Goal: Information Seeking & Learning: Find contact information

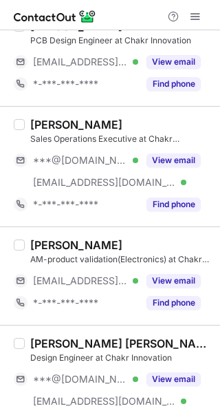
scroll to position [266, 0]
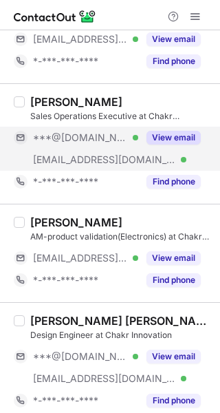
click at [176, 131] on button "View email" at bounding box center [174, 138] width 54 height 14
click at [158, 99] on div "[PERSON_NAME]" at bounding box center [121, 102] width 182 height 14
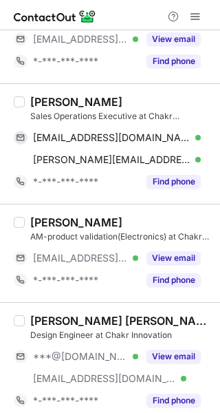
click at [157, 99] on div "[PERSON_NAME]" at bounding box center [121, 102] width 182 height 14
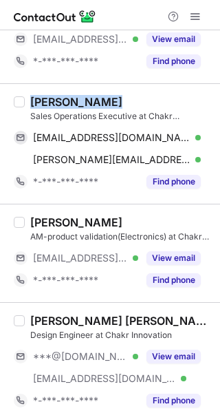
click at [157, 99] on div "[PERSON_NAME]" at bounding box center [121, 102] width 182 height 14
copy div "[PERSON_NAME]"
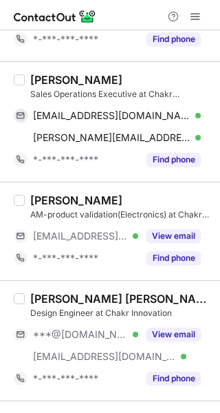
click at [114, 123] on div "Bhawna Kushwaha Sales Operations Executive at Chakr Innovation kushbhawna786@gm…" at bounding box center [118, 122] width 187 height 98
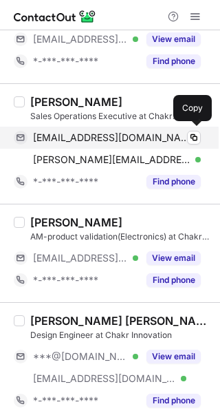
click at [116, 136] on span "kushbhawna786@gmail.com" at bounding box center [112, 138] width 158 height 12
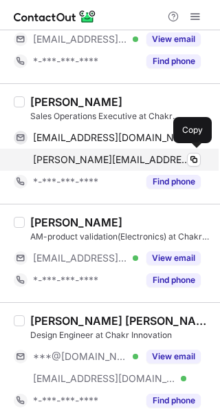
drag, startPoint x: 111, startPoint y: 152, endPoint x: 120, endPoint y: 141, distance: 14.2
click at [111, 152] on div "bhawna.kushwaha@chakr.in Verified Copy" at bounding box center [107, 160] width 187 height 22
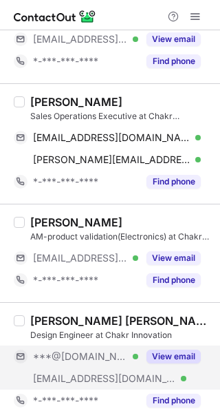
click at [153, 346] on div "View email" at bounding box center [169, 357] width 63 height 22
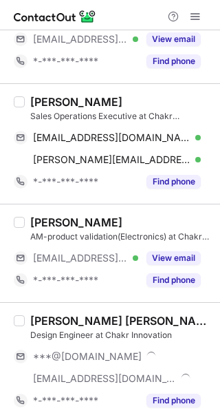
click at [123, 315] on div "[PERSON_NAME] [PERSON_NAME]" at bounding box center [121, 321] width 182 height 14
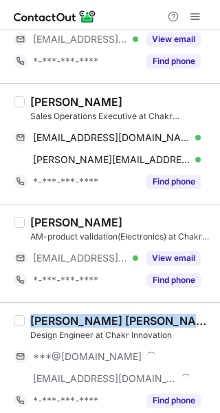
click at [123, 316] on div "[PERSON_NAME] [PERSON_NAME]" at bounding box center [121, 321] width 182 height 14
copy div "[PERSON_NAME] [PERSON_NAME]"
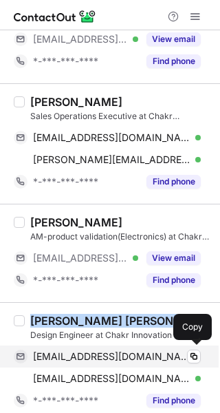
click at [130, 355] on span "mkajit246@gmail.com" at bounding box center [112, 356] width 158 height 12
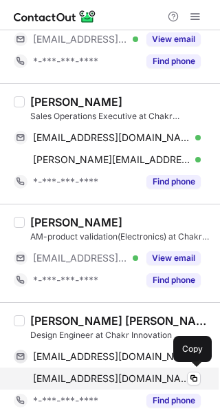
drag, startPoint x: 108, startPoint y: 375, endPoint x: 107, endPoint y: 367, distance: 8.4
click at [108, 375] on span "ajit.singh@chakr.in" at bounding box center [112, 379] width 158 height 12
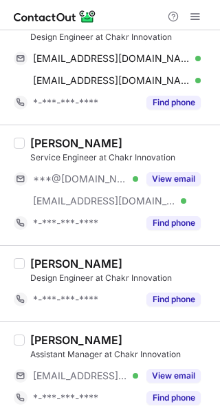
scroll to position [552, 0]
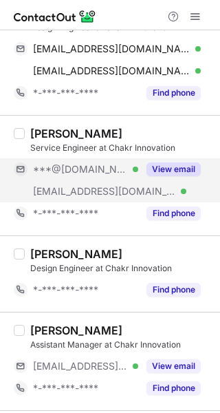
click at [189, 159] on div "View email" at bounding box center [169, 169] width 63 height 22
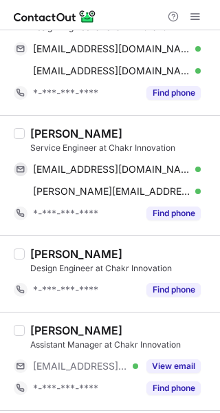
click at [98, 118] on div "RAM JEET Service Engineer at Chakr Innovation ramjeet8377976563@gmail.com Verif…" at bounding box center [110, 175] width 220 height 120
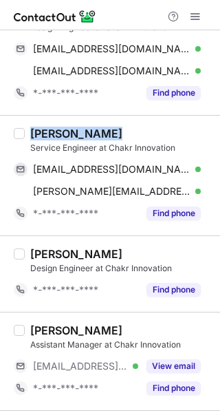
click at [98, 118] on div "RAM JEET Service Engineer at Chakr Innovation ramjeet8377976563@gmail.com Verif…" at bounding box center [110, 175] width 220 height 120
copy div "RAM JEET"
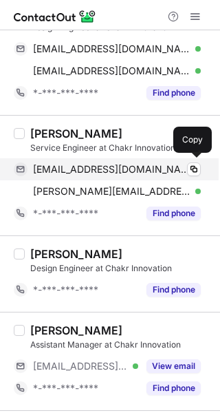
click at [110, 165] on span "ramjeet8377976563@gmail.com" at bounding box center [112, 169] width 158 height 12
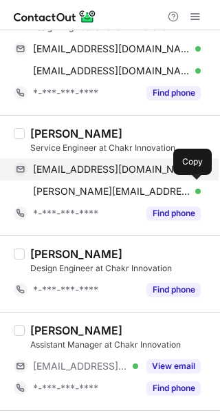
drag, startPoint x: 101, startPoint y: 185, endPoint x: 151, endPoint y: 176, distance: 51.2
click at [101, 185] on span "ramjeet@chakr.in" at bounding box center [112, 191] width 158 height 12
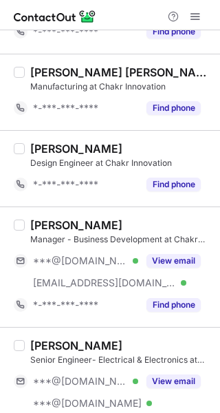
scroll to position [1104, 0]
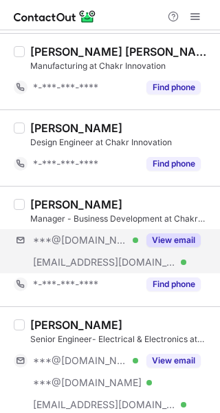
click at [185, 249] on div "***@gmail.com Verified ***@chakr.in Verified View email" at bounding box center [113, 251] width 198 height 44
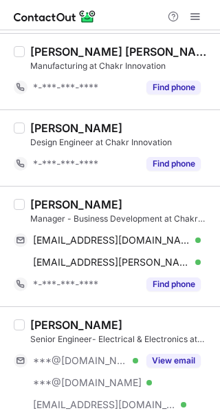
click at [137, 198] on div "Vinod Gowthaman" at bounding box center [121, 205] width 182 height 14
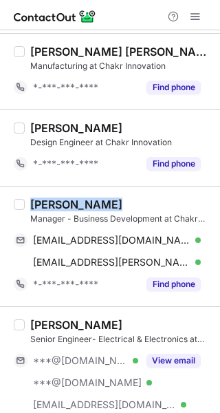
click at [137, 198] on div "Vinod Gowthaman" at bounding box center [121, 205] width 182 height 14
copy div "Vinod Gowthaman"
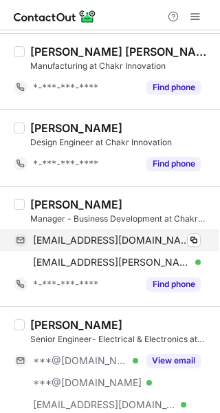
drag, startPoint x: 162, startPoint y: 235, endPoint x: 181, endPoint y: 231, distance: 19.7
click at [161, 235] on span "vinodgowthaman@gmail.com" at bounding box center [112, 240] width 158 height 12
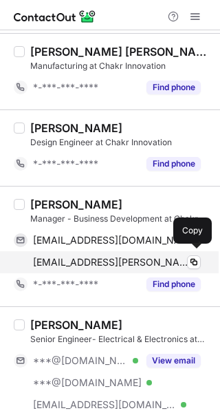
click at [85, 264] on span "vinod.gowthaman@chakr.in" at bounding box center [112, 262] width 158 height 12
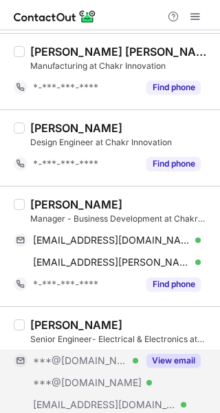
click at [160, 357] on button "View email" at bounding box center [174, 361] width 54 height 14
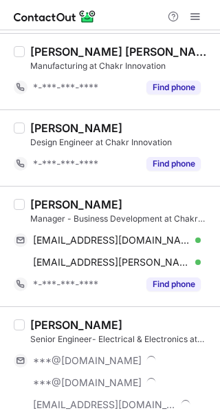
click at [144, 320] on div "Sumit Kumar" at bounding box center [121, 325] width 182 height 14
click at [143, 320] on div "Sumit Kumar" at bounding box center [121, 325] width 182 height 14
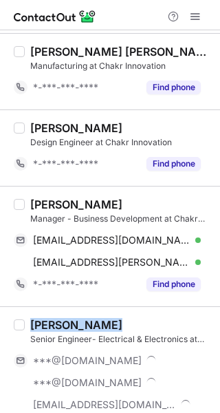
click at [143, 320] on div "Sumit Kumar" at bounding box center [121, 325] width 182 height 14
copy div "Sumit Kumar"
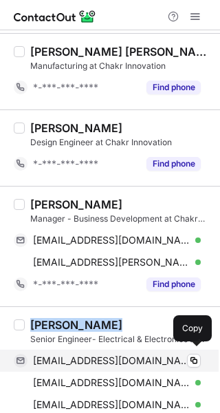
click at [123, 355] on span "sumitsinghnitkkr@gmail.com" at bounding box center [112, 361] width 158 height 12
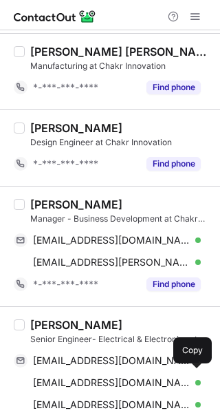
drag, startPoint x: 112, startPoint y: 376, endPoint x: 169, endPoint y: 338, distance: 68.6
click at [112, 377] on span "sumitsinghiitdelhi@gmail.com" at bounding box center [112, 383] width 158 height 12
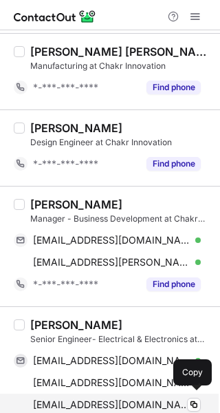
click at [132, 404] on span "sumit.kumar@chakr.in" at bounding box center [112, 405] width 158 height 12
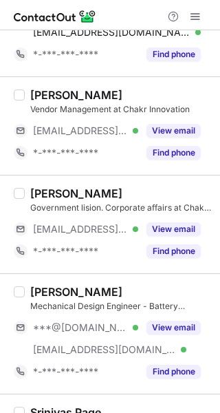
scroll to position [1510, 0]
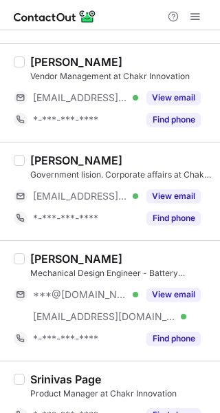
click at [204, 287] on div "Shashanka Shovan Patel Mechanical Design Engineer - Battery Development at Chak…" at bounding box center [110, 300] width 220 height 120
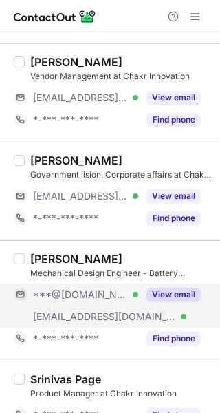
click at [189, 288] on button "View email" at bounding box center [174, 295] width 54 height 14
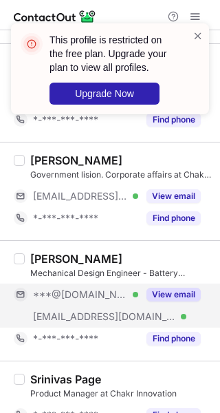
click at [163, 252] on div "Shashanka Shovan Patel" at bounding box center [121, 259] width 182 height 14
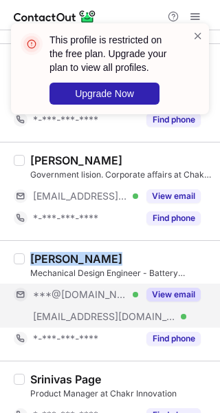
click at [162, 252] on div "Shashanka Shovan Patel" at bounding box center [121, 259] width 182 height 14
copy div "Shashanka Shovan Patel"
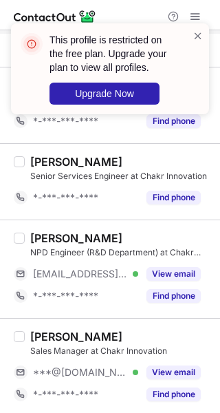
scroll to position [1831, 0]
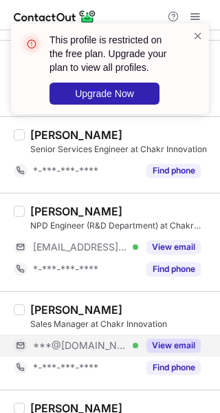
click at [188, 335] on div "View email" at bounding box center [169, 346] width 63 height 22
click at [98, 305] on div "Ajithkumar V" at bounding box center [76, 310] width 92 height 14
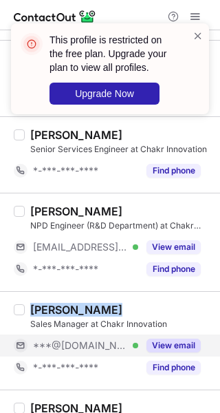
click at [98, 305] on div "Ajithkumar V" at bounding box center [76, 310] width 92 height 14
copy div "Ajithkumar V"
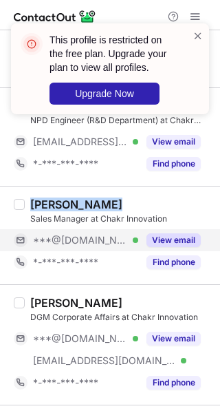
scroll to position [1982, 0]
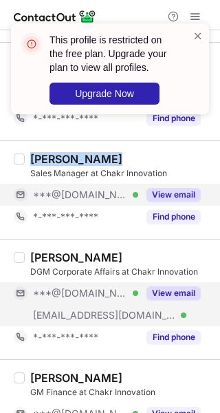
click at [174, 290] on button "View email" at bounding box center [174, 293] width 54 height 14
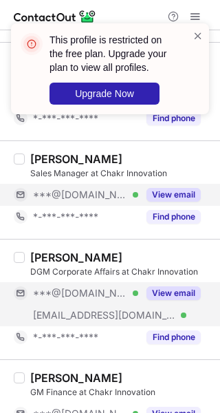
click at [144, 257] on div "Anil Singh" at bounding box center [121, 258] width 182 height 14
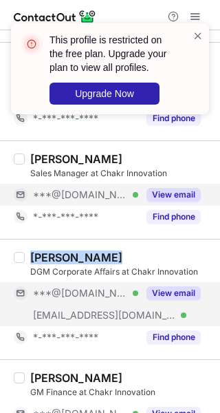
click at [143, 257] on div "Anil Singh" at bounding box center [121, 258] width 182 height 14
copy div "Anil Singh"
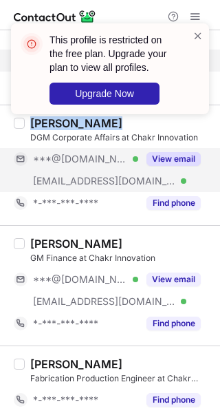
scroll to position [2119, 0]
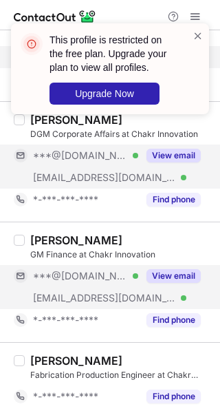
click at [158, 282] on div "***@gmail.com Verified ***@chakr.in Verified View email" at bounding box center [113, 287] width 198 height 44
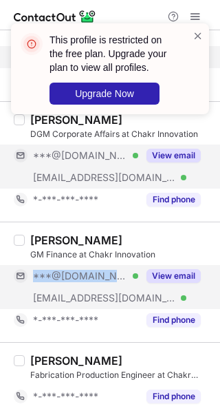
click at [120, 233] on div "Rohit Prasad" at bounding box center [121, 240] width 182 height 14
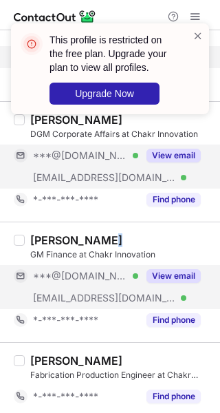
click at [120, 233] on div "Rohit Prasad" at bounding box center [121, 240] width 182 height 14
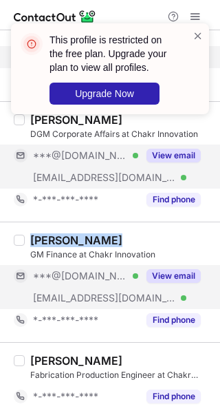
click at [120, 233] on div "Rohit Prasad" at bounding box center [121, 240] width 182 height 14
copy div "Rohit Prasad"
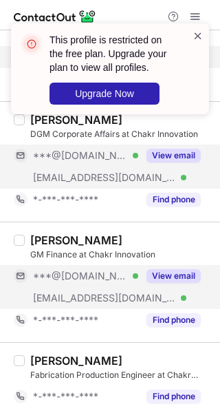
click at [195, 39] on span at bounding box center [198, 36] width 11 height 14
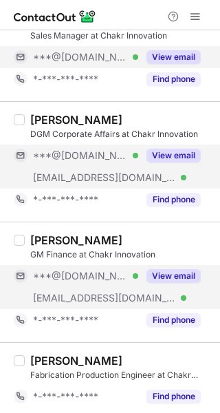
click at [196, 12] on div "This profile is restricted on the free plan. Upgrade your plan to view all prof…" at bounding box center [110, 24] width 220 height 28
click at [192, 17] on span at bounding box center [195, 16] width 11 height 11
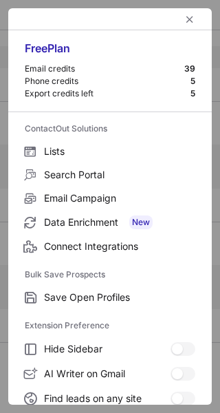
scroll to position [211, 0]
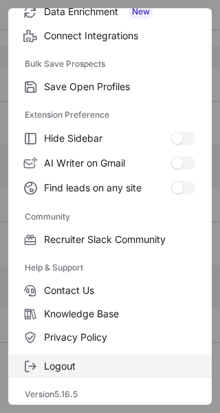
click at [146, 376] on label "Logout" at bounding box center [110, 366] width 204 height 23
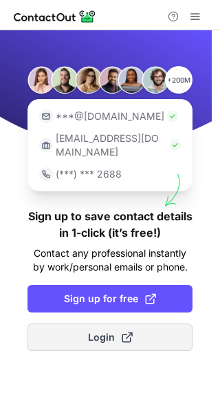
click at [180, 324] on button "Login" at bounding box center [110, 338] width 165 height 28
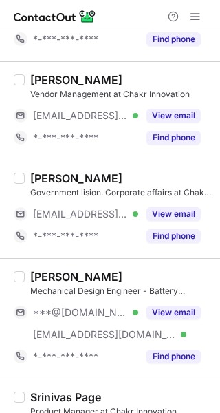
scroll to position [1500, 0]
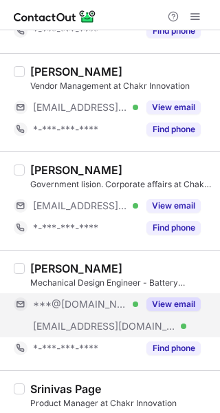
click at [193, 304] on button "View email" at bounding box center [174, 304] width 54 height 14
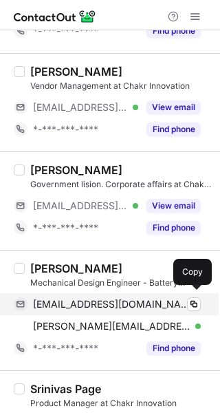
click at [141, 300] on span "[EMAIL_ADDRESS][DOMAIN_NAME]" at bounding box center [112, 304] width 158 height 12
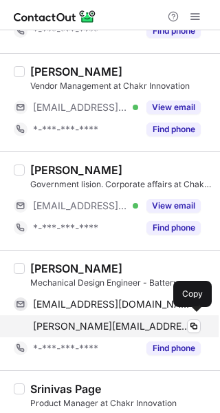
click at [143, 315] on div "[PERSON_NAME][EMAIL_ADDRESS][PERSON_NAME][DOMAIN_NAME] Verified Copy" at bounding box center [107, 326] width 187 height 22
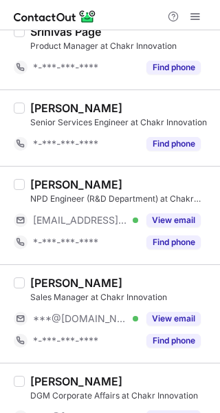
scroll to position [1870, 0]
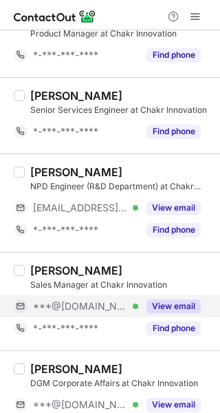
click at [169, 303] on button "View email" at bounding box center [174, 307] width 54 height 14
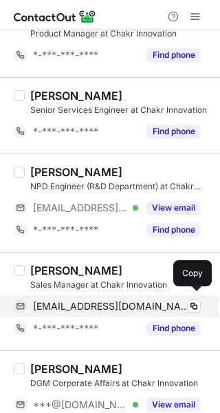
click at [84, 303] on span "ajithjack333@gmail.com" at bounding box center [112, 306] width 158 height 12
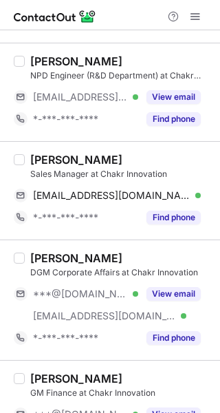
scroll to position [1990, 0]
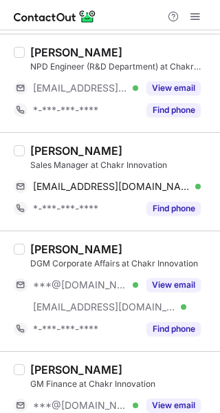
click at [169, 264] on div "DGM Corporate Affairs at Chakr Innovation" at bounding box center [121, 264] width 182 height 12
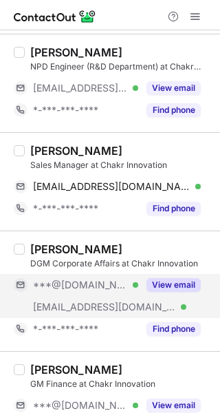
click at [168, 278] on button "View email" at bounding box center [174, 285] width 54 height 14
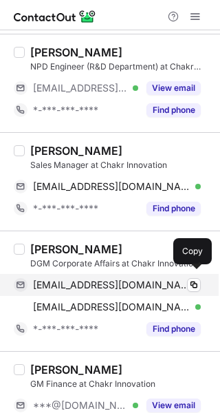
click at [99, 280] on span "anilrpsingh@gmail.com" at bounding box center [112, 285] width 158 height 12
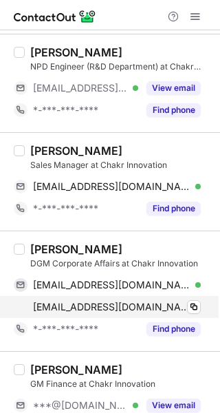
drag, startPoint x: 148, startPoint y: 304, endPoint x: 200, endPoint y: 295, distance: 52.3
click at [148, 304] on div "anil.singh@chakr.in Verified" at bounding box center [117, 307] width 168 height 12
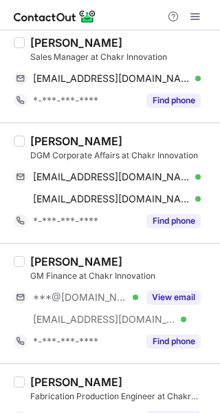
scroll to position [2119, 0]
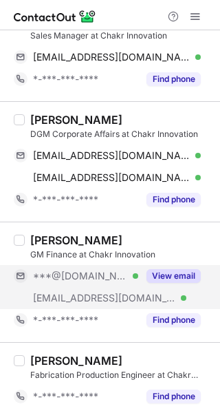
click at [171, 273] on button "View email" at bounding box center [174, 276] width 54 height 14
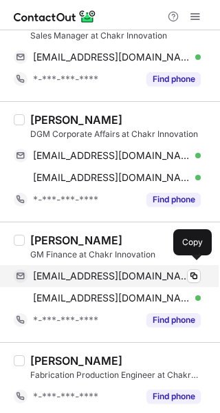
click at [98, 272] on span "rohit2928@gmail.com" at bounding box center [112, 276] width 158 height 12
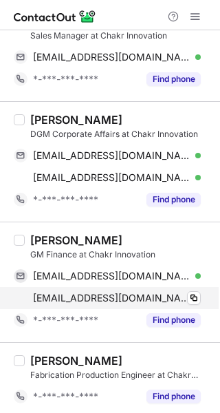
click at [132, 295] on span "rohit.prasad@chakr.in" at bounding box center [112, 298] width 158 height 12
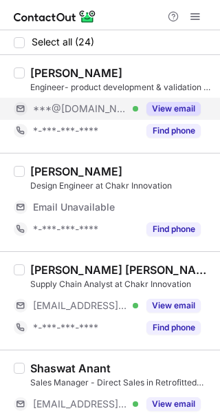
click at [167, 105] on button "View email" at bounding box center [174, 109] width 54 height 14
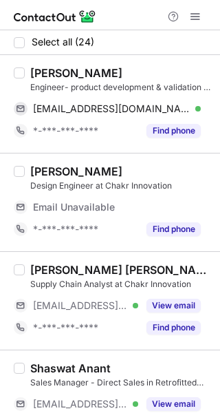
click at [81, 70] on div "Lokesh Kumar" at bounding box center [76, 73] width 92 height 14
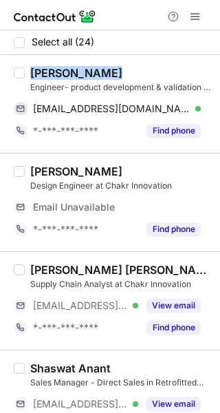
click at [81, 70] on div "Lokesh Kumar" at bounding box center [76, 73] width 92 height 14
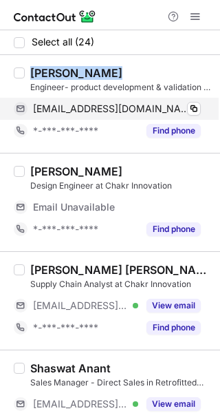
copy div "Lokesh Kumar"
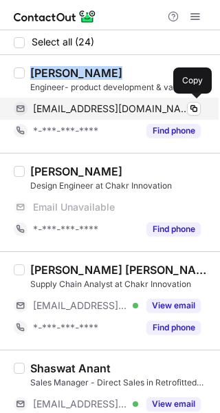
click at [116, 114] on span "lokeshbahmaniya1510@gmail.com" at bounding box center [112, 109] width 158 height 12
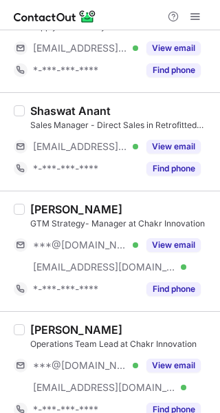
scroll to position [244, 0]
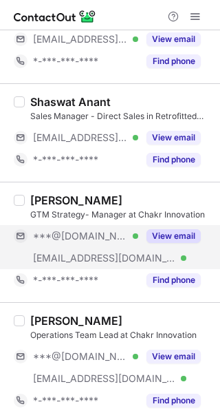
click at [158, 237] on button "View email" at bounding box center [174, 236] width 54 height 14
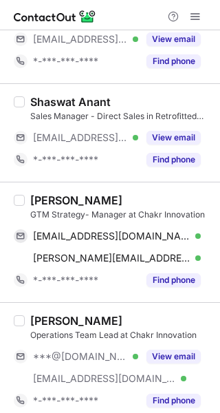
click at [102, 198] on div "Raunak Rander" at bounding box center [76, 200] width 92 height 14
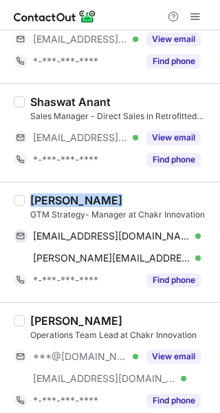
click at [102, 198] on div "Raunak Rander" at bounding box center [76, 200] width 92 height 14
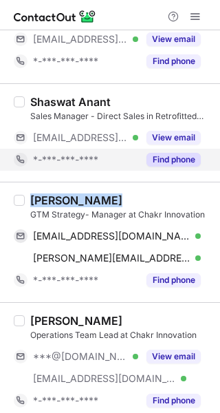
copy div "Raunak Rander"
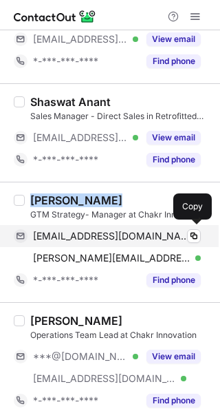
click at [168, 230] on div "randerraunak@gmail.com Verified" at bounding box center [117, 236] width 168 height 12
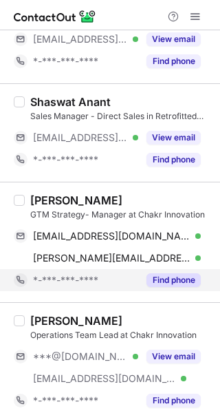
click at [130, 269] on div "*-***-***-****" at bounding box center [76, 280] width 125 height 22
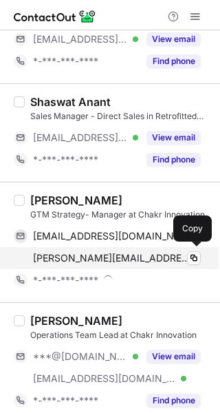
click at [129, 260] on span "raunak.rander@chakr.in" at bounding box center [112, 258] width 158 height 12
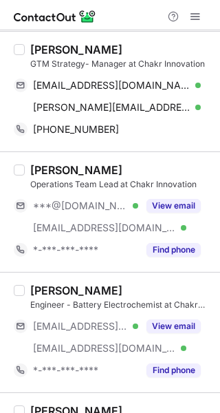
scroll to position [401, 0]
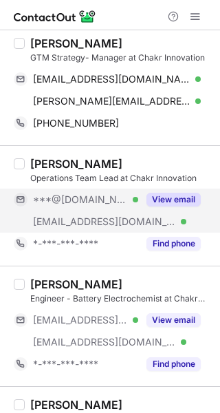
drag, startPoint x: 160, startPoint y: 183, endPoint x: 152, endPoint y: 200, distance: 18.2
click at [160, 184] on div "Vishal Kumar Behera Operations Team Lead at Chakr Innovation ***@gmail.com Veri…" at bounding box center [118, 206] width 187 height 98
click at [152, 200] on button "View email" at bounding box center [174, 200] width 54 height 14
click at [140, 147] on div "Vishal Kumar Behera Operations Team Lead at Chakr Innovation ***@gmail.com ***@…" at bounding box center [110, 205] width 220 height 120
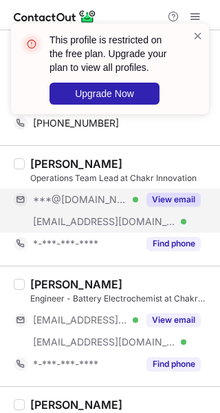
click at [140, 147] on div "Vishal Kumar Behera Operations Team Lead at Chakr Innovation ***@gmail.com Veri…" at bounding box center [110, 205] width 220 height 120
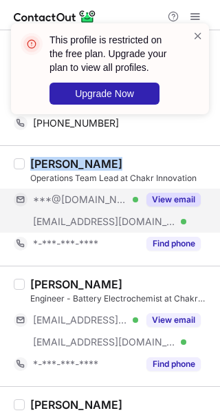
click at [140, 147] on div "Vishal Kumar Behera Operations Team Lead at Chakr Innovation ***@gmail.com Veri…" at bounding box center [110, 205] width 220 height 120
click at [123, 163] on div "Vishal Kumar Behera" at bounding box center [76, 164] width 92 height 14
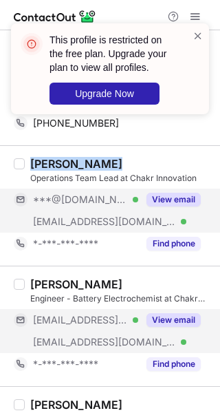
click at [152, 323] on button "View email" at bounding box center [174, 320] width 54 height 14
click at [123, 289] on div "HEMANT KUMAR JAISWAL" at bounding box center [76, 284] width 92 height 14
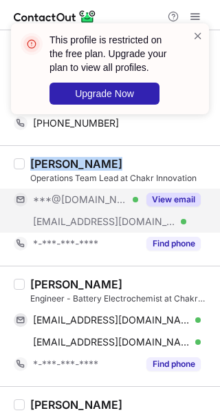
click at [123, 289] on div "HEMANT KUMAR JAISWAL" at bounding box center [76, 284] width 92 height 14
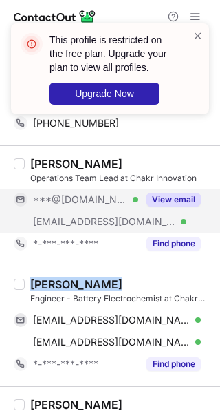
copy div "HEMANT KUMAR JAISWAL"
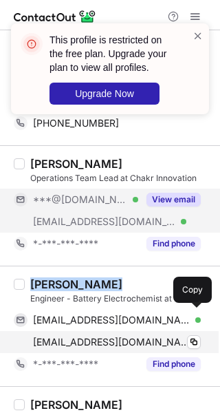
click at [74, 333] on div "hemant.jaiswal@chakr.in Verified Copy" at bounding box center [107, 342] width 187 height 22
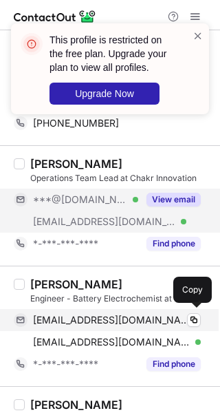
click at [91, 317] on span "hkjaiswal77@rediffmail.com" at bounding box center [112, 320] width 158 height 12
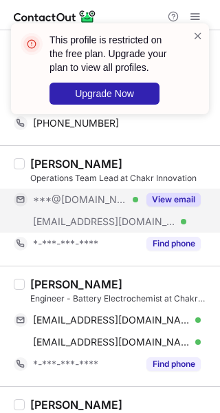
drag, startPoint x: 145, startPoint y: 337, endPoint x: 218, endPoint y: 282, distance: 91.0
click at [145, 337] on div "hemant.jaiswal@chakr.in Verified" at bounding box center [117, 342] width 168 height 12
drag, startPoint x: 214, startPoint y: 142, endPoint x: 214, endPoint y: 149, distance: 7.6
click at [214, 149] on div "This profile is restricted on the free plan. Upgrade your plan to view all prof…" at bounding box center [110, 206] width 220 height 413
click at [198, 33] on span at bounding box center [198, 36] width 11 height 14
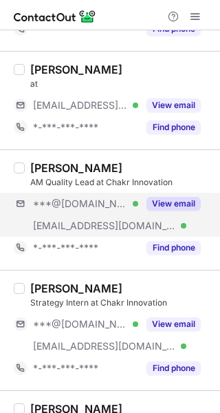
scroll to position [751, 0]
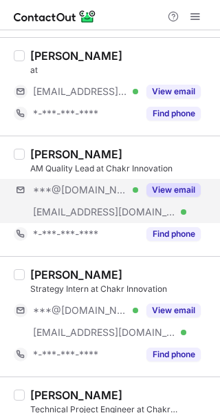
click at [191, 200] on div "***@gmail.com Verified ***@chakr.in Verified View email" at bounding box center [113, 201] width 198 height 44
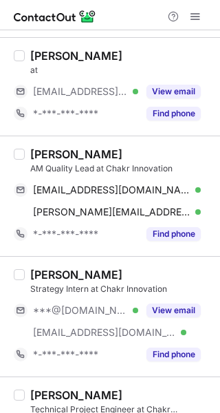
click at [149, 152] on div "Samreen Jahan" at bounding box center [121, 154] width 182 height 14
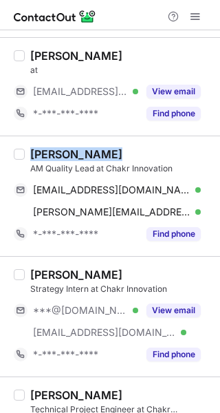
click at [149, 152] on div "Samreen Jahan" at bounding box center [121, 154] width 182 height 14
copy div "Samreen Jahan"
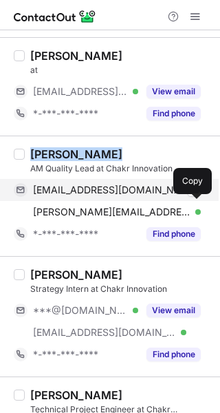
click at [141, 188] on span "samstillthink@gmail.com" at bounding box center [112, 190] width 158 height 12
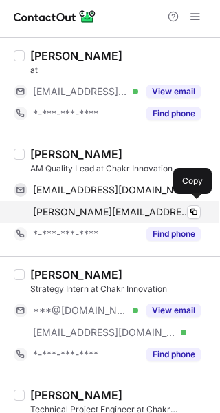
click at [136, 202] on div "samreen.jahan@chakr.in Verified Copy" at bounding box center [107, 212] width 187 height 22
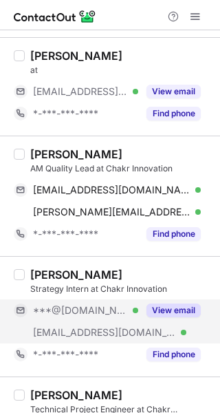
click at [173, 300] on div "View email" at bounding box center [169, 311] width 63 height 22
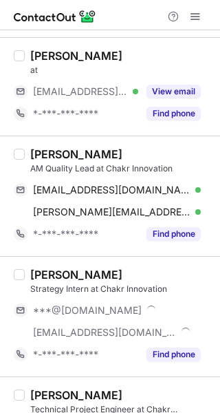
click at [156, 277] on div "[PERSON_NAME]" at bounding box center [121, 275] width 182 height 14
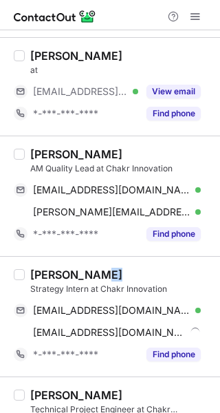
click at [156, 277] on div "[PERSON_NAME]" at bounding box center [121, 275] width 182 height 14
click at [147, 268] on div "[PERSON_NAME]" at bounding box center [121, 275] width 182 height 14
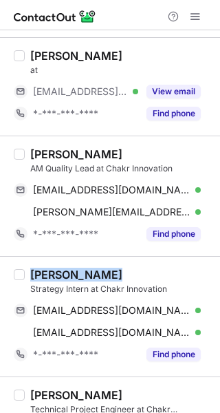
click at [147, 268] on div "[PERSON_NAME]" at bounding box center [121, 275] width 182 height 14
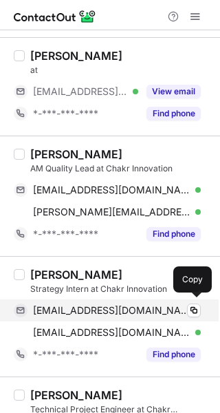
drag, startPoint x: 130, startPoint y: 307, endPoint x: 141, endPoint y: 307, distance: 11.0
click at [130, 307] on span "melovey2004@gmail.com" at bounding box center [112, 310] width 158 height 12
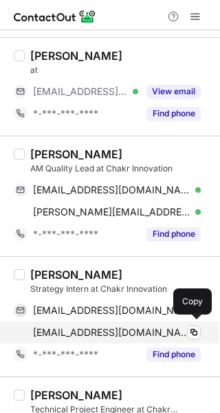
drag, startPoint x: 133, startPoint y: 326, endPoint x: 163, endPoint y: 320, distance: 30.9
click at [133, 326] on div "lovey.gupta@chakr.in Verified" at bounding box center [117, 332] width 168 height 12
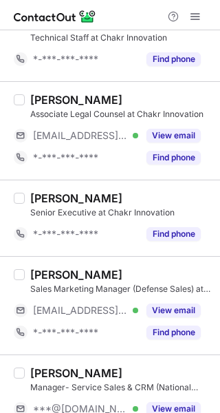
scroll to position [1341, 0]
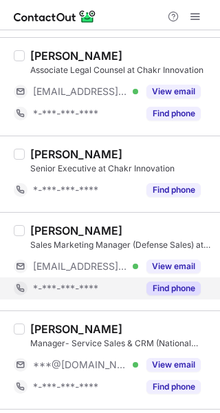
click at [196, 277] on div "Find phone" at bounding box center [169, 288] width 63 height 22
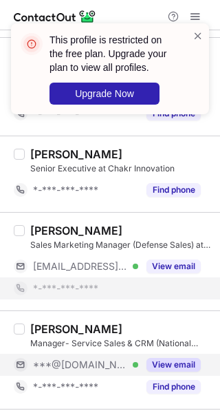
click at [176, 370] on div "View email" at bounding box center [169, 365] width 63 height 22
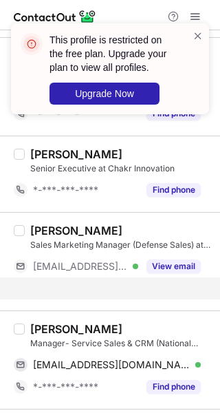
click at [102, 326] on div "[PERSON_NAME]" at bounding box center [121, 329] width 182 height 14
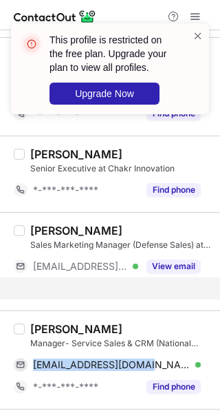
click at [102, 326] on div "Sangeeta K Manager- Service Sales & CRM (National Head) at Chakr Innovation san…" at bounding box center [118, 360] width 187 height 76
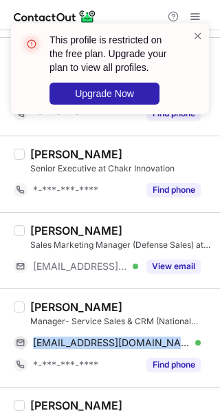
click at [102, 326] on div "Sangeeta K Manager- Service Sales & CRM (National Head) at Chakr Innovation san…" at bounding box center [118, 338] width 187 height 76
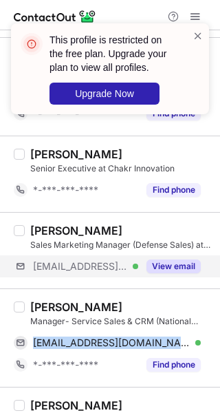
copy span "sangeetakumarimca2011@gmail.com"
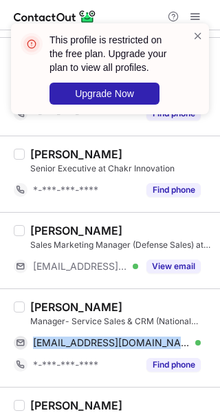
click at [105, 300] on div "[PERSON_NAME]" at bounding box center [121, 307] width 182 height 14
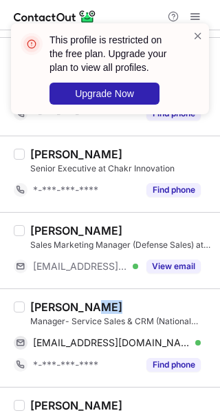
click at [105, 300] on div "[PERSON_NAME]" at bounding box center [121, 307] width 182 height 14
copy div "[PERSON_NAME]"
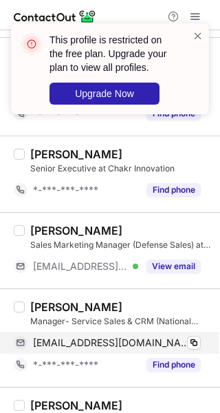
click at [136, 337] on span "sangeetakumarimca2011@gmail.com" at bounding box center [112, 343] width 158 height 12
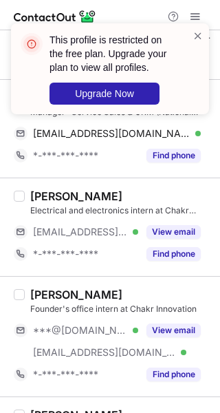
scroll to position [1562, 0]
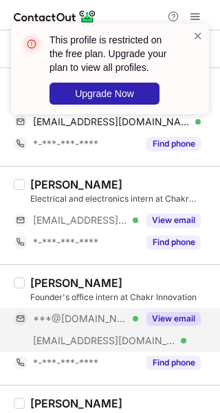
click at [175, 318] on button "View email" at bounding box center [174, 319] width 54 height 14
click at [112, 278] on div "[PERSON_NAME]" at bounding box center [121, 283] width 182 height 14
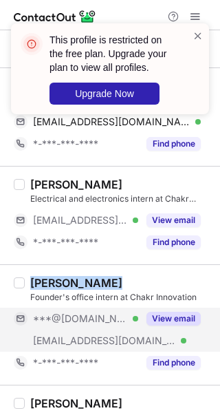
click at [112, 278] on div "[PERSON_NAME]" at bounding box center [121, 283] width 182 height 14
copy div "[PERSON_NAME]"
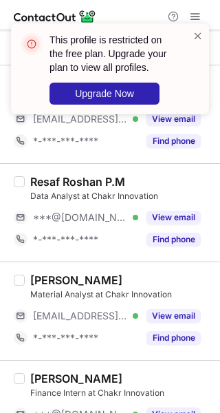
scroll to position [1888, 0]
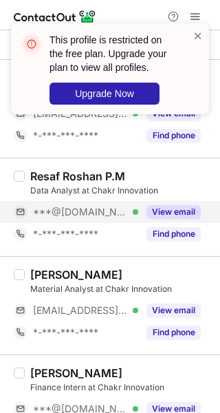
click at [179, 209] on button "View email" at bounding box center [174, 212] width 54 height 14
click at [145, 178] on div "Resaf Roshan P.M" at bounding box center [121, 176] width 182 height 14
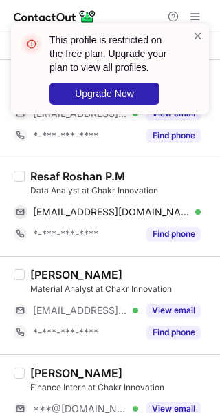
click at [145, 178] on div "Resaf Roshan P.M" at bounding box center [121, 176] width 182 height 14
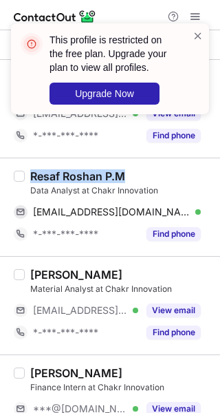
click at [145, 178] on div "Resaf Roshan P.M" at bounding box center [121, 176] width 182 height 14
copy div "Resaf Roshan P.M"
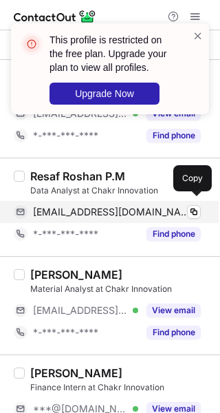
click at [140, 211] on div "resafr48@gmail.com Verified" at bounding box center [117, 212] width 168 height 12
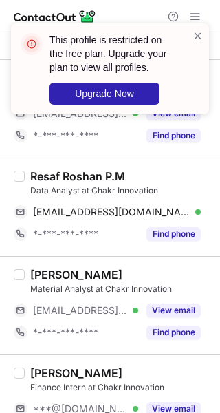
scroll to position [2021, 0]
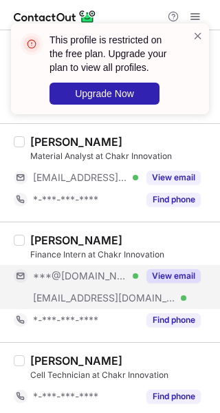
click at [149, 275] on button "View email" at bounding box center [174, 276] width 54 height 14
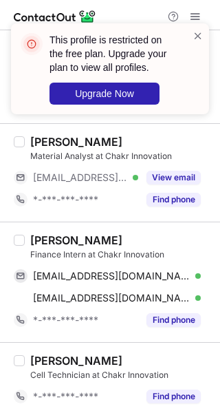
click at [124, 236] on div "Gungun Gupta" at bounding box center [121, 240] width 182 height 14
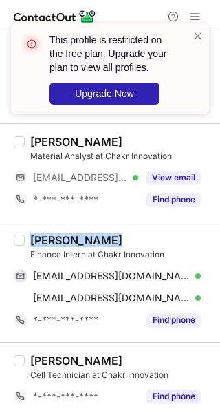
click at [124, 236] on div "Gungun Gupta" at bounding box center [121, 240] width 182 height 14
copy div "Gungun Gupta"
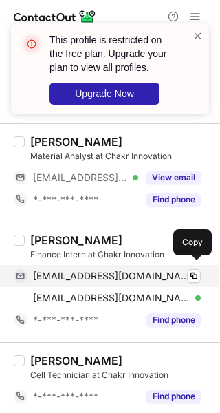
click at [140, 273] on span "gungungupta2002@gmail.com" at bounding box center [112, 276] width 158 height 12
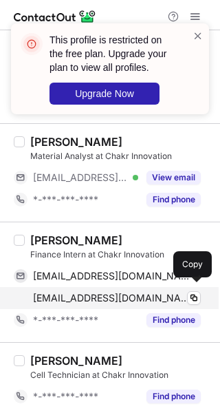
click at [75, 292] on span "gungun@chakr.in" at bounding box center [112, 298] width 158 height 12
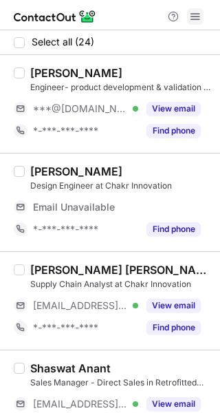
click at [195, 16] on span at bounding box center [195, 16] width 11 height 11
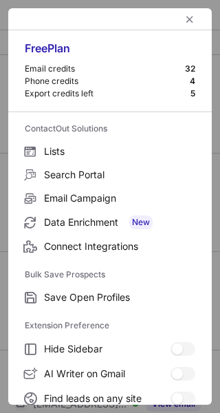
scroll to position [211, 0]
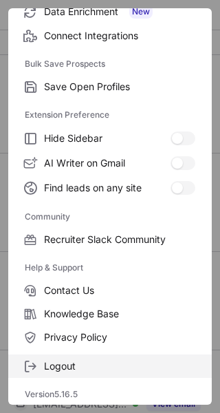
click at [71, 366] on span "Logout" at bounding box center [119, 366] width 151 height 12
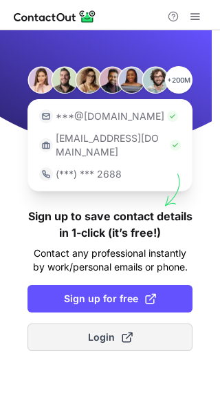
click at [76, 324] on button "Login" at bounding box center [110, 338] width 165 height 28
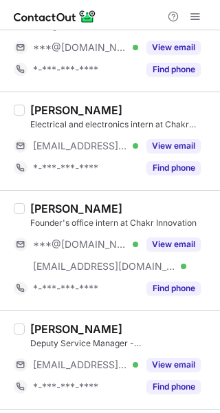
scroll to position [1708, 0]
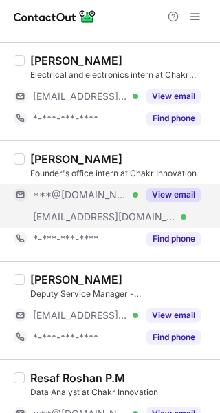
click at [180, 198] on div "View email" at bounding box center [169, 195] width 63 height 22
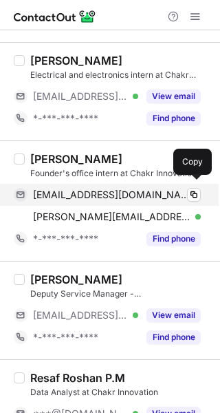
click at [114, 193] on span "varishagarwal1@gmail.com" at bounding box center [112, 195] width 158 height 12
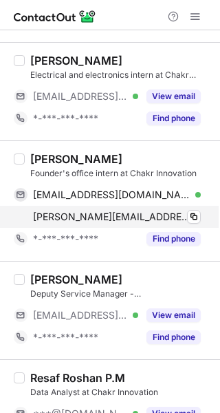
click at [155, 206] on div "varish.agarwal@chakr.in Verified Copy" at bounding box center [107, 217] width 187 height 22
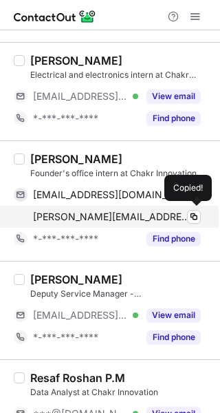
click at [149, 211] on div "varish.agarwal@chakr.in Verified" at bounding box center [117, 217] width 168 height 12
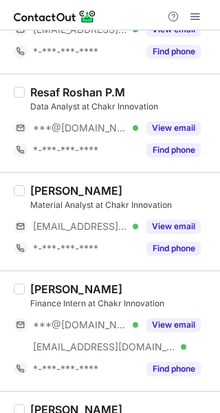
scroll to position [2043, 0]
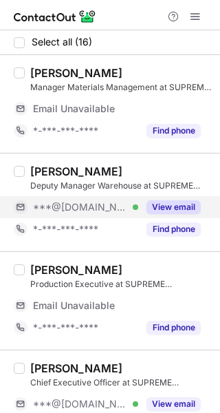
click at [171, 200] on button "View email" at bounding box center [174, 207] width 54 height 14
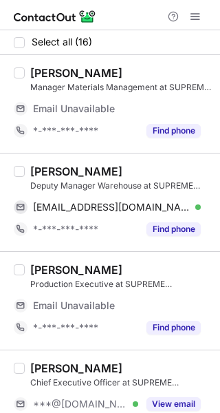
click at [134, 170] on div "[PERSON_NAME]" at bounding box center [121, 172] width 182 height 14
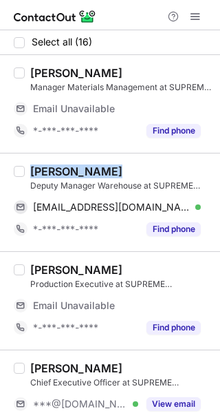
click at [134, 170] on div "Vivek Chirdey" at bounding box center [121, 172] width 182 height 14
copy div "Vivek Chirdey"
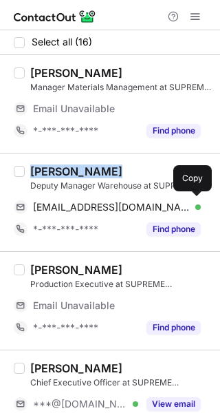
drag, startPoint x: 138, startPoint y: 200, endPoint x: 166, endPoint y: 186, distance: 30.8
click at [138, 200] on div "vivekchirdey@gmail.com Verified Copy" at bounding box center [107, 207] width 187 height 22
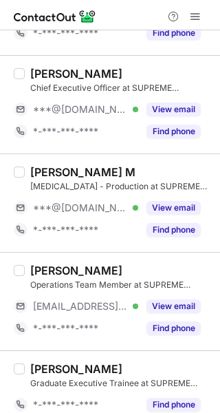
scroll to position [252, 0]
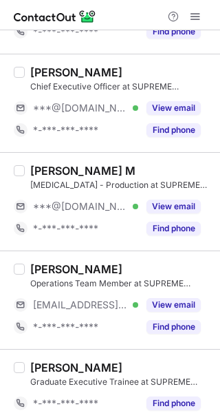
click at [177, 192] on div "Sudhakar M Retainer - Production at SUPREME PETROCHEM LTD ***@gmail.com Verifie…" at bounding box center [118, 202] width 187 height 76
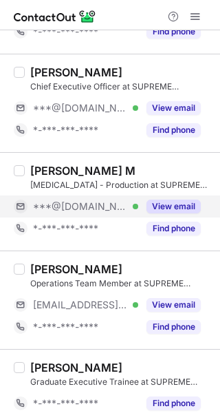
click at [169, 197] on div "View email" at bounding box center [169, 207] width 63 height 22
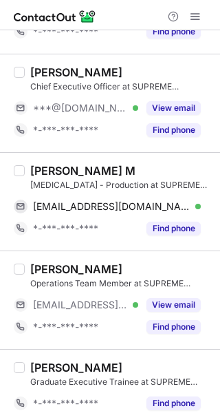
click at [103, 172] on div "Sudhakar M" at bounding box center [121, 171] width 182 height 14
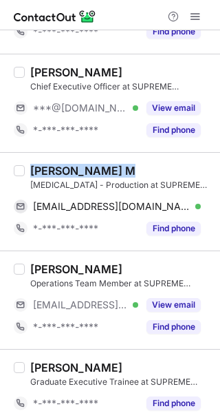
click at [103, 172] on div "Sudhakar M" at bounding box center [121, 171] width 182 height 14
copy div "Sudhakar M"
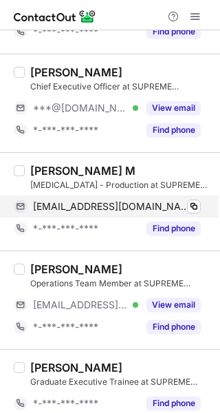
drag, startPoint x: 177, startPoint y: 211, endPoint x: 202, endPoint y: 208, distance: 25.7
click at [177, 211] on div "sudhakarindia928@gmail.com Verified" at bounding box center [117, 206] width 168 height 12
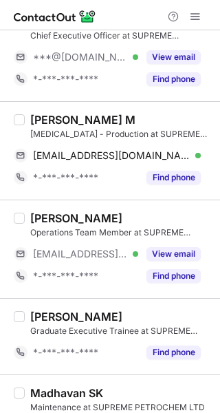
scroll to position [310, 0]
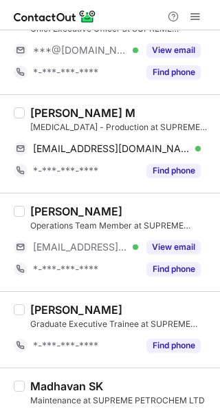
click at [176, 229] on div "Operations Team Member at SUPREME PETROCHEM LTD" at bounding box center [121, 226] width 182 height 12
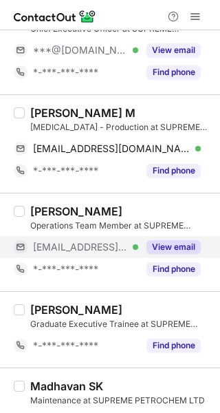
click at [174, 241] on button "View email" at bounding box center [174, 247] width 54 height 14
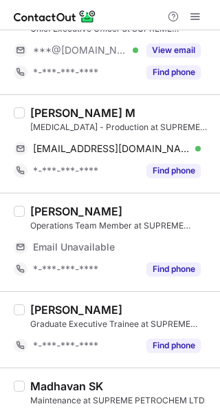
click at [155, 205] on div "Roshan Kokale" at bounding box center [121, 212] width 182 height 14
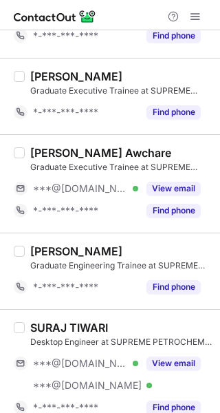
scroll to position [940, 0]
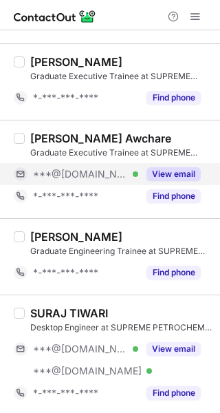
click at [173, 174] on button "View email" at bounding box center [174, 174] width 54 height 14
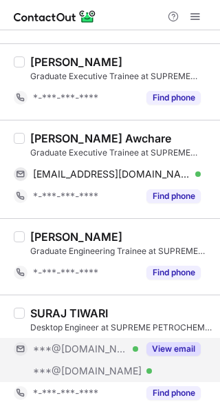
click at [171, 342] on button "View email" at bounding box center [174, 349] width 54 height 14
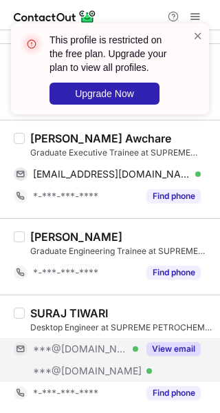
click at [140, 141] on div "Prerana Awchare" at bounding box center [121, 139] width 182 height 14
click at [195, 34] on span at bounding box center [198, 36] width 11 height 14
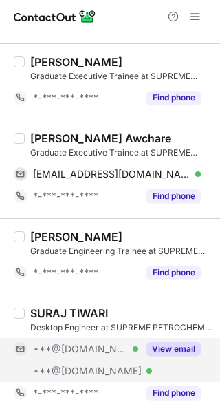
click at [112, 37] on div "This profile is restricted on the free plan. Upgrade your plan to view all prof…" at bounding box center [110, 24] width 220 height 28
click at [112, 132] on div "Prerana Awchare" at bounding box center [100, 139] width 141 height 14
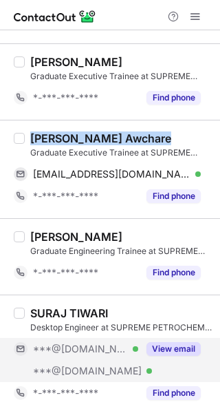
click at [112, 132] on div "Prerana Awchare" at bounding box center [100, 139] width 141 height 14
copy div "Prerana Awchare"
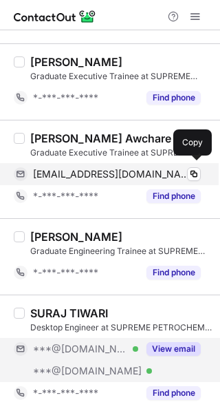
click at [136, 173] on span "preranaawchare@gmail.com" at bounding box center [112, 174] width 158 height 12
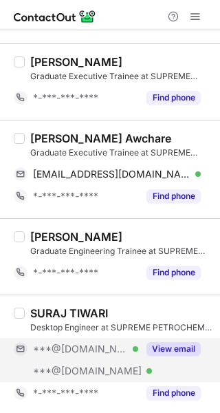
click at [83, 302] on div "SURAJ TIWARI Desktop Engineer at SUPREME PETROCHEM LTD ***@gmail.com Verified *…" at bounding box center [110, 355] width 220 height 120
click at [82, 302] on div "SURAJ TIWARI Desktop Engineer at SUPREME PETROCHEM LTD ***@gmail.com Verified *…" at bounding box center [110, 355] width 220 height 120
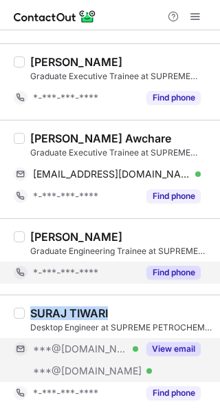
copy div "SURAJ TIWARI"
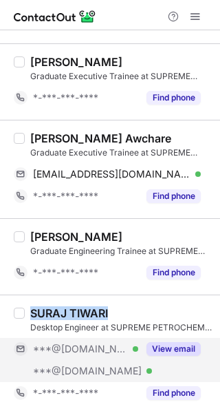
click at [180, 342] on button "View email" at bounding box center [174, 349] width 54 height 14
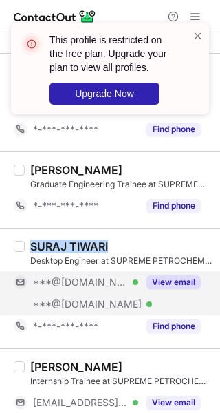
scroll to position [1015, 0]
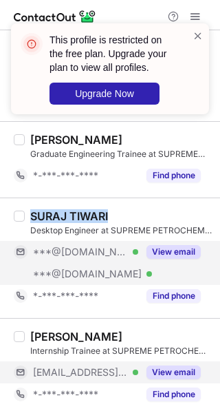
click at [180, 366] on button "View email" at bounding box center [174, 373] width 54 height 14
click at [198, 36] on span at bounding box center [198, 36] width 11 height 14
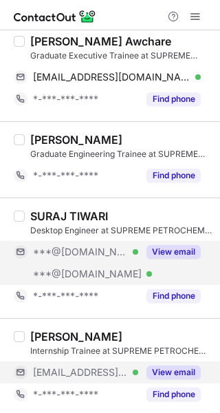
click at [191, 19] on div "This profile is restricted on the free plan. Upgrade your plan to view all prof…" at bounding box center [110, 74] width 220 height 129
click at [198, 13] on span at bounding box center [195, 16] width 11 height 11
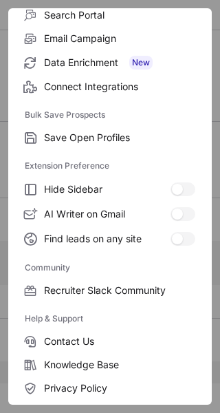
scroll to position [211, 0]
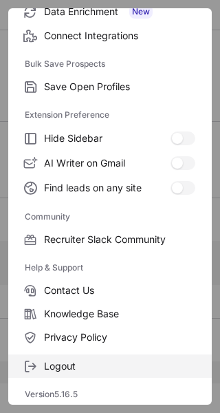
click at [67, 361] on span "Logout" at bounding box center [119, 366] width 151 height 12
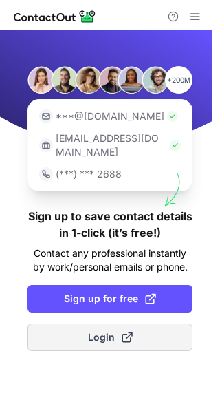
click at [97, 331] on span "Login" at bounding box center [110, 338] width 45 height 14
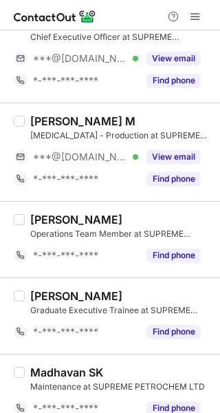
scroll to position [298, 0]
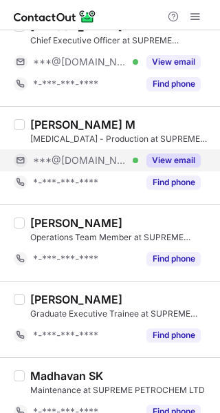
click at [170, 156] on button "View email" at bounding box center [174, 161] width 54 height 14
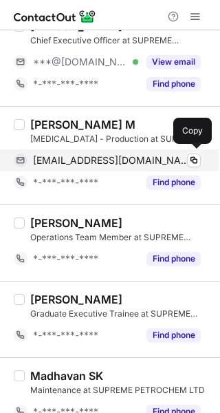
click at [115, 160] on span "sudhakarindia928@gmail.com" at bounding box center [112, 160] width 158 height 12
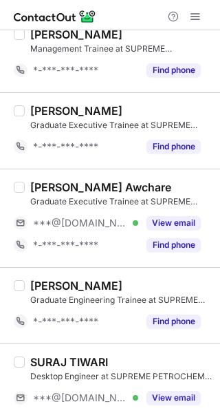
scroll to position [869, 0]
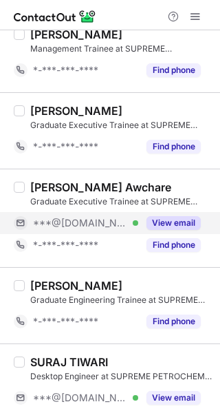
click at [162, 220] on button "View email" at bounding box center [174, 223] width 54 height 14
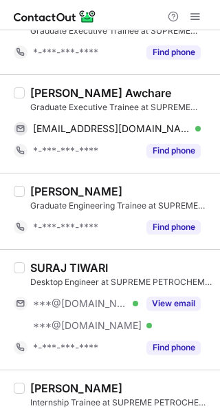
scroll to position [981, 0]
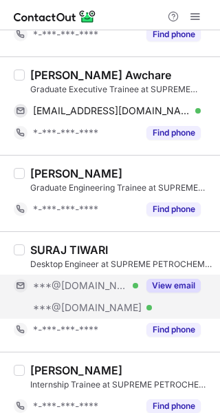
click at [160, 279] on button "View email" at bounding box center [174, 286] width 54 height 14
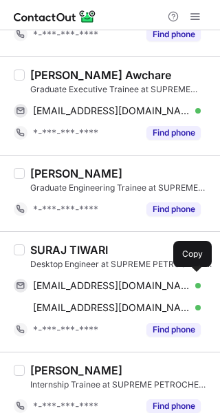
click at [100, 282] on span "imsurajmishra0@gmail.com" at bounding box center [112, 286] width 158 height 12
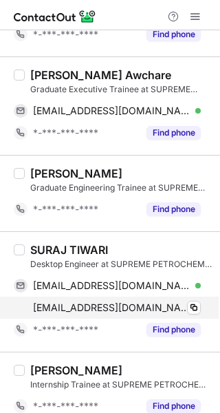
drag, startPoint x: 145, startPoint y: 308, endPoint x: 169, endPoint y: 308, distance: 23.4
click at [145, 308] on span "imtiwarisuraj@gmail.com" at bounding box center [112, 308] width 158 height 12
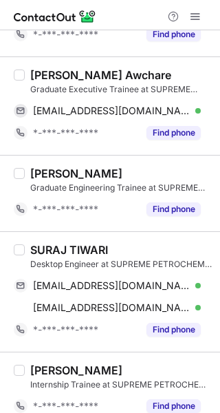
scroll to position [993, 0]
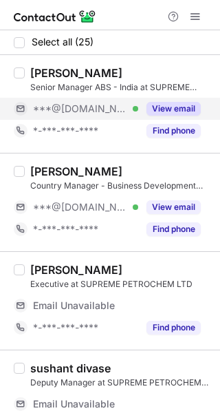
click at [185, 103] on button "View email" at bounding box center [174, 109] width 54 height 14
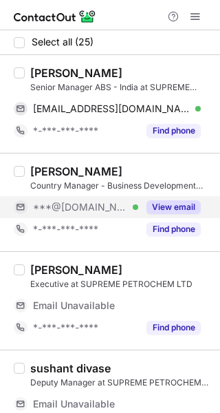
click at [177, 207] on button "View email" at bounding box center [174, 207] width 54 height 14
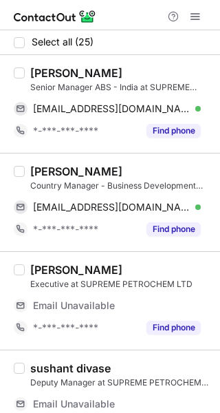
click at [116, 71] on div "[PERSON_NAME]" at bounding box center [121, 73] width 182 height 14
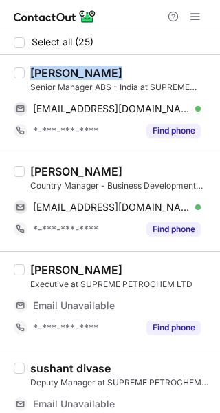
click at [116, 71] on div "[PERSON_NAME]" at bounding box center [121, 73] width 182 height 14
copy div "[PERSON_NAME]"
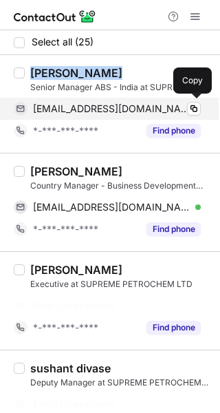
click at [104, 109] on span "vidurpandey@gmail.com" at bounding box center [112, 109] width 158 height 12
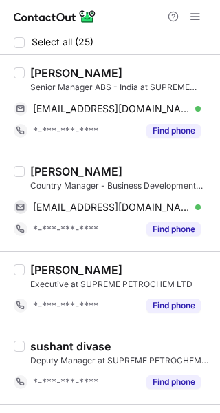
click at [88, 175] on div "[PERSON_NAME]" at bounding box center [76, 172] width 92 height 14
click at [87, 175] on div "[PERSON_NAME]" at bounding box center [76, 172] width 92 height 14
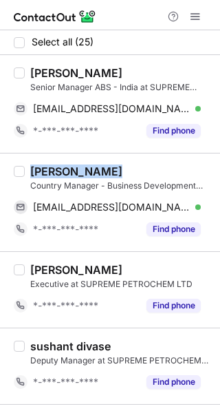
click at [87, 175] on div "[PERSON_NAME]" at bounding box center [76, 172] width 92 height 14
copy div "[PERSON_NAME]"
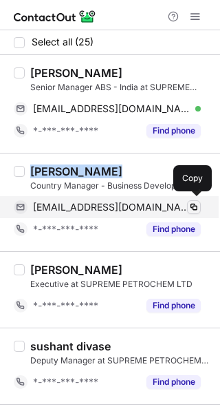
drag, startPoint x: 141, startPoint y: 203, endPoint x: 195, endPoint y: 202, distance: 53.7
click at [141, 204] on span "pandaamaresh@hotmail.com" at bounding box center [112, 207] width 158 height 12
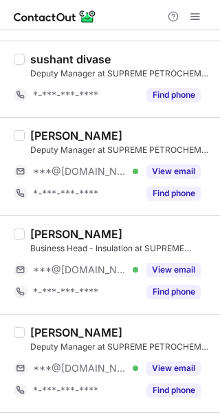
scroll to position [292, 0]
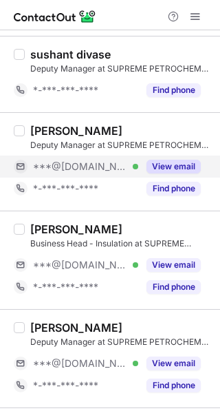
click at [171, 165] on button "View email" at bounding box center [174, 167] width 54 height 14
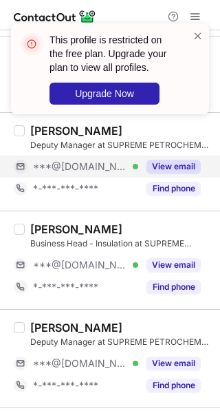
click at [140, 112] on div "This profile is restricted on the free plan. Upgrade your plan to view all prof…" at bounding box center [110, 74] width 220 height 129
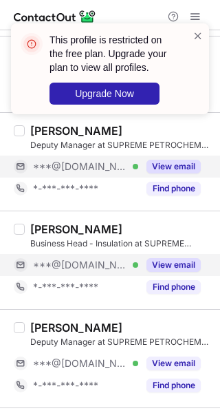
click at [165, 263] on button "View email" at bounding box center [174, 265] width 54 height 14
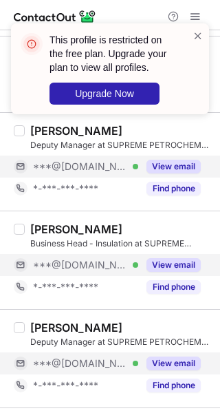
click at [171, 361] on button "View email" at bounding box center [174, 364] width 54 height 14
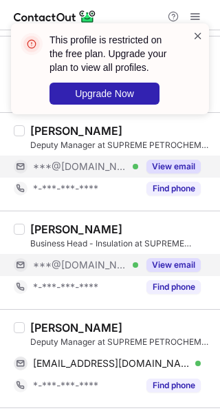
click at [198, 38] on span at bounding box center [198, 36] width 11 height 14
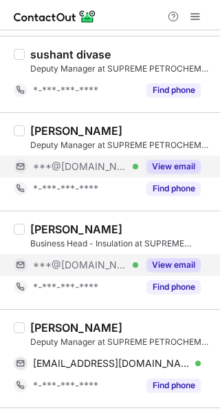
click at [96, 127] on div "This profile is restricted on the free plan. Upgrade your plan to view all prof…" at bounding box center [110, 74] width 220 height 129
click at [96, 127] on div "[PERSON_NAME]" at bounding box center [76, 131] width 92 height 14
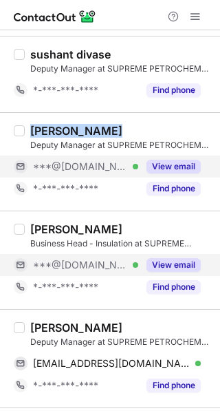
click at [96, 127] on div "[PERSON_NAME]" at bounding box center [76, 131] width 92 height 14
copy div "[PERSON_NAME]"
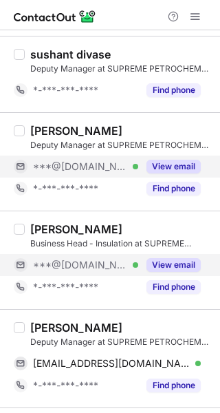
click at [114, 238] on div "Business Head - Insulation at SUPREME PETROCHEM LTD" at bounding box center [121, 244] width 182 height 12
click at [107, 225] on div "[PERSON_NAME]" at bounding box center [76, 229] width 92 height 14
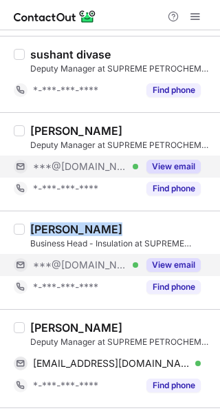
drag, startPoint x: 107, startPoint y: 225, endPoint x: 138, endPoint y: 225, distance: 31.0
click at [106, 225] on div "[PERSON_NAME]" at bounding box center [76, 229] width 92 height 14
copy div "[PERSON_NAME]"
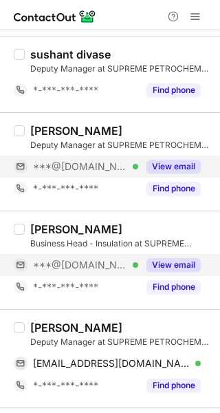
click at [91, 322] on div "[PERSON_NAME]" at bounding box center [76, 328] width 92 height 14
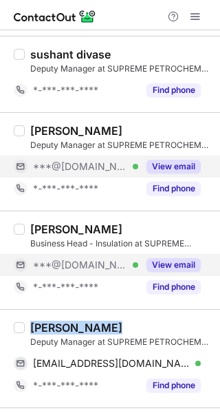
click at [91, 322] on div "[PERSON_NAME]" at bounding box center [76, 328] width 92 height 14
copy div "[PERSON_NAME]"
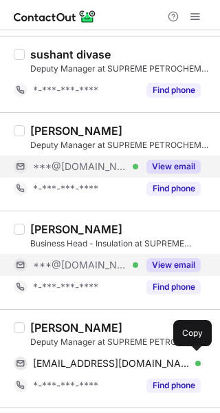
drag, startPoint x: 132, startPoint y: 363, endPoint x: 162, endPoint y: 344, distance: 35.9
click at [132, 363] on span "shelarpravin39@gmail.com" at bounding box center [112, 363] width 158 height 12
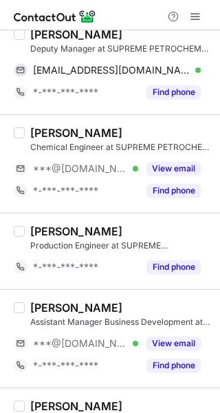
scroll to position [601, 0]
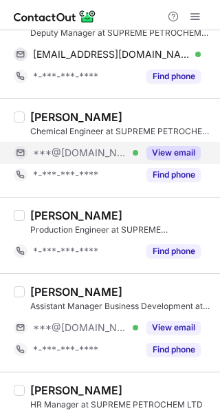
click at [174, 156] on button "View email" at bounding box center [174, 153] width 54 height 14
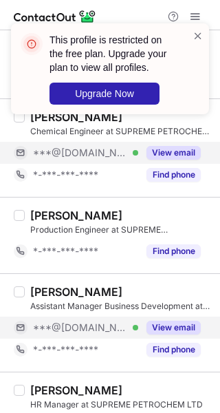
click at [165, 331] on button "View email" at bounding box center [174, 328] width 54 height 14
click at [202, 35] on span at bounding box center [198, 36] width 11 height 14
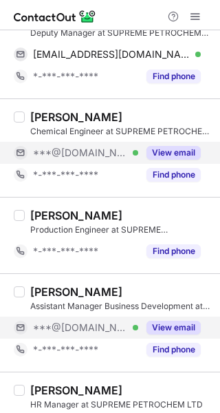
click at [139, 111] on div "This profile is restricted on the free plan. Upgrade your plan to view all prof…" at bounding box center [110, 74] width 220 height 129
click at [123, 111] on div "Shashwat Sahastrabudhye" at bounding box center [76, 117] width 92 height 14
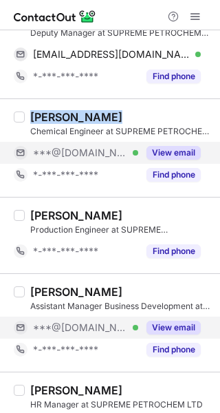
click at [123, 111] on div "Shashwat Sahastrabudhye" at bounding box center [76, 117] width 92 height 14
copy div "Shashwat Sahastrabudhye"
click at [72, 287] on div "Sriram M" at bounding box center [76, 292] width 92 height 14
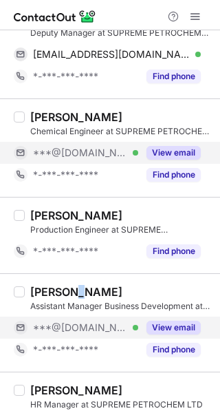
click at [72, 287] on div "Sriram M" at bounding box center [76, 292] width 92 height 14
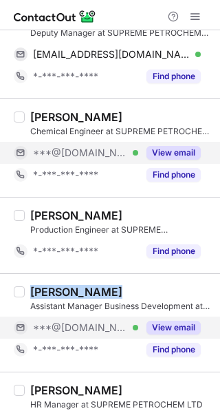
click at [72, 287] on div "Sriram M" at bounding box center [76, 292] width 92 height 14
copy div "Sriram M"
click at [192, 14] on span at bounding box center [195, 16] width 11 height 11
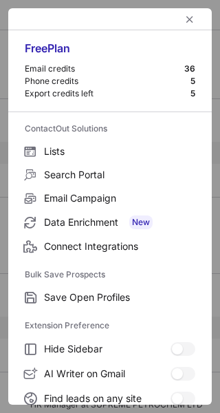
scroll to position [211, 0]
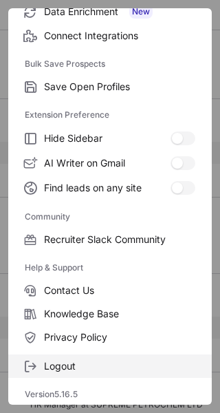
click at [41, 363] on label "Logout" at bounding box center [110, 366] width 204 height 23
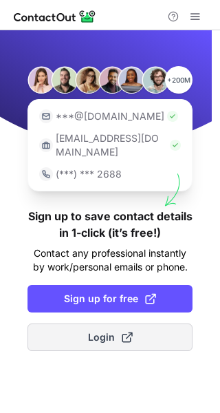
click at [72, 324] on button "Login" at bounding box center [110, 338] width 165 height 28
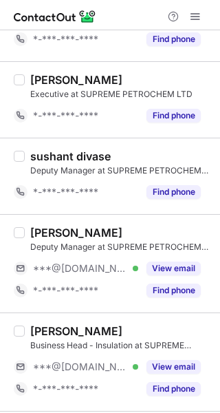
scroll to position [174, 0]
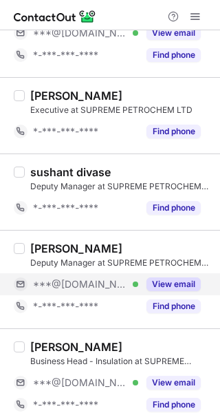
click at [167, 284] on button "View email" at bounding box center [174, 284] width 54 height 14
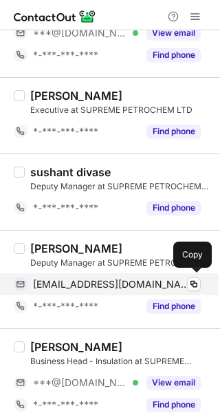
click at [146, 276] on div "[EMAIL_ADDRESS][DOMAIN_NAME] Verified Copy" at bounding box center [107, 284] width 187 height 22
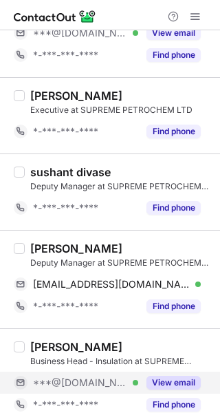
click at [158, 380] on button "View email" at bounding box center [174, 383] width 54 height 14
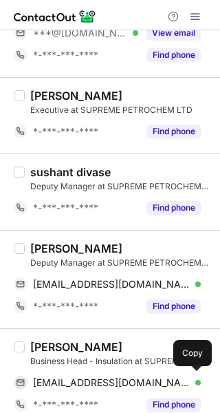
click at [111, 384] on span "[EMAIL_ADDRESS][DOMAIN_NAME]" at bounding box center [112, 383] width 158 height 12
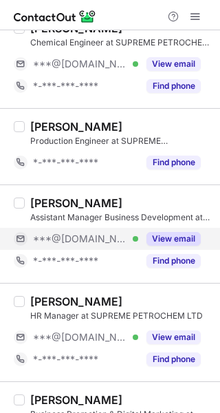
scroll to position [700, 0]
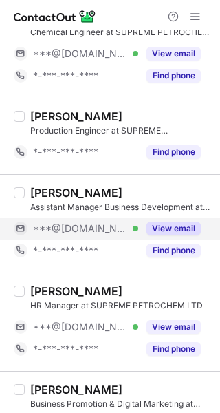
click at [156, 231] on button "View email" at bounding box center [174, 229] width 54 height 14
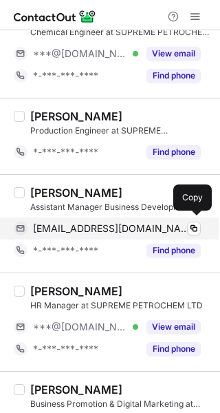
click at [82, 229] on span "[EMAIL_ADDRESS][DOMAIN_NAME]" at bounding box center [112, 228] width 158 height 12
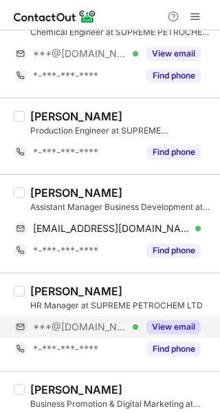
click at [165, 323] on button "View email" at bounding box center [174, 327] width 54 height 14
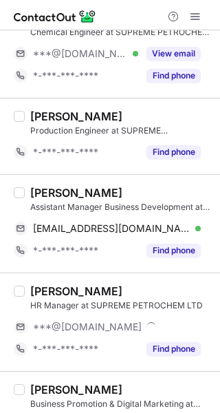
click at [143, 295] on div "[PERSON_NAME]" at bounding box center [121, 291] width 182 height 14
click at [142, 295] on div "[PERSON_NAME]" at bounding box center [121, 291] width 182 height 14
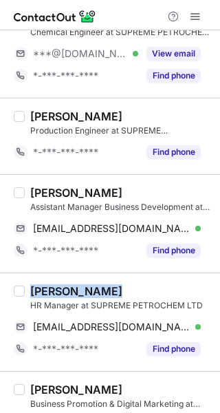
click at [142, 295] on div "[PERSON_NAME]" at bounding box center [121, 291] width 182 height 14
copy div "[PERSON_NAME]"
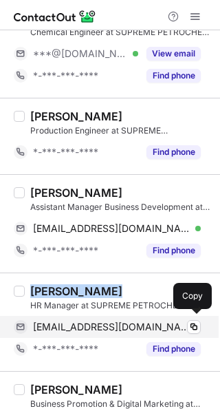
click at [106, 328] on span "[EMAIL_ADDRESS][DOMAIN_NAME]" at bounding box center [112, 327] width 158 height 12
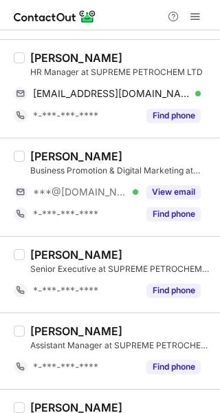
scroll to position [950, 0]
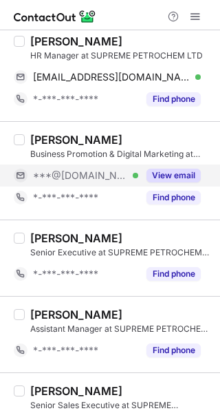
click at [185, 174] on button "View email" at bounding box center [174, 176] width 54 height 14
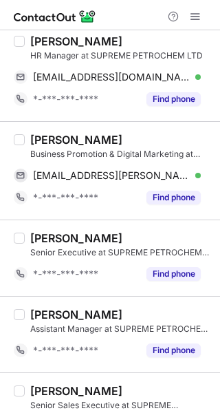
click at [104, 141] on div "Naveen Nandan" at bounding box center [76, 140] width 92 height 14
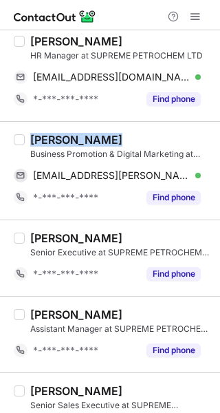
click at [104, 141] on div "Naveen Nandan" at bounding box center [76, 140] width 92 height 14
copy div "Naveen Nandan"
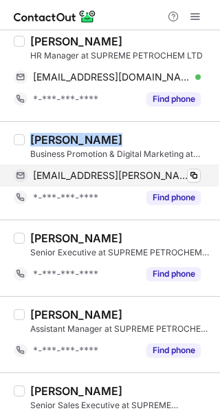
click at [169, 180] on div "naveen.nandan@hotmail.com Verified Copy" at bounding box center [107, 176] width 187 height 22
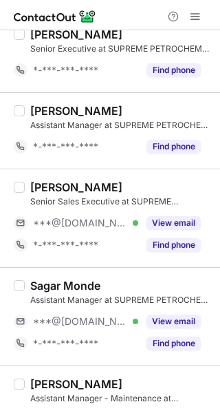
scroll to position [1165, 0]
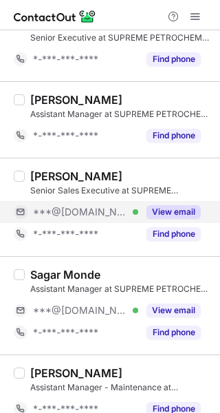
click at [158, 213] on button "View email" at bounding box center [174, 212] width 54 height 14
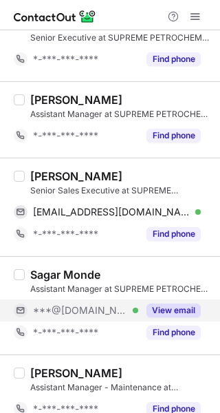
click at [160, 304] on button "View email" at bounding box center [174, 311] width 54 height 14
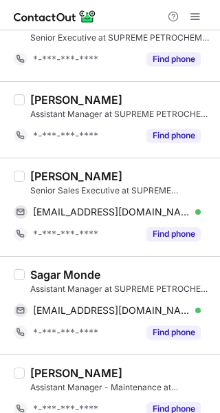
click at [116, 176] on div "PAYAL SAHU" at bounding box center [121, 176] width 182 height 14
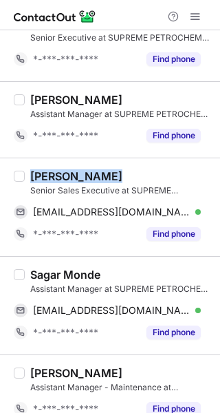
click at [116, 176] on div "[PERSON_NAME]" at bounding box center [121, 176] width 182 height 14
copy div "[PERSON_NAME]"
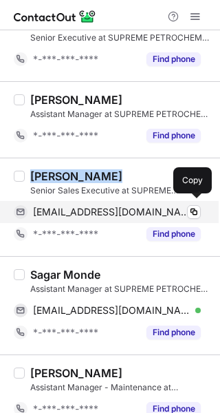
drag, startPoint x: 138, startPoint y: 209, endPoint x: 148, endPoint y: 205, distance: 10.8
click at [138, 209] on span "payalsahu530@gmail.com" at bounding box center [112, 212] width 158 height 12
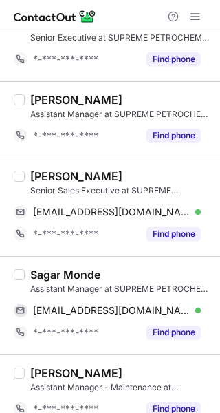
click at [81, 269] on div "Sagar Monde" at bounding box center [65, 275] width 70 height 14
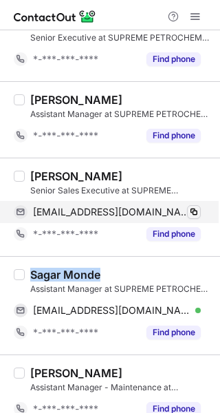
copy div "Sagar Monde"
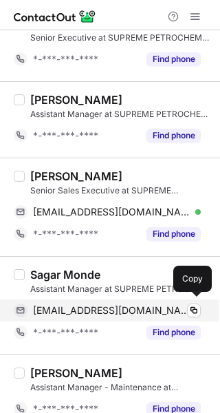
click at [147, 306] on span "sagarmonde99@gmail.com" at bounding box center [112, 310] width 158 height 12
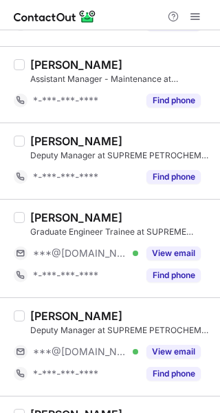
scroll to position [1522, 0]
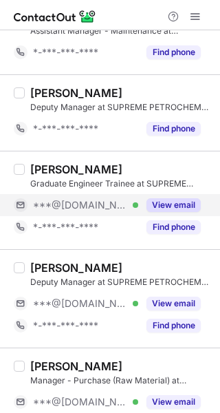
click at [165, 194] on div "View email" at bounding box center [169, 205] width 63 height 22
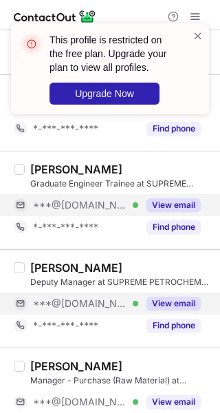
click at [148, 304] on button "View email" at bounding box center [174, 304] width 54 height 14
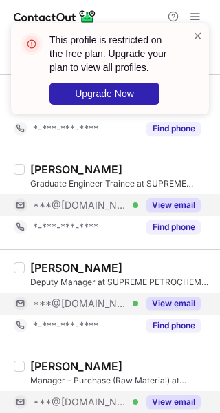
click at [159, 395] on button "View email" at bounding box center [174, 402] width 54 height 14
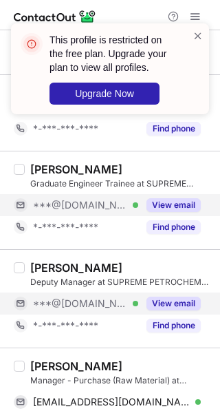
click at [74, 163] on div "Sahil Pawar" at bounding box center [76, 170] width 92 height 14
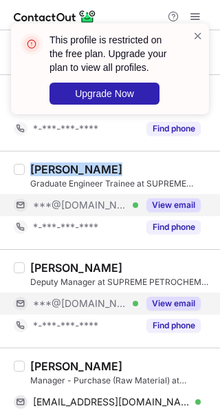
click at [73, 163] on div "Sahil Pawar" at bounding box center [76, 170] width 92 height 14
copy div "Sahil Pawar"
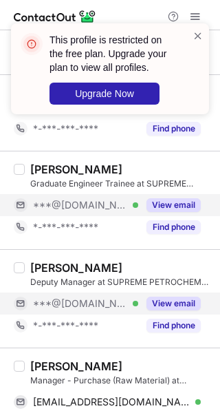
click at [116, 264] on div "Manoj Warhekar" at bounding box center [76, 268] width 92 height 14
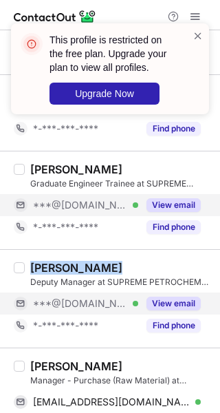
click at [116, 264] on div "Manoj Warhekar" at bounding box center [76, 268] width 92 height 14
copy div "Manoj Warhekar"
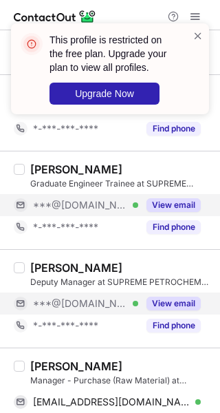
click at [90, 353] on div "Abhilash Bhajane Manager - Purchase (Raw Material) at SUPREME PETROCHEM LTD abh…" at bounding box center [110, 397] width 220 height 98
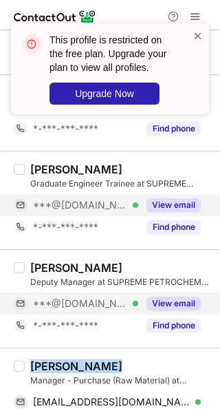
click at [89, 353] on div "Abhilash Bhajane Manager - Purchase (Raw Material) at SUPREME PETROCHEM LTD abh…" at bounding box center [110, 397] width 220 height 98
copy div "Abhilash Bhajane"
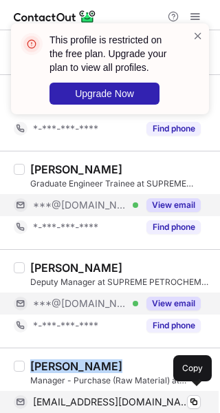
drag, startPoint x: 149, startPoint y: 400, endPoint x: 165, endPoint y: 391, distance: 18.2
click at [149, 400] on span "abhibhajane92@gmail.com" at bounding box center [112, 402] width 158 height 12
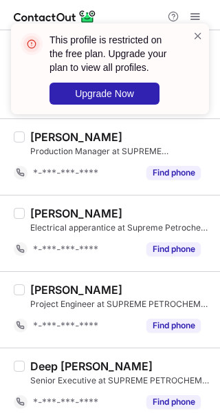
scroll to position [1855, 0]
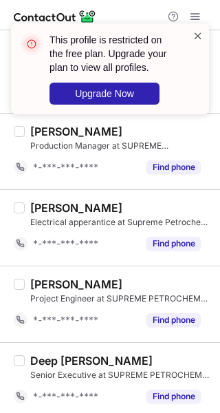
click at [197, 34] on span at bounding box center [198, 36] width 11 height 14
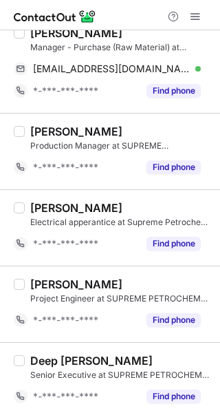
click at [198, 15] on div "This profile is restricted on the free plan. Upgrade your plan to view all prof…" at bounding box center [110, 74] width 220 height 129
click at [198, 15] on div "This profile is restricted on the free plan. Upgrade your plan to view all prof…" at bounding box center [110, 24] width 220 height 28
click at [198, 15] on span at bounding box center [195, 16] width 11 height 11
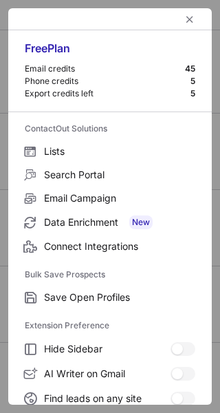
scroll to position [211, 0]
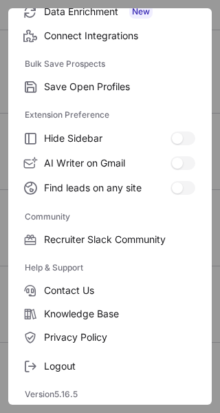
click at [109, 382] on div "Free Plan Email credits 45 Phone credits 5 Export credits left 5 ContactOut Sol…" at bounding box center [110, 206] width 204 height 397
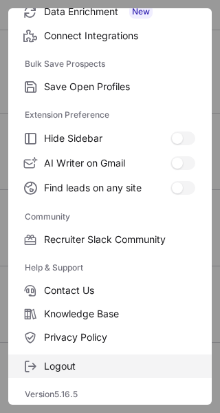
click at [92, 370] on span "Logout" at bounding box center [119, 366] width 151 height 12
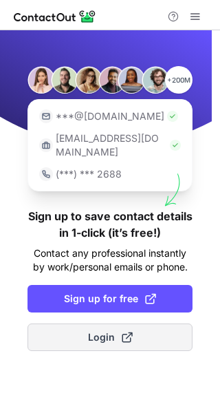
click at [94, 331] on span "Login" at bounding box center [110, 338] width 45 height 14
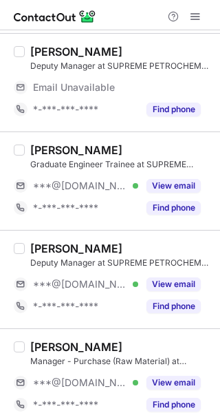
scroll to position [1642, 0]
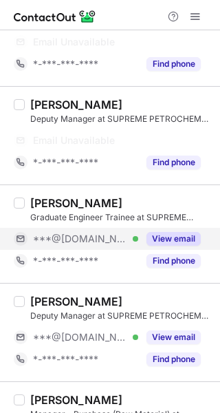
click at [166, 232] on button "View email" at bounding box center [174, 239] width 54 height 14
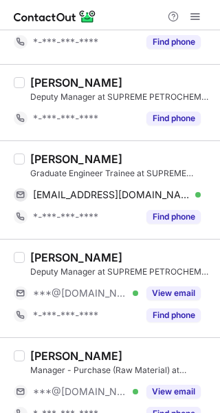
click at [174, 339] on div "Abhilash Bhajane Manager - Purchase (Raw Material) at SUPREME PETROCHEM LTD ***…" at bounding box center [110, 386] width 220 height 98
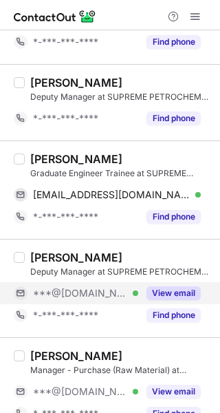
click at [189, 282] on div "View email" at bounding box center [169, 293] width 63 height 22
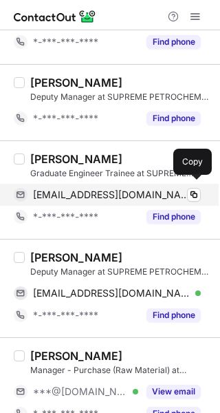
click at [175, 198] on div "sahilpawar8263@gmail.com Verified Copy" at bounding box center [107, 195] width 187 height 22
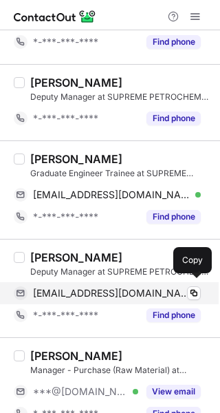
drag, startPoint x: 116, startPoint y: 295, endPoint x: 140, endPoint y: 289, distance: 24.1
click at [116, 295] on div "manojwarhekar@gmail.com Verified Copy" at bounding box center [107, 293] width 187 height 22
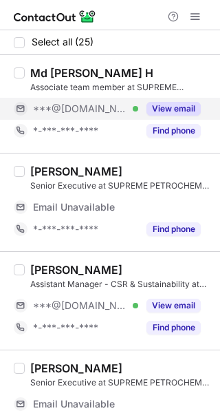
click at [187, 105] on button "View email" at bounding box center [174, 109] width 54 height 14
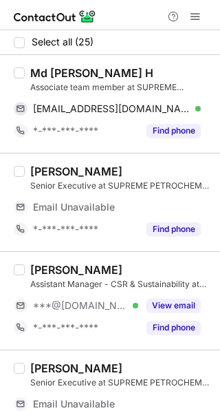
click at [110, 76] on div "Md [PERSON_NAME] H" at bounding box center [121, 73] width 182 height 14
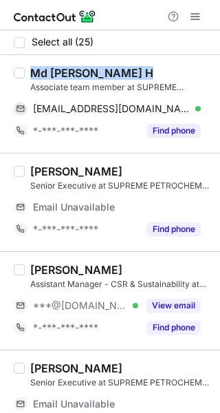
click at [110, 76] on div "Md Khaleel H" at bounding box center [121, 73] width 182 height 14
copy div "Md Khaleel H"
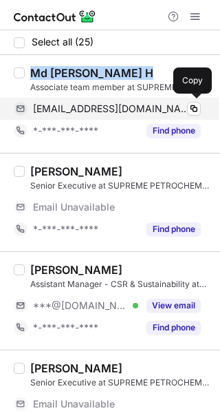
click at [104, 112] on span "khaleelvlr212@gmail.com" at bounding box center [112, 109] width 158 height 12
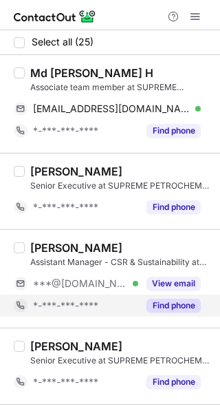
click at [162, 306] on button "Find phone" at bounding box center [174, 306] width 54 height 14
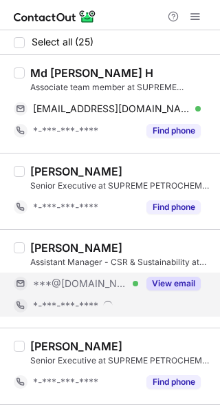
click at [169, 277] on button "View email" at bounding box center [174, 284] width 54 height 14
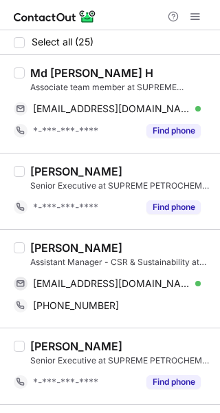
click at [111, 239] on div "Manojkumar Mishra Assistant Manager - CSR & Sustainability at SUPREME PETROCHEM…" at bounding box center [110, 278] width 220 height 98
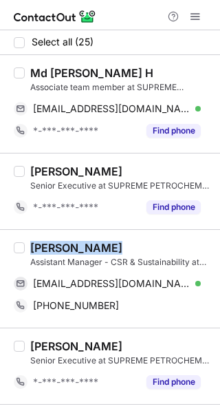
click at [111, 239] on div "Manojkumar Mishra Assistant Manager - CSR & Sustainability at SUPREME PETROCHEM…" at bounding box center [110, 278] width 220 height 98
copy div "[PERSON_NAME]"
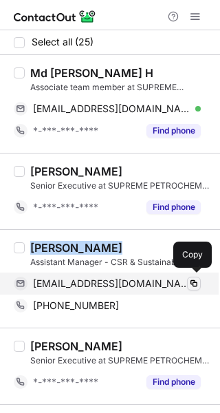
drag, startPoint x: 141, startPoint y: 280, endPoint x: 198, endPoint y: 289, distance: 57.2
click at [141, 280] on span "manojmishra354@gmail.com" at bounding box center [112, 283] width 158 height 12
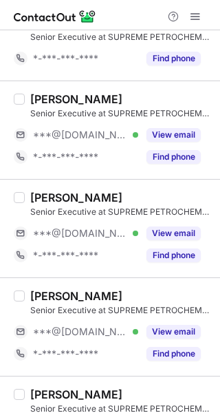
scroll to position [326, 0]
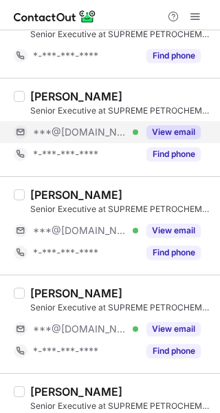
click at [179, 126] on button "View email" at bounding box center [174, 132] width 54 height 14
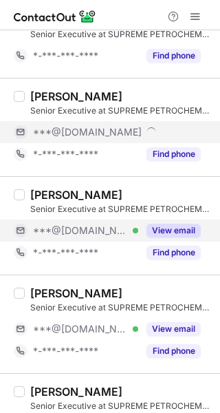
click at [158, 225] on button "View email" at bounding box center [174, 231] width 54 height 14
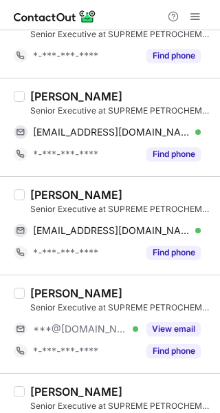
click at [90, 90] on div "Yash Pokale" at bounding box center [76, 97] width 92 height 14
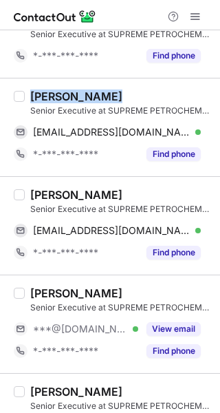
click at [90, 90] on div "Yash Pokale" at bounding box center [76, 97] width 92 height 14
copy div "Yash Pokale"
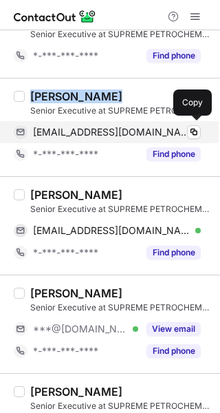
drag, startPoint x: 145, startPoint y: 127, endPoint x: 171, endPoint y: 119, distance: 27.4
click at [145, 127] on span "yashpokale61@gmail.com" at bounding box center [112, 132] width 158 height 12
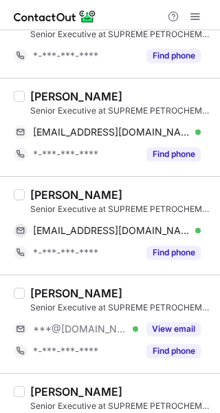
click at [114, 191] on div "Sanket Gaikwad" at bounding box center [76, 195] width 92 height 14
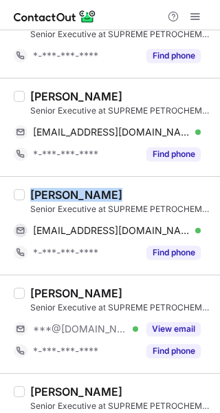
drag, startPoint x: 114, startPoint y: 191, endPoint x: 142, endPoint y: 177, distance: 30.8
click at [114, 191] on div "Sanket Gaikwad" at bounding box center [76, 195] width 92 height 14
copy div "Sanket Gaikwad"
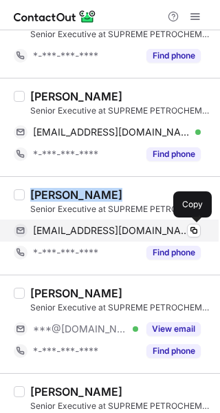
click at [183, 229] on div "sanketgaikwad0812@gmail.com Verified" at bounding box center [117, 230] width 168 height 12
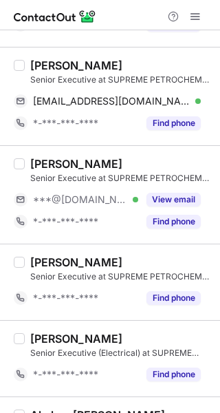
scroll to position [461, 0]
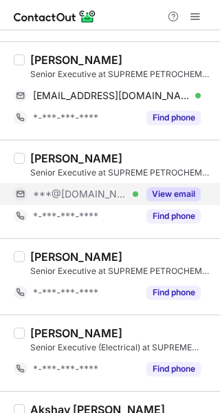
click at [156, 198] on button "View email" at bounding box center [174, 194] width 54 height 14
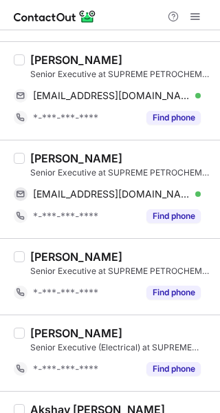
click at [111, 159] on div "Ganesh Aher" at bounding box center [121, 158] width 182 height 14
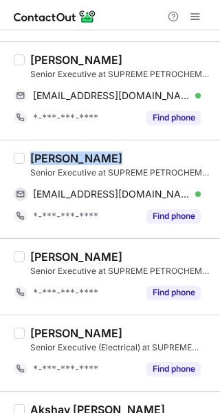
click at [111, 159] on div "Ganesh Aher" at bounding box center [121, 158] width 182 height 14
copy div "Ganesh Aher"
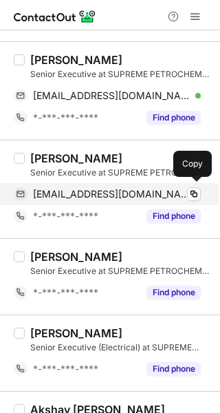
click at [149, 188] on span "ganeshaher2202@gmail.com" at bounding box center [112, 194] width 158 height 12
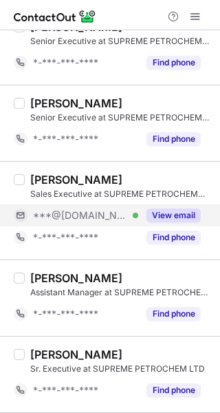
scroll to position [913, 0]
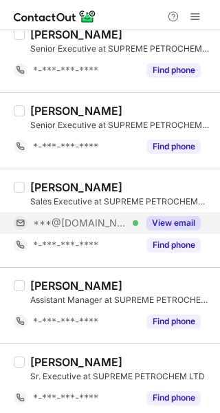
click at [169, 220] on button "View email" at bounding box center [174, 223] width 54 height 14
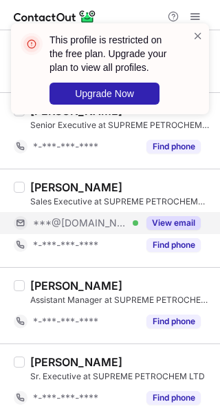
click at [105, 180] on div "Mohit Gupta" at bounding box center [121, 187] width 182 height 14
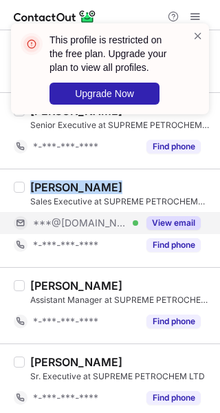
click at [105, 180] on div "Mohit Gupta" at bounding box center [121, 187] width 182 height 14
copy div "Mohit Gupta"
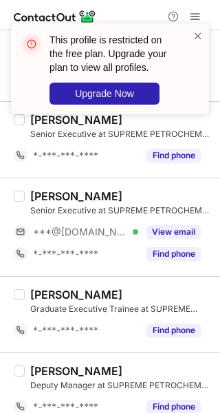
scroll to position [1317, 0]
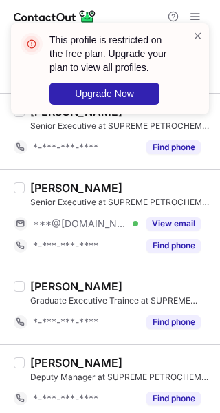
drag, startPoint x: 173, startPoint y: 215, endPoint x: 163, endPoint y: 200, distance: 17.4
click at [173, 217] on button "View email" at bounding box center [174, 224] width 54 height 14
click at [141, 183] on div "Abhishek Ambekar" at bounding box center [121, 188] width 182 height 14
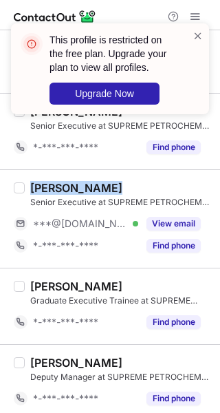
click at [140, 183] on div "Abhishek Ambekar" at bounding box center [121, 188] width 182 height 14
copy div "Abhishek Ambekar"
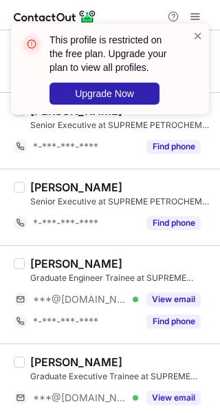
scroll to position [1745, 0]
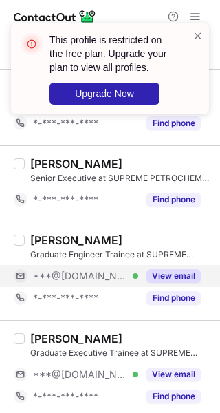
drag, startPoint x: 167, startPoint y: 264, endPoint x: 166, endPoint y: 271, distance: 6.9
click at [167, 265] on div "View email" at bounding box center [169, 276] width 63 height 22
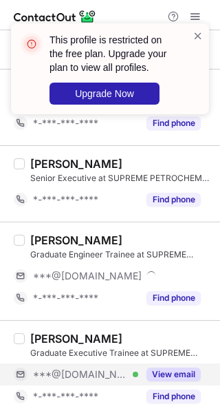
click at [162, 368] on button "View email" at bounding box center [174, 375] width 54 height 14
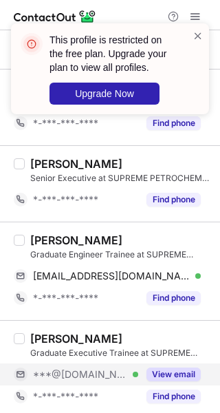
click at [101, 233] on div "Onkar Patil" at bounding box center [121, 240] width 182 height 14
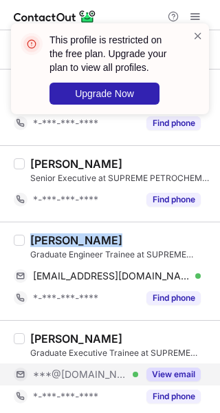
click at [101, 233] on div "Onkar Patil" at bounding box center [121, 240] width 182 height 14
copy div "Onkar Patil"
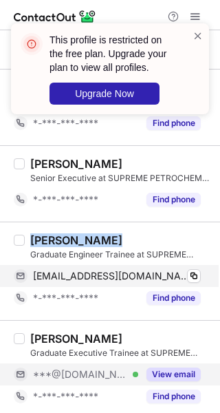
drag, startPoint x: 151, startPoint y: 275, endPoint x: 182, endPoint y: 272, distance: 31.2
click at [151, 275] on span "onkarpatil9876@gmail.com" at bounding box center [112, 276] width 158 height 12
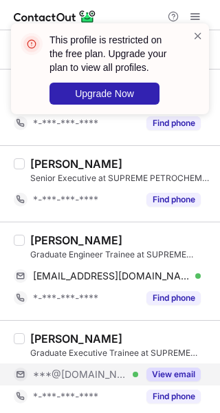
click at [147, 333] on div "Prathmesh Katkar" at bounding box center [121, 339] width 182 height 14
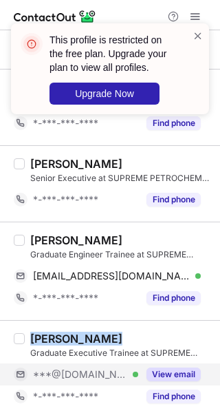
click at [147, 333] on div "Prathmesh Katkar" at bounding box center [121, 339] width 182 height 14
copy div "Prathmesh Katkar"
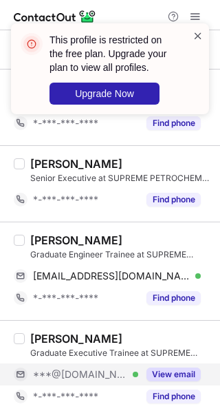
click at [193, 36] on span at bounding box center [198, 36] width 11 height 14
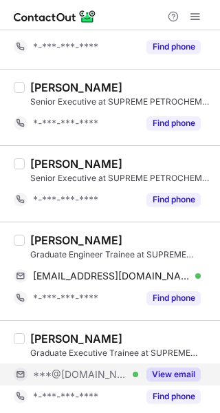
click at [199, 21] on div "This profile is restricted on the free plan. Upgrade your plan to view all prof…" at bounding box center [110, 74] width 220 height 129
click at [194, 14] on span at bounding box center [195, 16] width 11 height 11
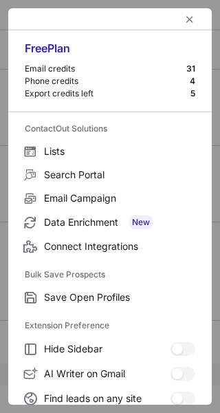
scroll to position [211, 0]
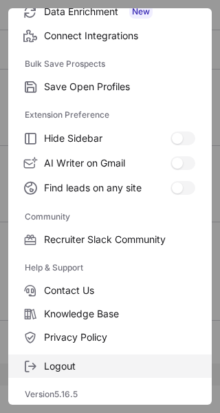
click at [97, 361] on span "Logout" at bounding box center [119, 366] width 151 height 12
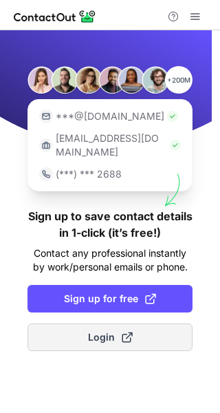
click at [129, 332] on span at bounding box center [127, 337] width 11 height 11
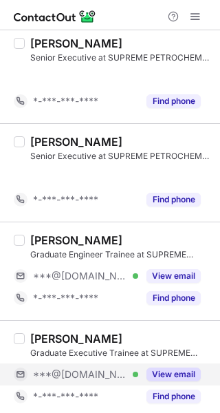
scroll to position [1745, 0]
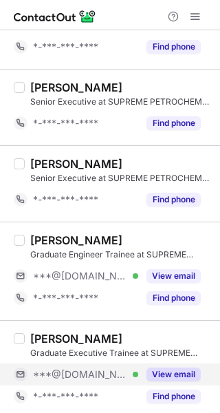
click at [167, 368] on button "View email" at bounding box center [174, 375] width 54 height 14
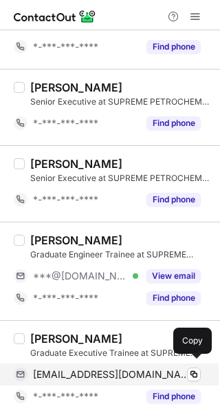
click at [110, 364] on div "[EMAIL_ADDRESS][DOMAIN_NAME] Verified Copy" at bounding box center [107, 375] width 187 height 22
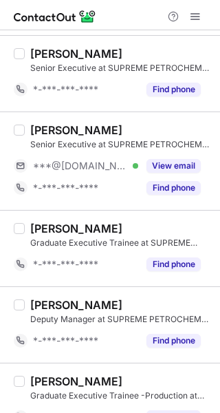
scroll to position [1357, 0]
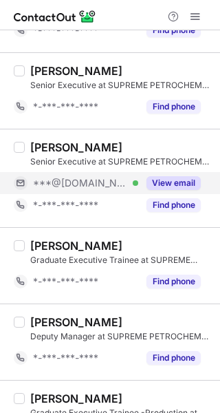
click at [170, 181] on button "View email" at bounding box center [174, 183] width 54 height 14
click at [100, 177] on span "***@[DOMAIN_NAME]" at bounding box center [87, 183] width 109 height 12
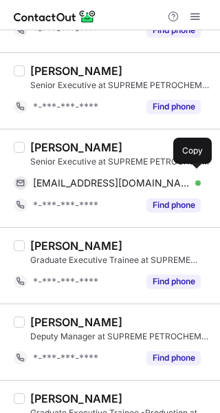
click at [100, 177] on span "[EMAIL_ADDRESS][DOMAIN_NAME]" at bounding box center [112, 183] width 158 height 12
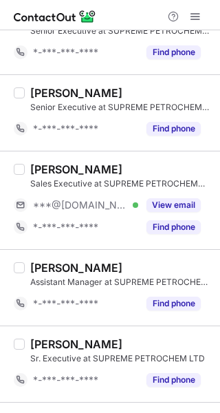
scroll to position [895, 0]
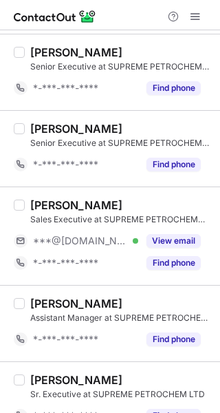
click at [180, 224] on div "[PERSON_NAME] Sales Executive at SUPREME PETROCHEM LTD ***@[DOMAIN_NAME] Verifi…" at bounding box center [118, 236] width 187 height 76
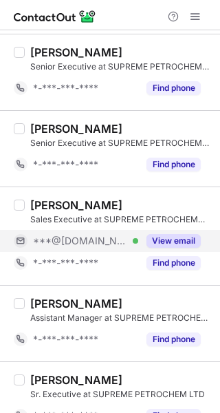
click at [178, 234] on button "View email" at bounding box center [174, 241] width 54 height 14
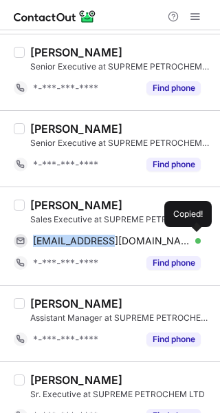
click at [83, 235] on span "guptamohit2402@gmail.com" at bounding box center [112, 241] width 158 height 12
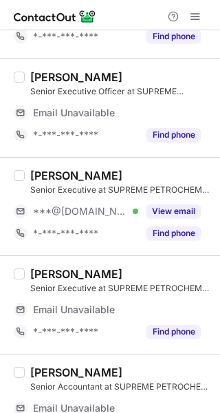
scroll to position [194, 0]
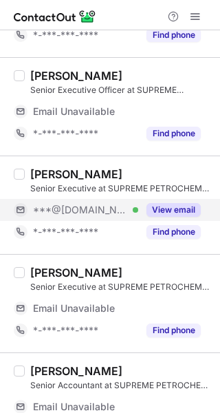
click at [167, 210] on button "View email" at bounding box center [174, 210] width 54 height 14
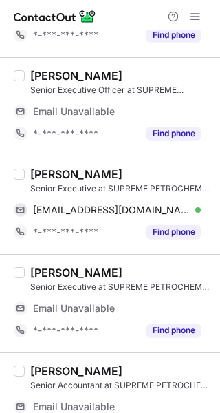
click at [138, 167] on div "[PERSON_NAME]" at bounding box center [121, 174] width 182 height 14
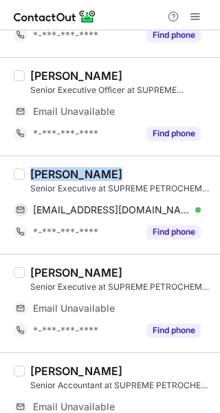
click at [138, 167] on div "[PERSON_NAME]" at bounding box center [121, 174] width 182 height 14
copy div "[PERSON_NAME]"
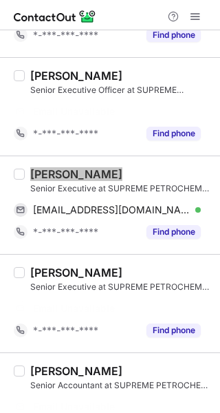
scroll to position [172, 0]
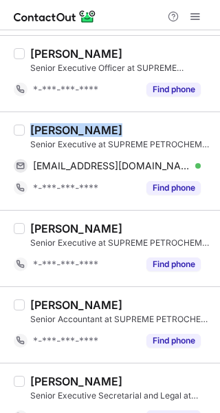
drag, startPoint x: 116, startPoint y: 209, endPoint x: 123, endPoint y: 217, distance: 10.2
click at [116, 210] on div "[PERSON_NAME] Senior Executive at SUPREME PETROCHEM LTD *-***-***-**** Find pho…" at bounding box center [110, 248] width 220 height 76
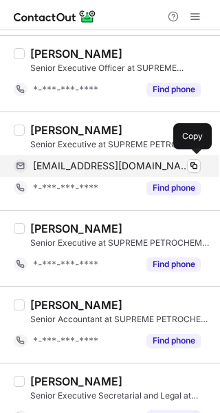
click at [125, 165] on span "[EMAIL_ADDRESS][DOMAIN_NAME]" at bounding box center [112, 166] width 158 height 12
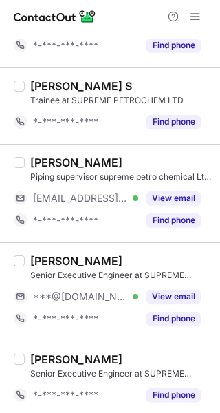
scroll to position [545, 0]
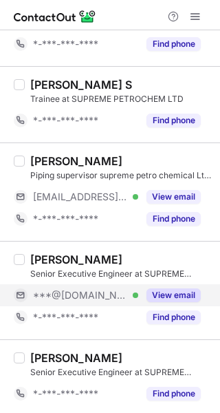
click at [154, 289] on button "View email" at bounding box center [174, 296] width 54 height 14
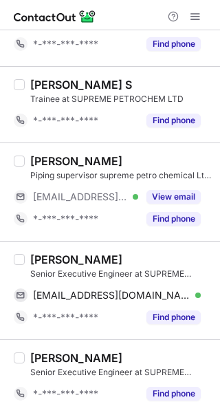
click at [93, 255] on div "Swaroop Mehar" at bounding box center [76, 260] width 92 height 14
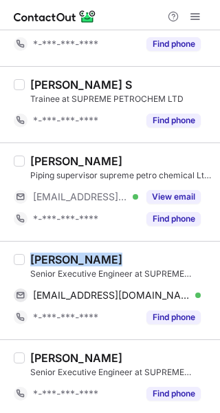
click at [93, 255] on div "Swaroop Mehar" at bounding box center [76, 260] width 92 height 14
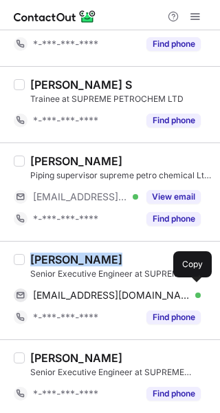
copy div "Swaroop Mehar"
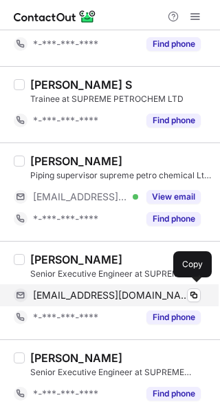
click at [132, 297] on span "swaroopmehar28@gmail.com" at bounding box center [112, 295] width 158 height 12
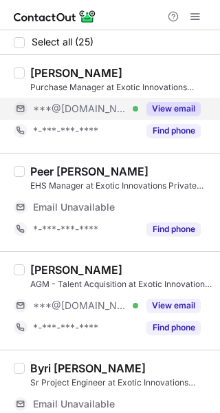
click at [170, 109] on button "View email" at bounding box center [174, 109] width 54 height 14
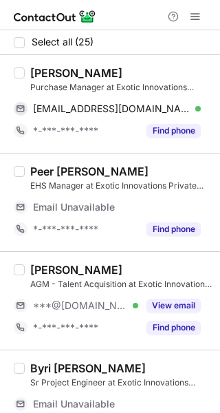
click at [120, 67] on div "[PERSON_NAME]" at bounding box center [121, 73] width 182 height 14
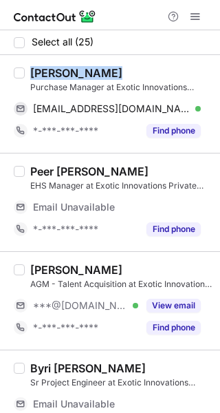
click at [120, 67] on div "[PERSON_NAME]" at bounding box center [121, 73] width 182 height 14
copy div "[PERSON_NAME]"
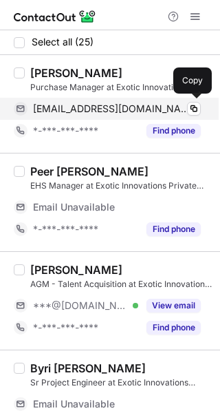
click at [174, 103] on div "rehan1232008@yahoo.com Verified" at bounding box center [117, 109] width 168 height 12
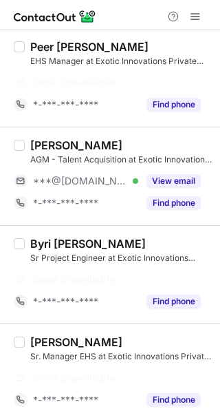
scroll to position [127, 0]
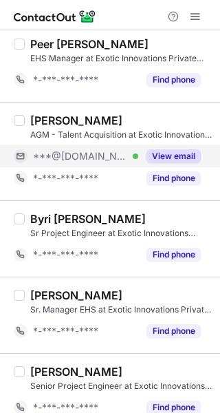
click at [189, 154] on button "View email" at bounding box center [174, 156] width 54 height 14
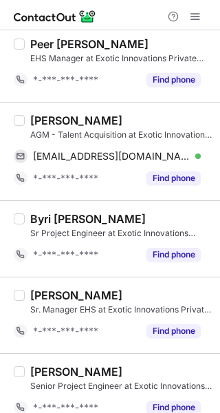
click at [117, 123] on div "Irfan Basha" at bounding box center [121, 121] width 182 height 14
click at [117, 123] on div "[PERSON_NAME]" at bounding box center [121, 121] width 182 height 14
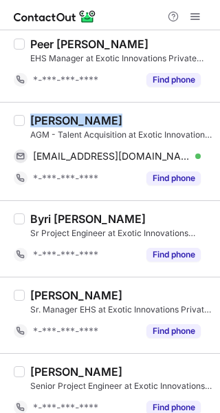
click at [117, 123] on div "[PERSON_NAME]" at bounding box center [121, 121] width 182 height 14
copy div "[PERSON_NAME]"
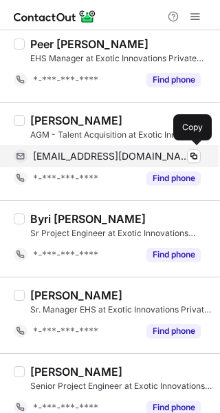
click at [152, 149] on div "irfanbashaa2013@gmail.com Verified Copy" at bounding box center [107, 156] width 187 height 22
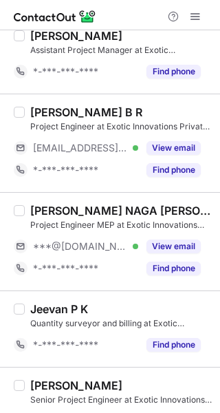
scroll to position [885, 0]
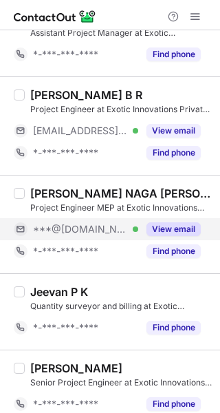
click at [182, 229] on button "View email" at bounding box center [174, 229] width 54 height 14
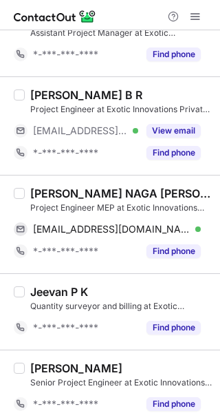
click at [136, 188] on div "[PERSON_NAME] NAGA [PERSON_NAME]" at bounding box center [121, 194] width 182 height 14
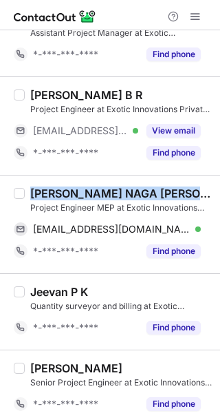
click at [136, 188] on div "[PERSON_NAME] NAGA [PERSON_NAME]" at bounding box center [121, 194] width 182 height 14
copy div "[PERSON_NAME] NAGA [PERSON_NAME]"
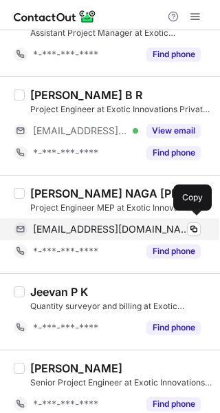
click at [143, 223] on span "venkatanagagopi98@gmail.com" at bounding box center [112, 229] width 158 height 12
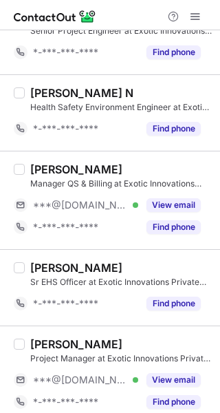
scroll to position [1245, 0]
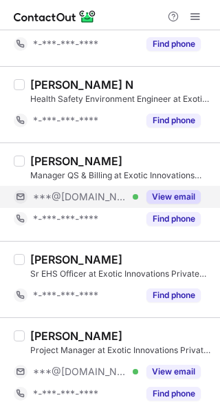
click at [156, 190] on button "View email" at bounding box center [174, 197] width 54 height 14
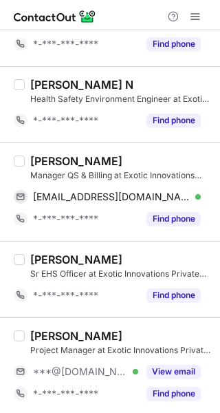
click at [134, 158] on div "[PERSON_NAME]" at bounding box center [121, 161] width 182 height 14
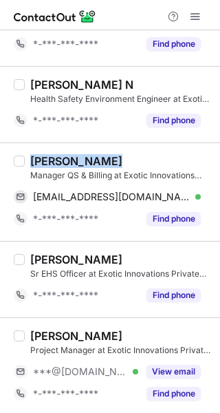
click at [134, 158] on div "[PERSON_NAME]" at bounding box center [121, 161] width 182 height 14
copy div "[PERSON_NAME]"
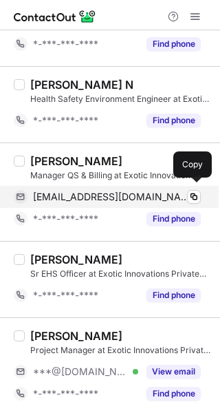
click at [70, 187] on div "phbsbi@gmail.com Verified Copy" at bounding box center [107, 197] width 187 height 22
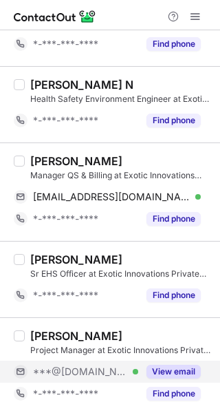
click at [192, 366] on button "View email" at bounding box center [174, 372] width 54 height 14
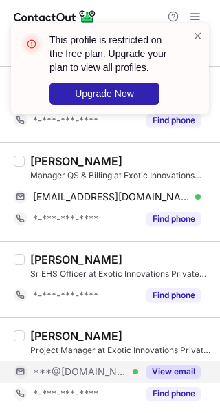
click at [152, 338] on div "[PERSON_NAME]" at bounding box center [121, 336] width 182 height 14
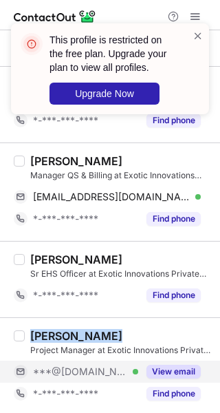
drag, startPoint x: 152, startPoint y: 338, endPoint x: 196, endPoint y: 311, distance: 51.4
click at [152, 338] on div "[PERSON_NAME]" at bounding box center [121, 336] width 182 height 14
copy div "[PERSON_NAME]"
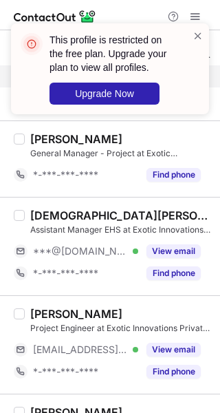
scroll to position [1546, 0]
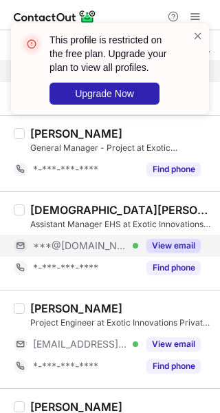
click at [190, 247] on button "View email" at bounding box center [174, 246] width 54 height 14
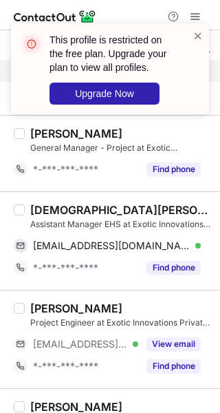
click at [119, 209] on div "[DEMOGRAPHIC_DATA][PERSON_NAME]" at bounding box center [121, 210] width 182 height 14
click at [119, 209] on div "Vishnu Prasad" at bounding box center [121, 210] width 182 height 14
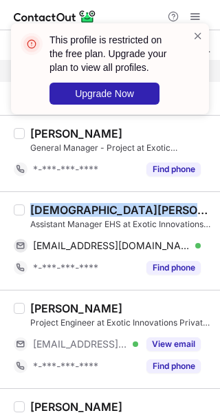
click at [119, 209] on div "Vishnu Prasad" at bounding box center [121, 210] width 182 height 14
copy div "Vishnu Prasad"
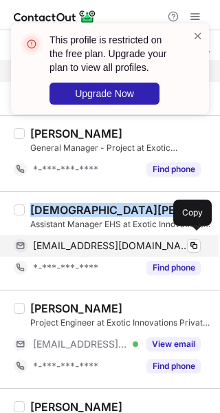
click at [136, 249] on div "vishnucr71992@gmail.com Verified Copy" at bounding box center [107, 246] width 187 height 22
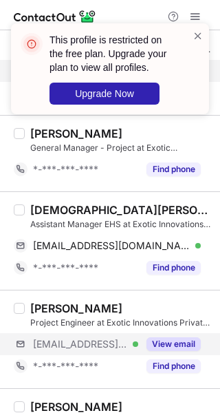
drag, startPoint x: 193, startPoint y: 333, endPoint x: 207, endPoint y: 333, distance: 13.8
click at [193, 337] on button "View email" at bounding box center [174, 344] width 54 height 14
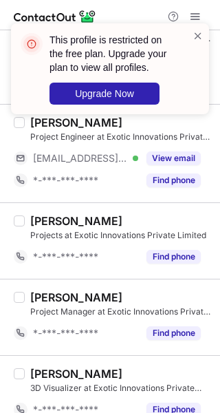
scroll to position [1745, 0]
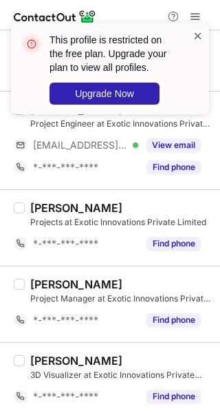
click at [203, 34] on span at bounding box center [198, 36] width 11 height 14
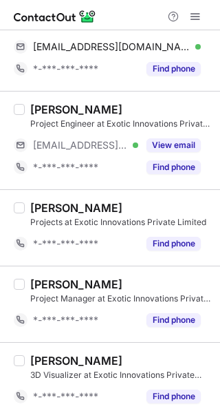
click at [193, 19] on div "This profile is restricted on the free plan. Upgrade your plan to view all prof…" at bounding box center [110, 74] width 220 height 129
click at [195, 14] on span at bounding box center [195, 16] width 11 height 11
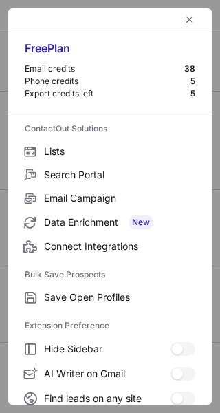
scroll to position [211, 0]
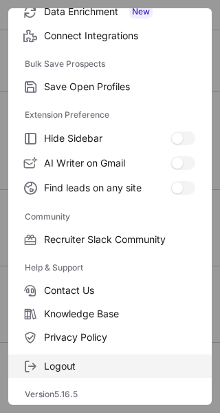
click at [111, 367] on span "Logout" at bounding box center [119, 366] width 151 height 12
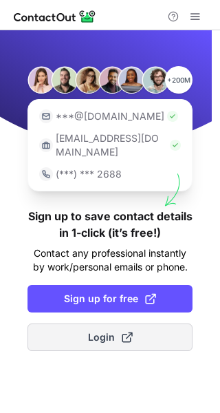
click at [82, 328] on button "Login" at bounding box center [110, 338] width 165 height 28
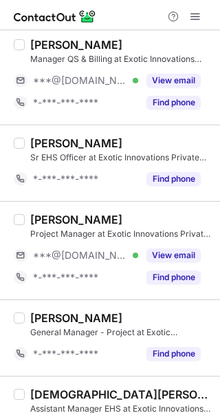
scroll to position [1332, 0]
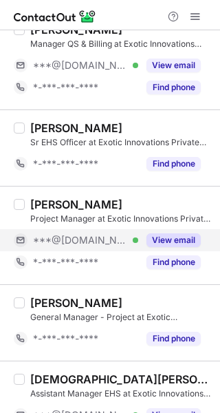
click at [163, 240] on button "View email" at bounding box center [174, 240] width 54 height 14
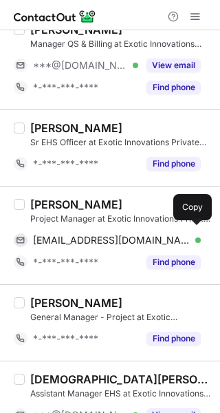
click at [96, 235] on span "[EMAIL_ADDRESS][DOMAIN_NAME]" at bounding box center [112, 240] width 158 height 12
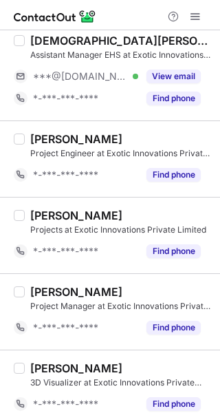
scroll to position [1679, 0]
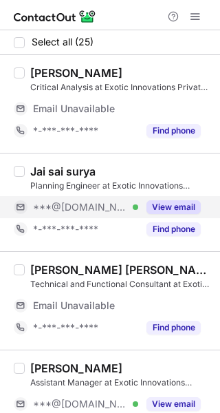
click at [169, 210] on button "View email" at bounding box center [174, 207] width 54 height 14
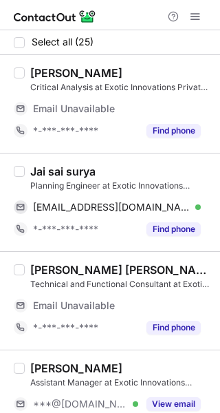
click at [143, 165] on div "Jai sai surya" at bounding box center [121, 172] width 182 height 14
copy div "Jai sai surya"
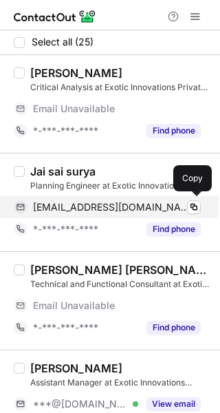
click at [120, 209] on span "jaisuryasai2112@gmail.com" at bounding box center [112, 207] width 158 height 12
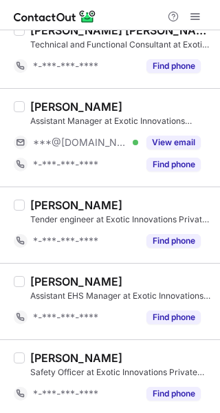
scroll to position [258, 0]
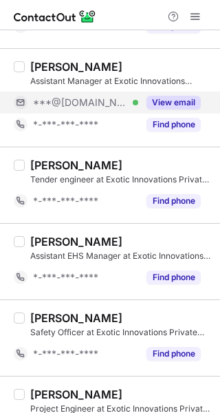
click at [162, 96] on button "View email" at bounding box center [174, 103] width 54 height 14
click at [100, 60] on div "Ankith Poojary" at bounding box center [76, 67] width 92 height 14
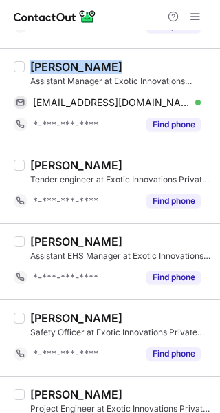
click at [100, 60] on div "Ankith Poojary" at bounding box center [76, 67] width 92 height 14
copy div "Ankith Poojary"
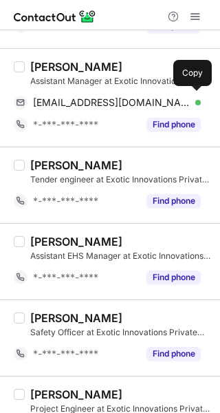
drag, startPoint x: 129, startPoint y: 98, endPoint x: 207, endPoint y: 145, distance: 90.8
click at [129, 98] on div "ankithsp@gmail.com Verified" at bounding box center [117, 102] width 168 height 12
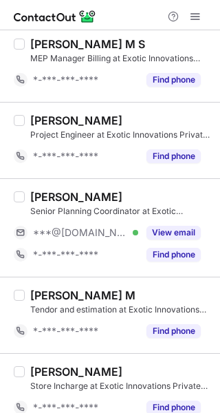
scroll to position [715, 0]
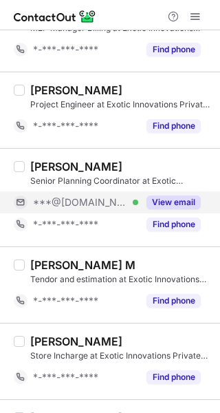
click at [185, 192] on div "View email" at bounding box center [169, 202] width 63 height 22
click at [120, 156] on div "Anu Shahla Senior Planning Coordinator at Exotic Innovations Private Limited **…" at bounding box center [110, 197] width 220 height 98
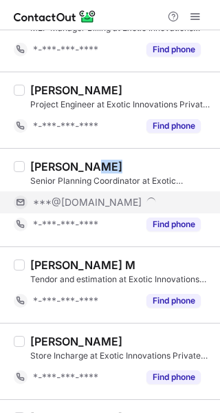
click at [120, 156] on div "Anu Shahla Senior Planning Coordinator at Exotic Innovations Private Limited **…" at bounding box center [110, 197] width 220 height 98
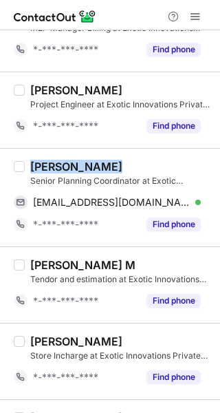
click at [120, 156] on div "Anu Shahla Senior Planning Coordinator at Exotic Innovations Private Limited an…" at bounding box center [110, 197] width 220 height 98
copy div "Anu Shahla"
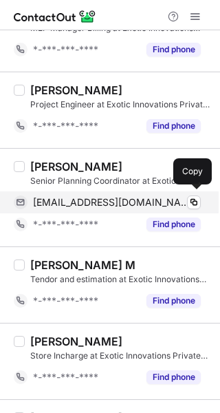
click at [123, 201] on span "anushahla926@gmail.com" at bounding box center [112, 202] width 158 height 12
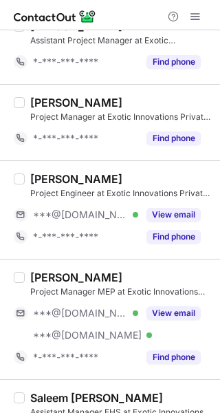
scroll to position [1117, 0]
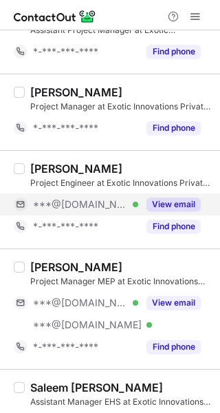
click at [163, 207] on button "View email" at bounding box center [174, 205] width 54 height 14
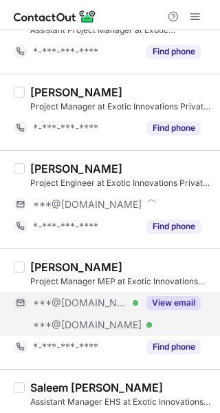
click at [166, 296] on button "View email" at bounding box center [174, 303] width 54 height 14
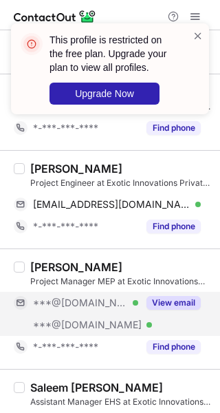
click at [127, 170] on div "Keerthan Bangera" at bounding box center [121, 169] width 182 height 14
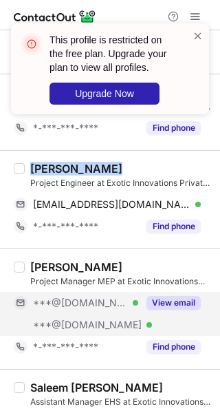
click at [127, 170] on div "Keerthan Bangera" at bounding box center [121, 169] width 182 height 14
copy div "Keerthan Bangera"
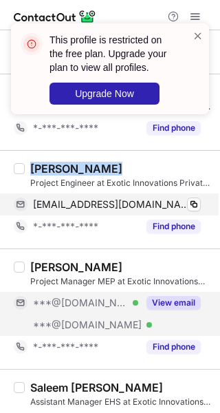
drag, startPoint x: 105, startPoint y: 218, endPoint x: 107, endPoint y: 211, distance: 7.4
click at [105, 220] on div "*-***-***-****" at bounding box center [85, 226] width 105 height 12
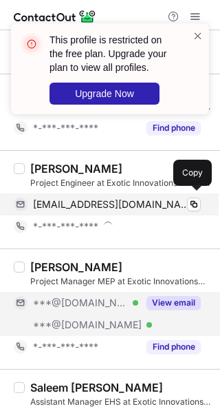
click at [109, 205] on span "kkeerthu695@gmail.com" at bounding box center [112, 204] width 158 height 12
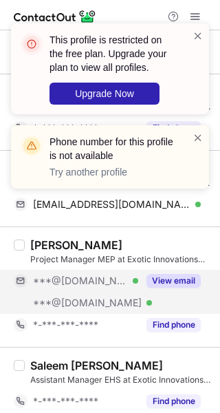
click at [123, 238] on div "Manu Anand Nesargi" at bounding box center [76, 245] width 92 height 14
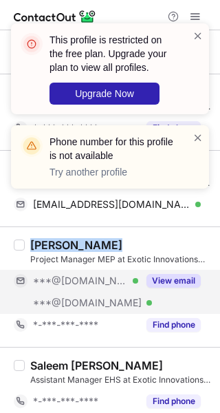
click at [123, 238] on div "Manu Anand Nesargi" at bounding box center [76, 245] width 92 height 14
copy div "Manu Anand Nesargi"
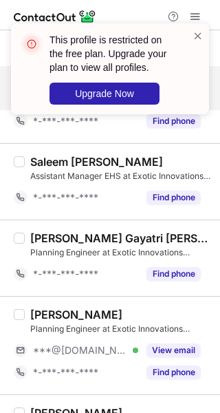
scroll to position [1316, 0]
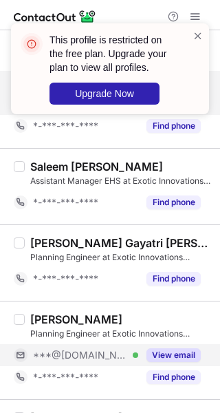
click at [187, 348] on button "View email" at bounding box center [174, 355] width 54 height 14
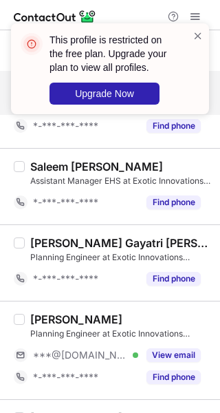
click at [140, 313] on div "Peter Paul S" at bounding box center [121, 320] width 182 height 14
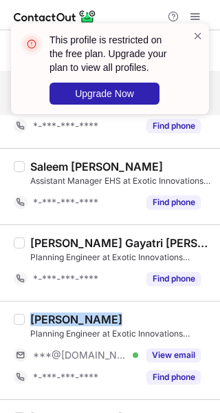
click at [139, 313] on div "Peter Paul S" at bounding box center [121, 320] width 182 height 14
copy div "Peter Paul S"
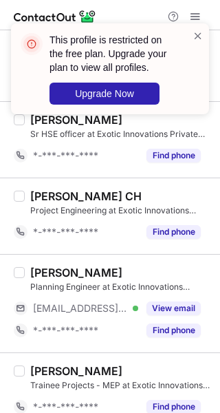
scroll to position [1701, 0]
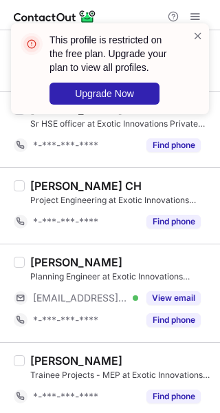
click at [206, 35] on div "This profile is restricted on the free plan. Upgrade your plan to view all prof…" at bounding box center [110, 68] width 198 height 91
click at [198, 36] on span at bounding box center [198, 36] width 11 height 14
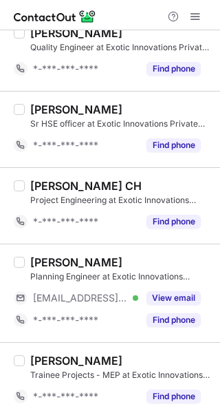
drag, startPoint x: 193, startPoint y: 27, endPoint x: 192, endPoint y: 17, distance: 9.7
click at [193, 27] on div "This profile is restricted on the free plan. Upgrade your plan to view all prof…" at bounding box center [110, 68] width 198 height 91
click at [192, 16] on div "This profile is restricted on the free plan. Upgrade your plan to view all prof…" at bounding box center [110, 74] width 220 height 129
click at [192, 16] on div "This profile is restricted on the free plan. Upgrade your plan to view all prof…" at bounding box center [110, 24] width 220 height 28
click at [205, 14] on div at bounding box center [185, 16] width 44 height 17
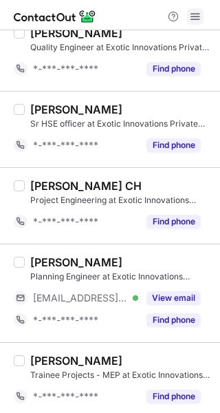
click at [198, 20] on span at bounding box center [195, 16] width 11 height 11
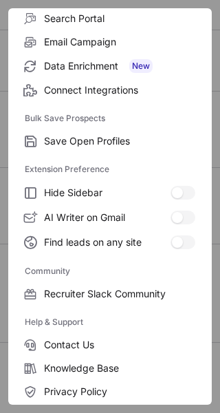
scroll to position [211, 0]
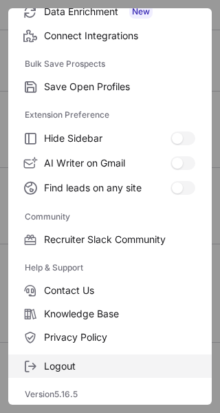
click at [116, 368] on span "Logout" at bounding box center [119, 366] width 151 height 12
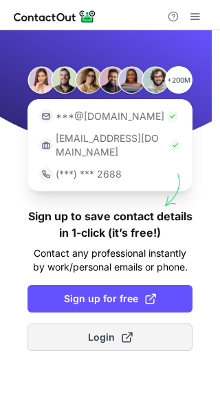
click at [126, 332] on span at bounding box center [127, 337] width 11 height 11
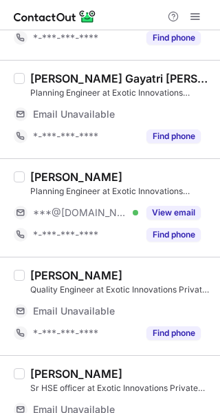
scroll to position [1774, 0]
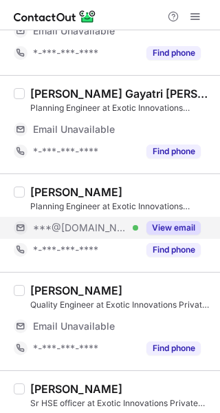
click at [158, 217] on div "View email" at bounding box center [169, 228] width 63 height 22
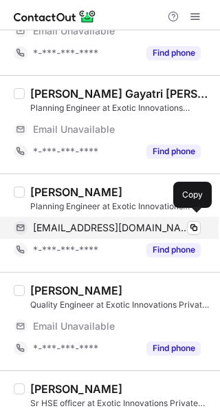
click at [113, 225] on span "[EMAIL_ADDRESS][DOMAIN_NAME]" at bounding box center [112, 228] width 158 height 12
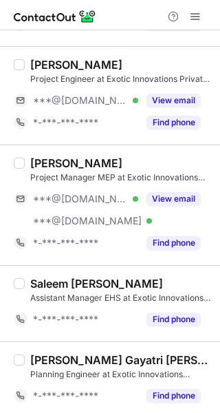
scroll to position [1213, 0]
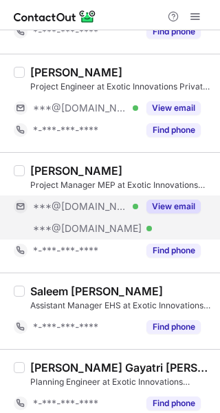
click at [198, 200] on button "View email" at bounding box center [174, 207] width 54 height 14
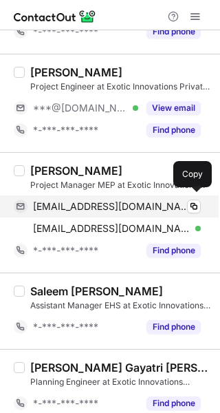
click at [120, 209] on div "manunesargi@gmail.com Verified Copy" at bounding box center [107, 207] width 187 height 22
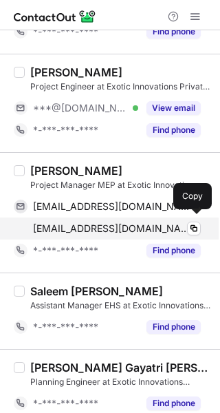
click at [125, 225] on span "manu_nesargi@yahoo.com" at bounding box center [112, 228] width 158 height 12
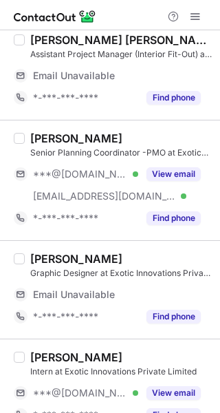
scroll to position [526, 0]
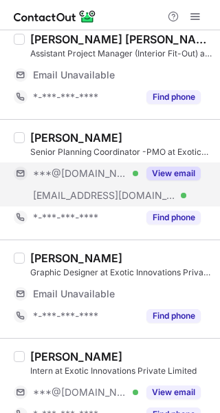
click at [171, 167] on button "View email" at bounding box center [174, 174] width 54 height 14
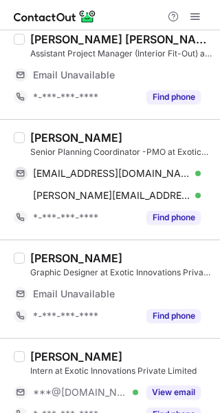
click at [105, 127] on div "[PERSON_NAME] Senior Planning Coordinator -PMO at Exotic Innovations Private Li…" at bounding box center [110, 179] width 220 height 120
click at [105, 127] on div "Rakshitha K. Senior Planning Coordinator -PMO at Exotic Innovations Private Lim…" at bounding box center [110, 179] width 220 height 120
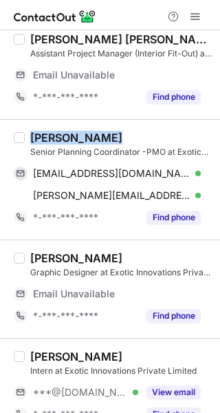
click at [105, 127] on div "Rakshitha K. Senior Planning Coordinator -PMO at Exotic Innovations Private Lim…" at bounding box center [110, 179] width 220 height 120
copy div "Rakshitha K."
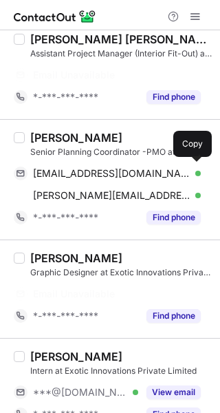
drag, startPoint x: 123, startPoint y: 167, endPoint x: 181, endPoint y: 158, distance: 58.6
click at [123, 167] on span "rakshitharacchu91@gmail.com" at bounding box center [112, 173] width 158 height 12
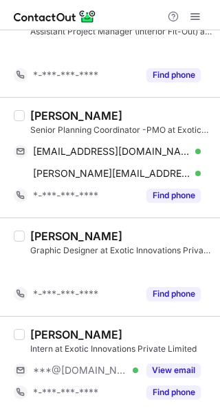
scroll to position [438, 0]
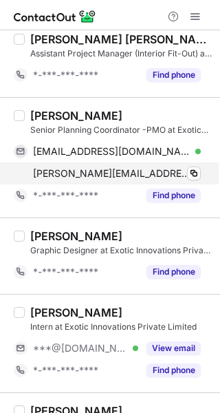
drag, startPoint x: 162, startPoint y: 176, endPoint x: 169, endPoint y: 173, distance: 8.1
click at [161, 176] on span "rakshitha@exoticinnovations.in" at bounding box center [112, 173] width 158 height 12
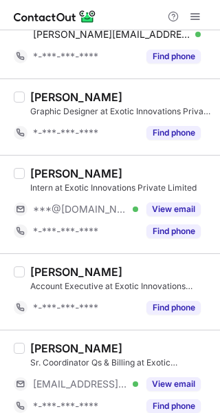
scroll to position [581, 0]
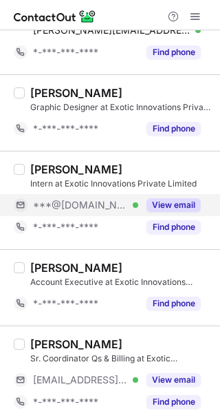
click at [171, 201] on button "View email" at bounding box center [174, 205] width 54 height 14
click at [120, 154] on div "Namith kumar Intern at Exotic Innovations Private Limited ***@gmail.com *-***-*…" at bounding box center [110, 200] width 220 height 98
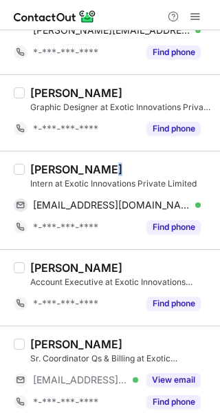
click at [120, 154] on div "Namith kumar Intern at Exotic Innovations Private Limited namithkumar71@gmail.c…" at bounding box center [110, 200] width 220 height 98
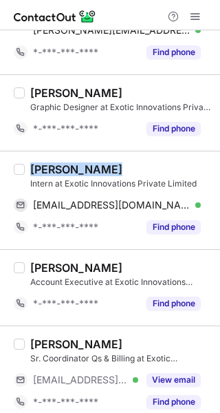
click at [120, 154] on div "Namith kumar Intern at Exotic Innovations Private Limited namithkumar71@gmail.c…" at bounding box center [110, 200] width 220 height 98
copy div "Namith kumar"
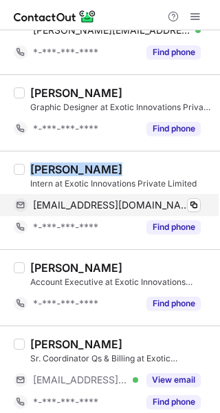
click at [142, 209] on span "namithkumar71@gmail.com" at bounding box center [112, 205] width 158 height 12
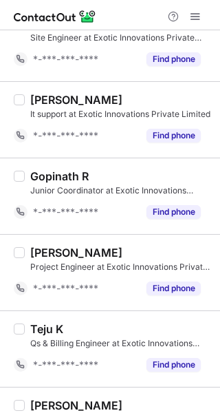
scroll to position [1275, 0]
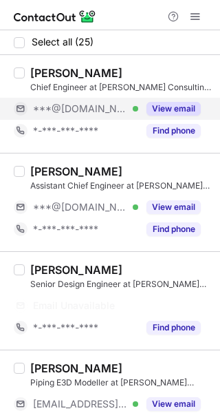
click at [187, 107] on button "View email" at bounding box center [174, 109] width 54 height 14
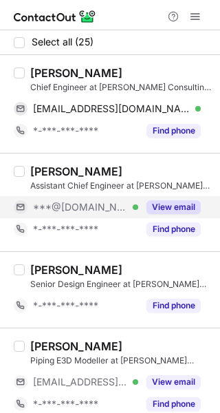
click at [173, 203] on button "View email" at bounding box center [174, 207] width 54 height 14
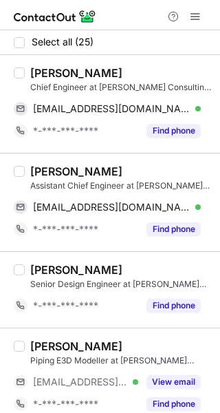
click at [79, 76] on div "[PERSON_NAME]" at bounding box center [76, 73] width 92 height 14
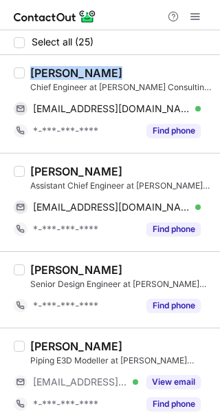
click at [79, 76] on div "[PERSON_NAME]" at bounding box center [76, 73] width 92 height 14
copy div "[PERSON_NAME]"
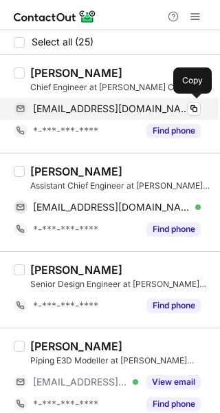
click at [91, 112] on span "srismart999@gmail.com" at bounding box center [112, 109] width 158 height 12
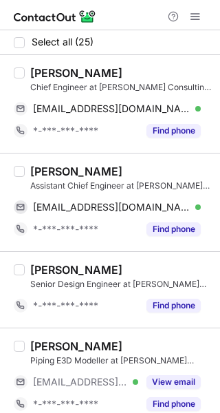
click at [103, 178] on div "Arun Kumar Assistant Chief Engineer at Fichtner Consulting Engineers (India) Pv…" at bounding box center [121, 179] width 182 height 28
click at [104, 174] on div "Arun Kumar" at bounding box center [121, 172] width 182 height 14
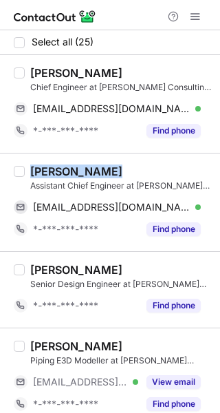
click at [104, 174] on div "Arun Kumar" at bounding box center [121, 172] width 182 height 14
copy div "Arun Kumar"
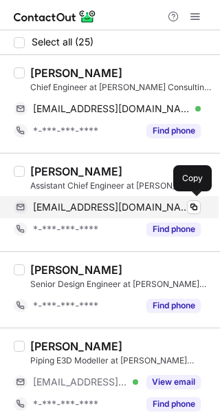
click at [147, 207] on div "insat4c@gmail.com Verified" at bounding box center [117, 207] width 168 height 12
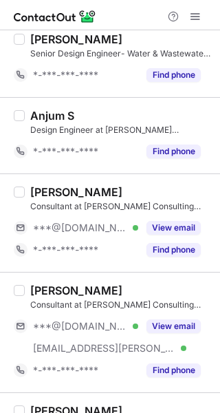
scroll to position [681, 0]
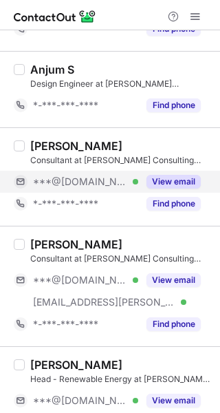
click at [180, 181] on button "View email" at bounding box center [174, 182] width 54 height 14
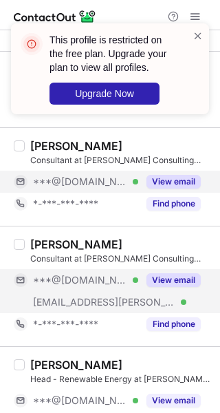
click at [165, 273] on button "View email" at bounding box center [174, 280] width 54 height 14
click at [90, 144] on div "Shubham Garg" at bounding box center [76, 146] width 92 height 14
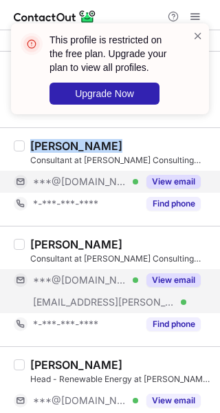
click at [90, 144] on div "Shubham Garg" at bounding box center [76, 146] width 92 height 14
copy div "Shubham Garg"
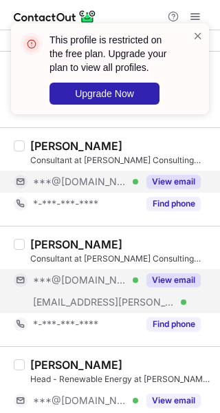
click at [85, 231] on div "Lakshmi Narasimhan B R Consultant at Fichtner Consulting Engineers (India) Pvt.…" at bounding box center [110, 286] width 220 height 120
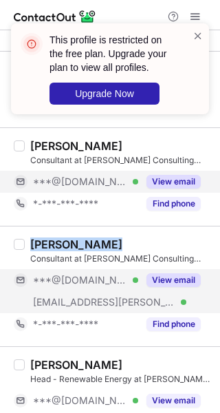
click at [85, 231] on div "Lakshmi Narasimhan B R Consultant at Fichtner Consulting Engineers (India) Pvt.…" at bounding box center [110, 286] width 220 height 120
copy div "Lakshmi Narasimhan B R"
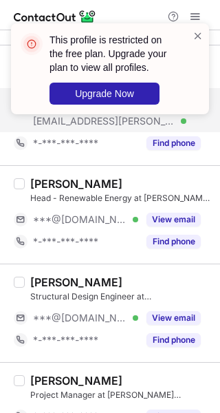
scroll to position [919, 0]
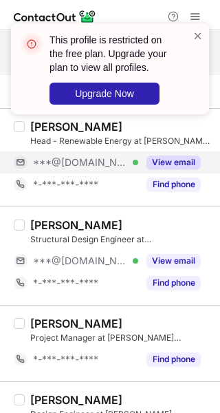
click at [191, 163] on button "View email" at bounding box center [174, 163] width 54 height 14
click at [109, 119] on div "This profile is restricted on the free plan. Upgrade your plan to view all prof…" at bounding box center [110, 74] width 220 height 129
click at [196, 28] on div "This profile is restricted on the free plan. Upgrade your plan to view all prof…" at bounding box center [110, 68] width 198 height 91
click at [196, 32] on span at bounding box center [198, 36] width 11 height 14
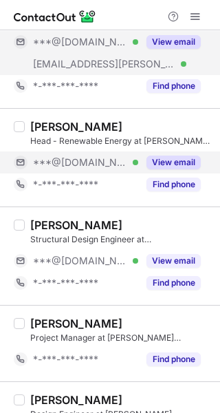
click at [136, 119] on div "This profile is restricted on the free plan. Upgrade your plan to view all prof…" at bounding box center [110, 74] width 220 height 129
click at [136, 37] on div "This profile is restricted on the free plan. Upgrade your plan to view all prof…" at bounding box center [110, 24] width 220 height 28
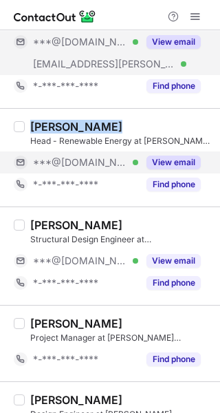
click at [123, 120] on div "BALARAJU BONTHA" at bounding box center [76, 127] width 92 height 14
copy div "BALARAJU BONTHA"
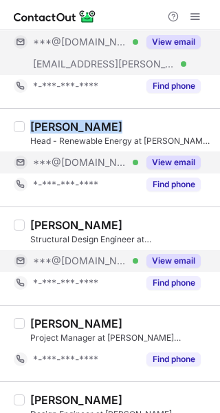
click at [172, 258] on button "View email" at bounding box center [174, 261] width 54 height 14
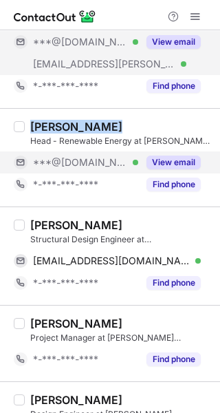
click at [141, 221] on div "Durka Thayalan" at bounding box center [121, 225] width 182 height 14
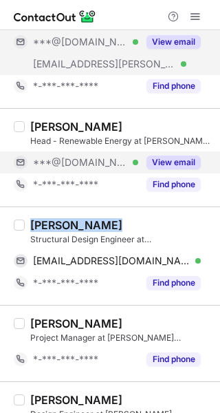
click at [141, 221] on div "Durka Thayalan" at bounding box center [121, 225] width 182 height 14
copy div "Durka Thayalan"
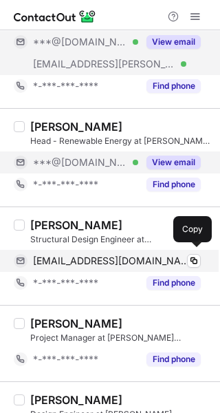
click at [143, 255] on span "durkakamatchi111@gmail.com" at bounding box center [112, 261] width 158 height 12
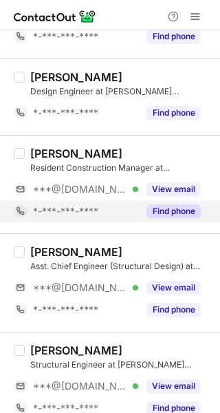
scroll to position [1239, 0]
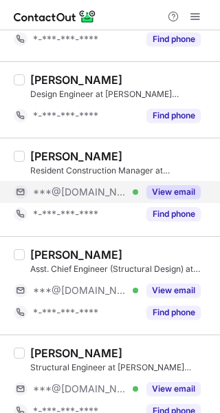
click at [172, 185] on button "View email" at bounding box center [174, 192] width 54 height 14
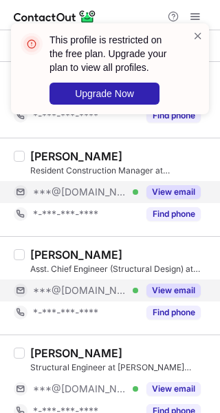
click at [172, 284] on button "View email" at bounding box center [174, 291] width 54 height 14
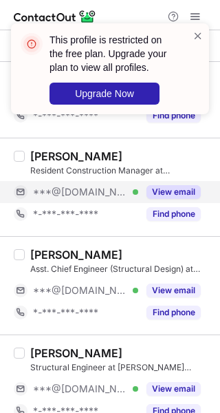
click at [78, 154] on div "Anshul Sharma" at bounding box center [76, 156] width 92 height 14
click at [77, 154] on div "Anshul Sharma" at bounding box center [76, 156] width 92 height 14
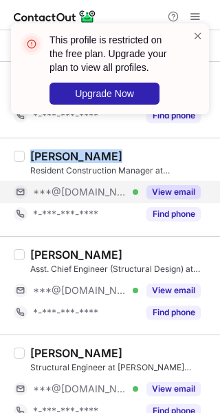
click at [77, 154] on div "Anshul Sharma" at bounding box center [76, 156] width 92 height 14
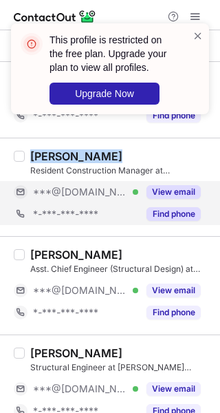
copy div "Anshul Sharma"
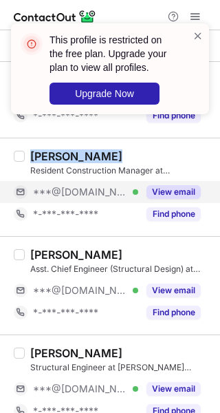
click at [69, 248] on div "Ajay Kumar" at bounding box center [76, 255] width 92 height 14
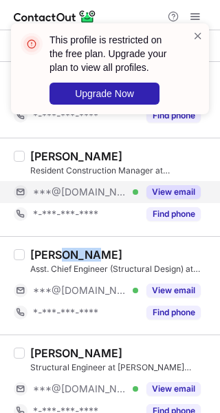
click at [69, 248] on div "Ajay Kumar" at bounding box center [76, 255] width 92 height 14
click at [68, 248] on div "Ajay Kumar" at bounding box center [76, 255] width 92 height 14
copy div "Ajay Kumar"
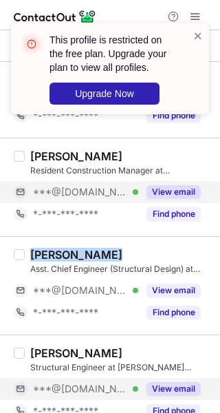
click at [181, 382] on button "View email" at bounding box center [174, 389] width 54 height 14
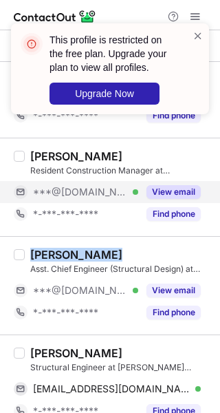
click at [132, 353] on div "kabilan bharathi" at bounding box center [121, 353] width 182 height 14
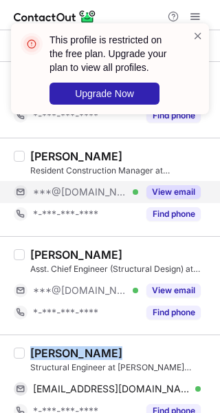
click at [132, 353] on div "kabilan bharathi" at bounding box center [121, 353] width 182 height 14
copy div "kabilan bharathi"
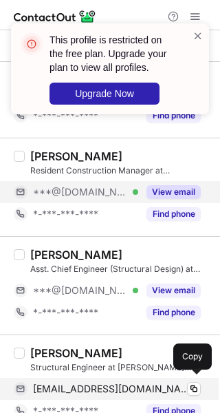
drag, startPoint x: 119, startPoint y: 390, endPoint x: 144, endPoint y: 384, distance: 25.7
click at [119, 390] on span "kabilanbharathi96@gmail.com" at bounding box center [112, 389] width 158 height 12
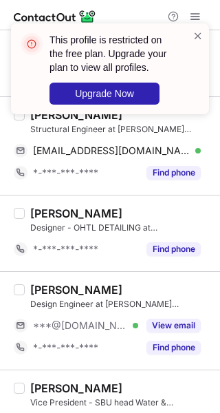
scroll to position [1554, 0]
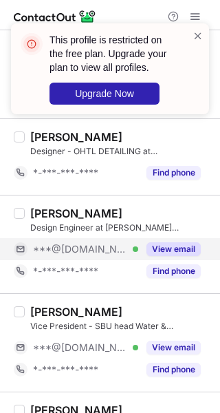
click at [165, 242] on button "View email" at bounding box center [174, 249] width 54 height 14
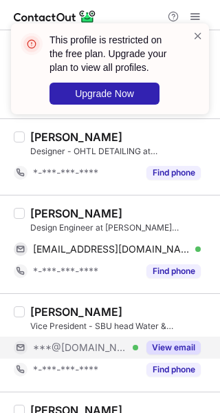
click at [167, 342] on button "View email" at bounding box center [174, 348] width 54 height 14
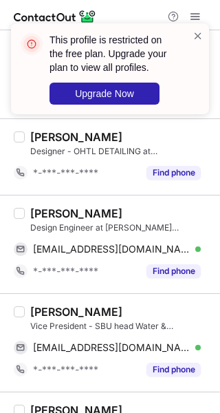
click at [114, 207] on div "Shivani Rajendran" at bounding box center [76, 214] width 92 height 14
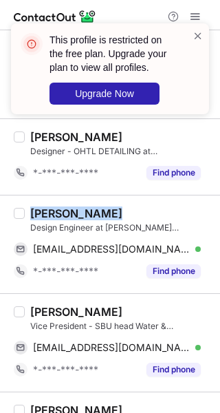
click at [114, 207] on div "Shivani Rajendran" at bounding box center [76, 214] width 92 height 14
copy div "Shivani Rajendran"
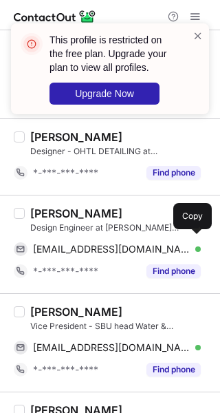
drag, startPoint x: 148, startPoint y: 242, endPoint x: 220, endPoint y: 225, distance: 73.7
click at [148, 243] on span "shivani2000r@gmail.com" at bounding box center [112, 249] width 158 height 12
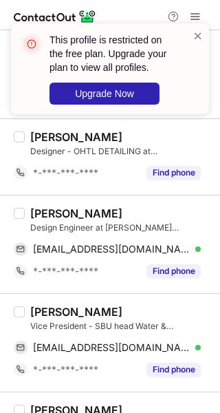
click at [101, 295] on div "Devendra Mishra Vice President - SBU head Water & Infrastructure at Fichtner Co…" at bounding box center [110, 342] width 220 height 98
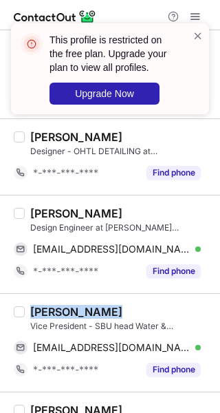
click at [101, 295] on div "Devendra Mishra Vice President - SBU head Water & Infrastructure at Fichtner Co…" at bounding box center [110, 342] width 220 height 98
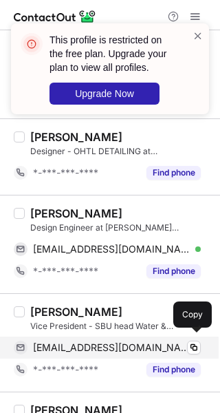
drag, startPoint x: 82, startPoint y: 350, endPoint x: 94, endPoint y: 342, distance: 14.5
click at [82, 350] on div "devmishra2412@gmail.com Verified Copy" at bounding box center [107, 348] width 187 height 22
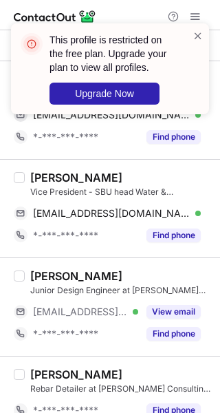
scroll to position [1781, 0]
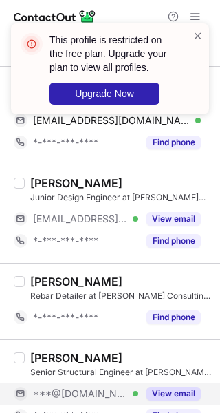
click at [169, 388] on button "View email" at bounding box center [174, 394] width 54 height 14
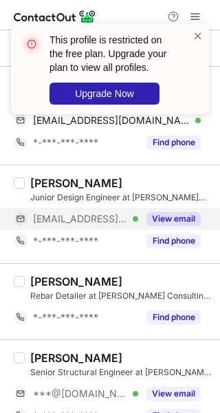
click at [174, 217] on button "View email" at bounding box center [174, 219] width 54 height 14
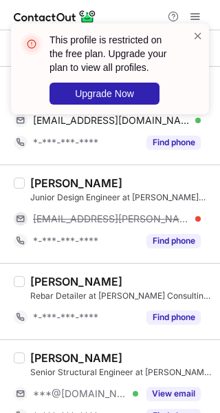
click at [87, 339] on div "Manoranjan Mahendran Senior Structural Engineer at Fichtner Consulting Engineer…" at bounding box center [110, 388] width 220 height 98
click at [85, 352] on div "Manoranjan Mahendran" at bounding box center [76, 358] width 92 height 14
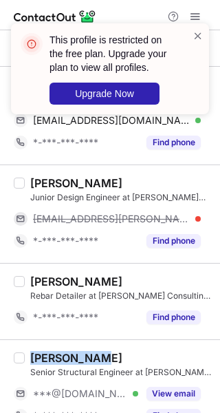
click at [85, 352] on div "Manoranjan Mahendran" at bounding box center [76, 358] width 92 height 14
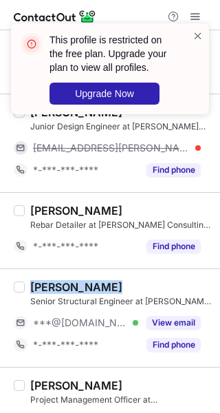
scroll to position [1899, 0]
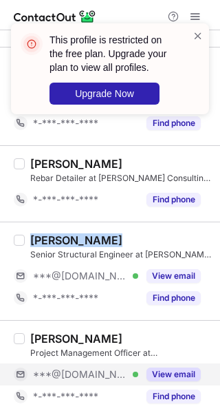
click at [182, 371] on button "View email" at bounding box center [174, 375] width 54 height 14
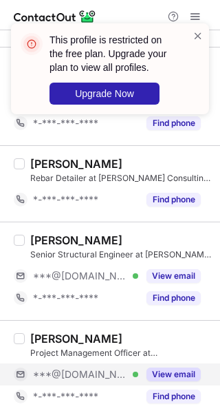
click at [117, 333] on div "Bhavyalakshmi S" at bounding box center [76, 339] width 92 height 14
click at [117, 332] on div "Bhavyalakshmi S" at bounding box center [76, 339] width 92 height 14
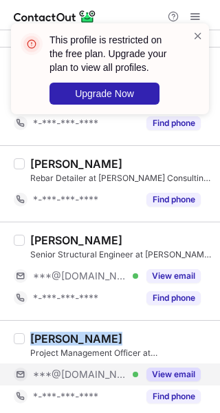
click at [117, 332] on div "Bhavyalakshmi S" at bounding box center [76, 339] width 92 height 14
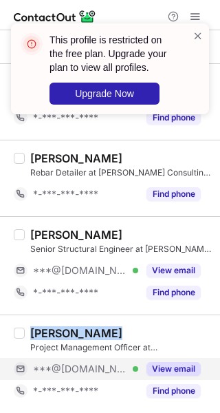
scroll to position [1877, 0]
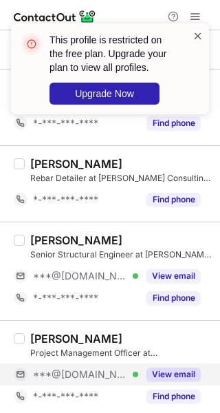
click at [203, 35] on span at bounding box center [198, 36] width 11 height 14
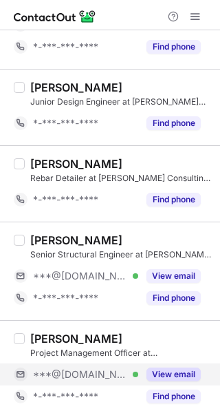
click at [191, 22] on div "This profile is restricted on the free plan. Upgrade your plan to view all prof…" at bounding box center [110, 74] width 220 height 129
click at [198, 12] on div "This profile is restricted on the free plan. Upgrade your plan to view all prof…" at bounding box center [110, 24] width 220 height 28
click at [196, 17] on span at bounding box center [195, 16] width 11 height 11
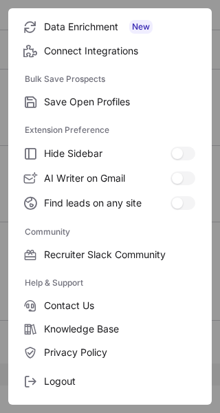
scroll to position [211, 0]
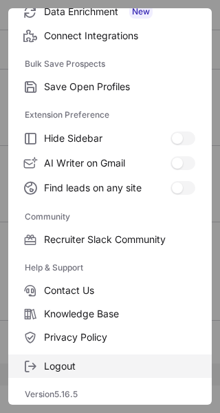
click at [40, 359] on label "Logout" at bounding box center [110, 366] width 204 height 23
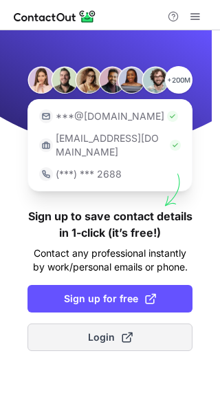
click at [105, 331] on span "Login" at bounding box center [110, 338] width 45 height 14
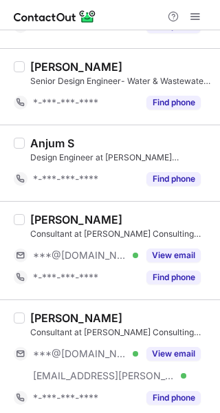
scroll to position [618, 0]
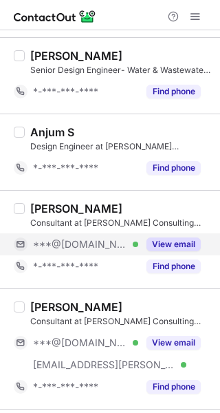
click at [168, 245] on button "View email" at bounding box center [174, 245] width 54 height 14
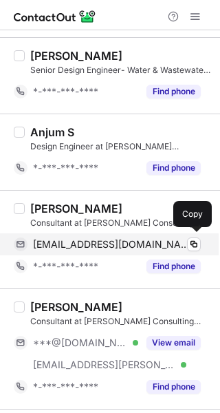
click at [108, 245] on span "sgshubhamgarg4793@gmail.com" at bounding box center [112, 244] width 158 height 12
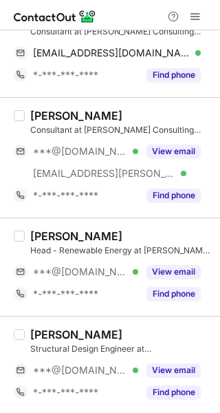
scroll to position [790, 0]
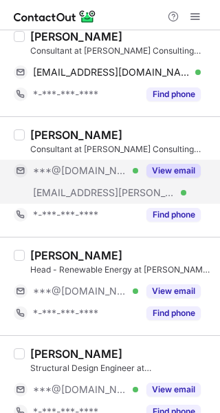
click at [182, 164] on button "View email" at bounding box center [174, 171] width 54 height 14
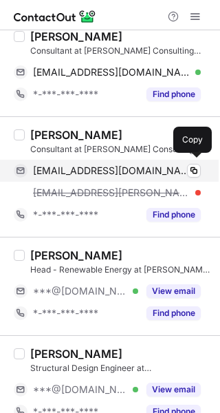
click at [144, 171] on span "murthy2004@gmail.com" at bounding box center [112, 171] width 158 height 12
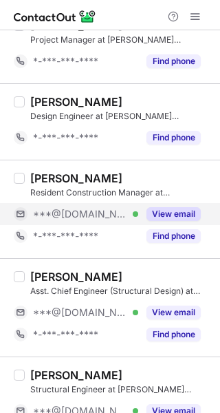
scroll to position [1195, 0]
click at [165, 207] on button "View email" at bounding box center [174, 214] width 54 height 14
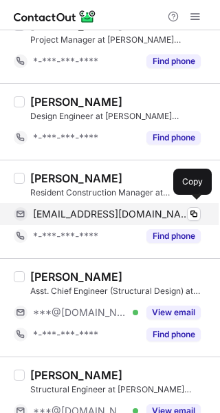
click at [86, 208] on span "anshulsharma209@gmail.com" at bounding box center [112, 214] width 158 height 12
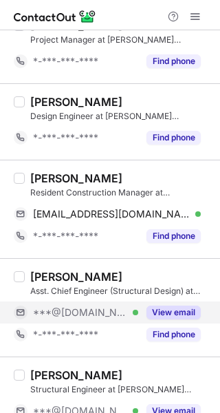
click at [164, 312] on button "View email" at bounding box center [174, 313] width 54 height 14
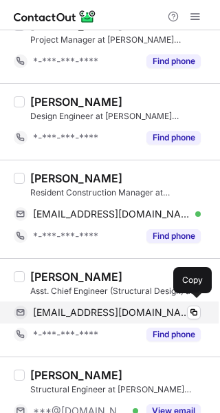
click at [103, 313] on span "ajaykumar9039@gmail.com" at bounding box center [112, 312] width 158 height 12
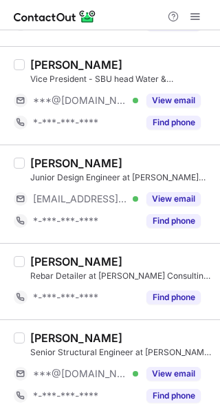
scroll to position [1801, 0]
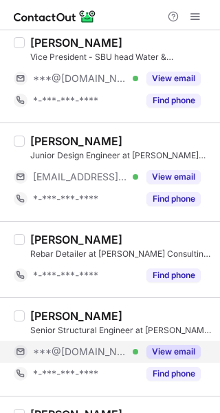
click at [169, 345] on button "View email" at bounding box center [174, 352] width 54 height 14
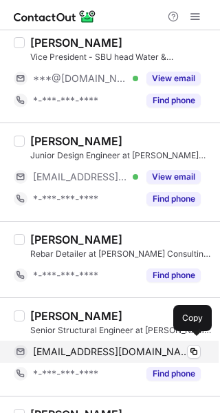
click at [111, 348] on span "msmanomano@gmail.com" at bounding box center [112, 352] width 158 height 12
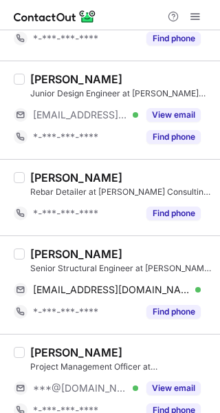
scroll to position [1877, 0]
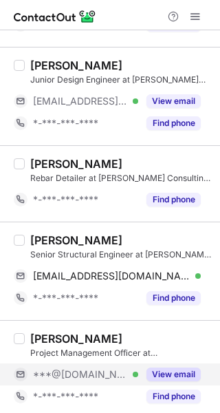
click at [165, 368] on button "View email" at bounding box center [174, 375] width 54 height 14
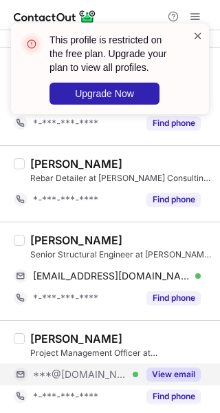
click at [199, 38] on span at bounding box center [198, 36] width 11 height 14
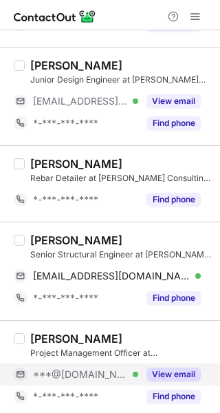
click at [198, 18] on div "This profile is restricted on the free plan. Upgrade your plan to view all prof…" at bounding box center [110, 74] width 220 height 129
click at [198, 18] on span at bounding box center [195, 16] width 11 height 11
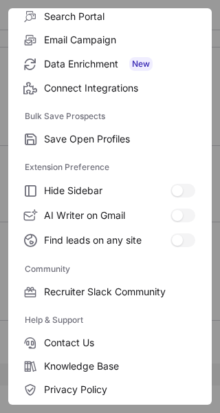
scroll to position [211, 0]
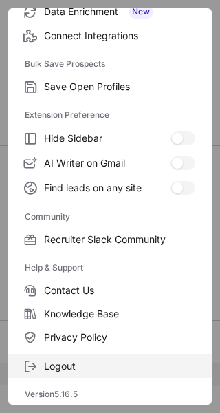
click at [80, 369] on span "Logout" at bounding box center [119, 366] width 151 height 12
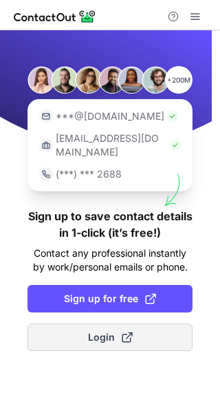
click at [114, 324] on button "Login" at bounding box center [110, 338] width 165 height 28
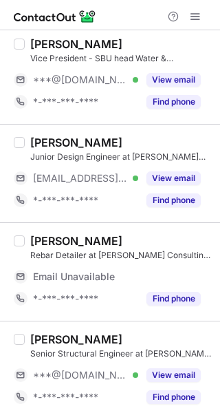
scroll to position [2119, 0]
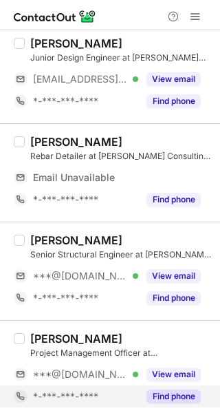
click at [162, 393] on button "Find phone" at bounding box center [174, 397] width 54 height 14
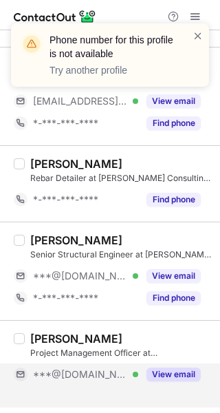
click at [182, 361] on div "Bhavyalakshmi S Project Management Officer at [PERSON_NAME] Consulting Engineer…" at bounding box center [118, 370] width 187 height 76
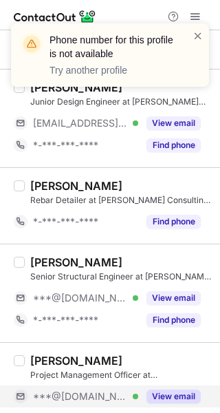
click at [171, 390] on button "View email" at bounding box center [174, 397] width 54 height 14
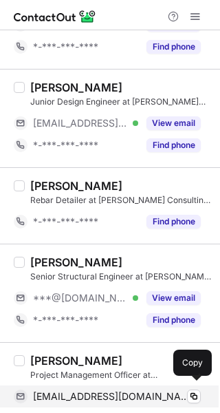
click at [161, 390] on div "[EMAIL_ADDRESS][DOMAIN_NAME] Verified" at bounding box center [117, 396] width 168 height 12
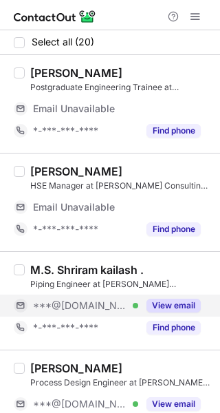
click at [165, 300] on button "View email" at bounding box center [174, 306] width 54 height 14
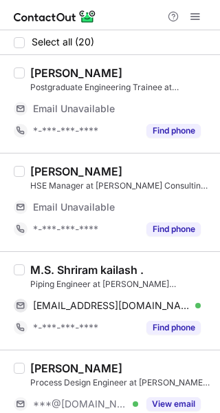
click at [140, 271] on div "M.S. Shriram kailash ." at bounding box center [87, 270] width 114 height 14
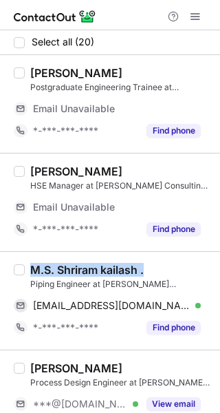
click at [140, 271] on div "M.S. Shriram kailash ." at bounding box center [87, 270] width 114 height 14
copy div "M.S. Shriram kailash ."
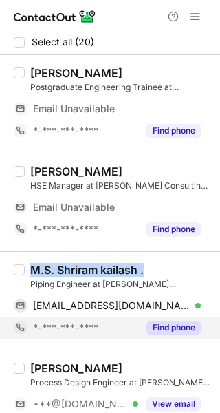
click at [104, 317] on div "*-***-***-****" at bounding box center [76, 328] width 125 height 22
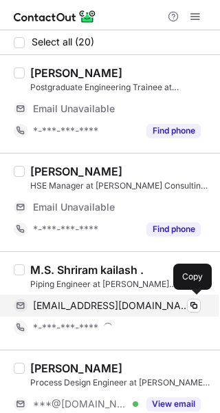
click at [112, 306] on span "[EMAIL_ADDRESS][DOMAIN_NAME]" at bounding box center [112, 306] width 158 height 12
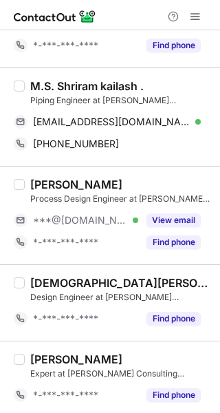
scroll to position [171, 0]
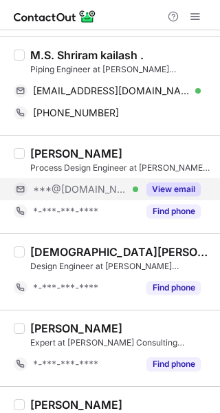
click at [174, 187] on button "View email" at bounding box center [174, 189] width 54 height 14
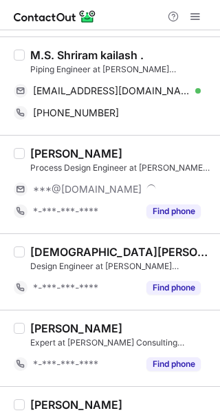
click at [149, 154] on div "[PERSON_NAME]" at bounding box center [121, 154] width 182 height 14
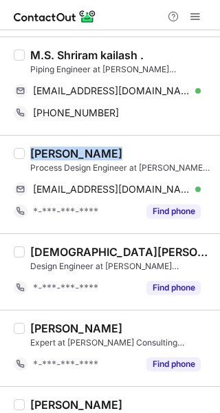
click at [149, 154] on div "[PERSON_NAME]" at bounding box center [121, 154] width 182 height 14
copy div "[PERSON_NAME]"
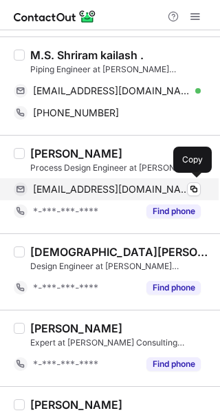
click at [116, 188] on span "[EMAIL_ADDRESS][DOMAIN_NAME]" at bounding box center [112, 189] width 158 height 12
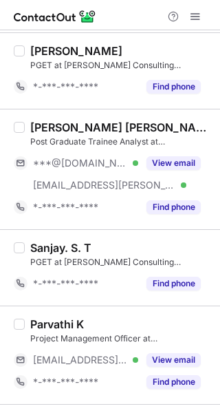
scroll to position [556, 0]
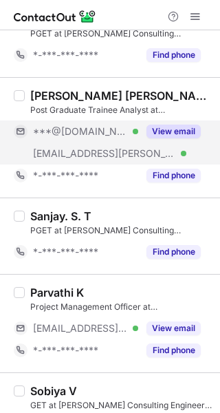
click at [148, 129] on button "View email" at bounding box center [174, 132] width 54 height 14
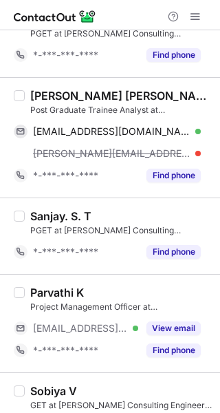
click at [89, 89] on div "[PERSON_NAME] [PERSON_NAME]" at bounding box center [121, 96] width 182 height 14
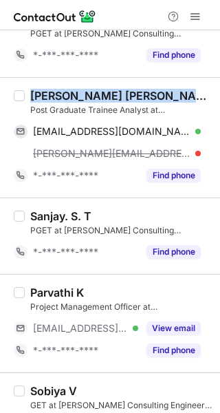
click at [89, 89] on div "[PERSON_NAME] [PERSON_NAME]" at bounding box center [121, 96] width 182 height 14
copy div "[PERSON_NAME] [PERSON_NAME]"
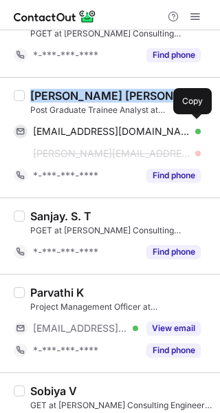
click at [103, 130] on span "[EMAIL_ADDRESS][DOMAIN_NAME]" at bounding box center [112, 131] width 158 height 12
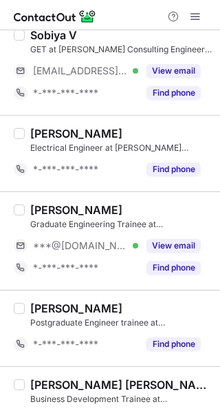
scroll to position [892, 0]
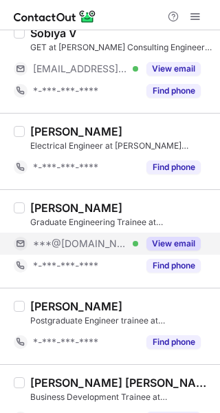
click at [187, 239] on button "View email" at bounding box center [174, 244] width 54 height 14
click at [134, 207] on div "[PERSON_NAME]" at bounding box center [121, 208] width 182 height 14
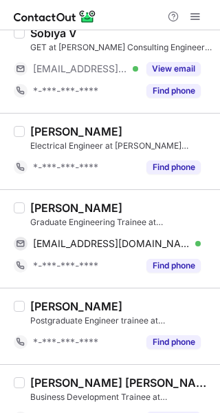
click at [134, 207] on div "[PERSON_NAME]" at bounding box center [121, 208] width 182 height 14
click at [103, 202] on div "[PERSON_NAME]" at bounding box center [76, 208] width 92 height 14
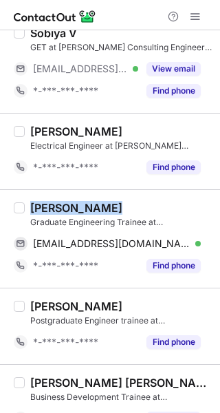
click at [103, 202] on div "[PERSON_NAME]" at bounding box center [76, 208] width 92 height 14
copy div "[PERSON_NAME]"
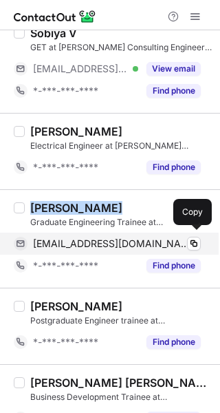
click at [65, 242] on span "[EMAIL_ADDRESS][DOMAIN_NAME]" at bounding box center [112, 244] width 158 height 12
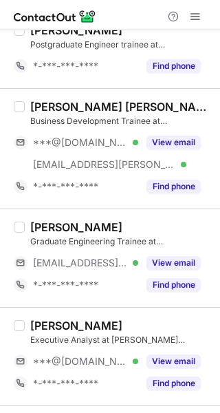
scroll to position [1175, 0]
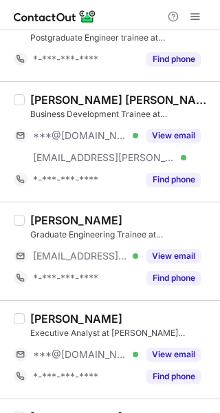
click at [174, 108] on div "Business Development Trainee at [PERSON_NAME] Consulting Engineers ([GEOGRAPHIC…" at bounding box center [121, 114] width 182 height 12
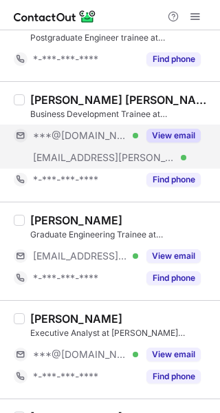
click at [167, 134] on button "View email" at bounding box center [174, 136] width 54 height 14
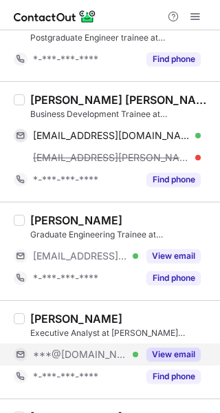
click at [151, 344] on div "View email" at bounding box center [169, 355] width 63 height 22
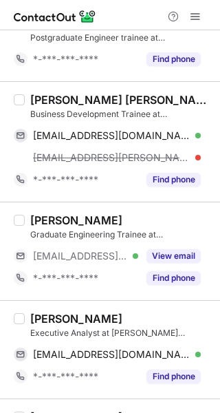
click at [136, 108] on div "Business Development Trainee at [PERSON_NAME] Consulting Engineers ([GEOGRAPHIC…" at bounding box center [121, 114] width 182 height 12
click at [134, 108] on div "Business Development Trainee at [PERSON_NAME] Consulting Engineers ([GEOGRAPHIC…" at bounding box center [121, 114] width 182 height 12
click at [133, 98] on div "[PERSON_NAME] [PERSON_NAME]" at bounding box center [121, 100] width 182 height 14
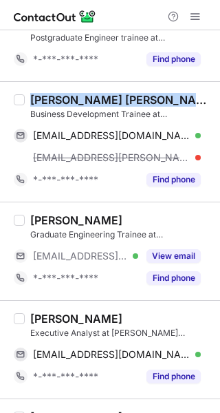
click at [133, 98] on div "[PERSON_NAME] [PERSON_NAME]" at bounding box center [121, 100] width 182 height 14
copy div "[PERSON_NAME] [PERSON_NAME]"
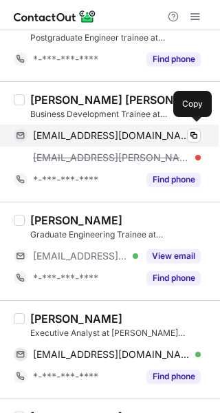
click at [135, 129] on span "[EMAIL_ADDRESS][DOMAIN_NAME]" at bounding box center [112, 135] width 158 height 12
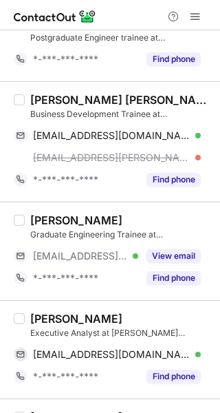
click at [90, 315] on div "[PERSON_NAME]" at bounding box center [76, 319] width 92 height 14
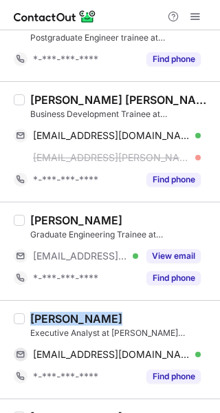
copy div "[PERSON_NAME]"
click at [90, 315] on div "[PERSON_NAME]" at bounding box center [76, 319] width 92 height 14
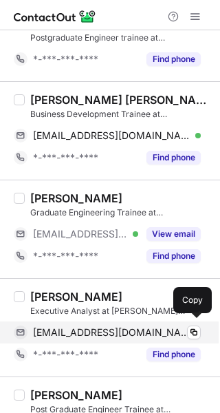
click at [96, 331] on span "[EMAIL_ADDRESS][DOMAIN_NAME]" at bounding box center [112, 332] width 158 height 12
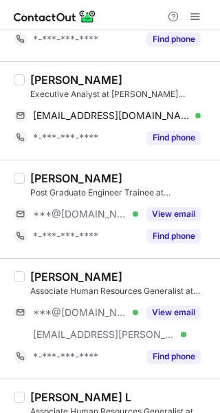
scroll to position [1451, 0]
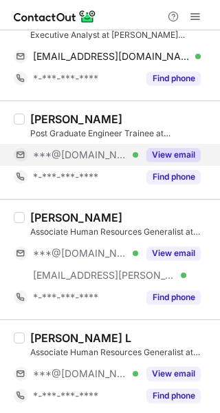
click at [175, 151] on button "View email" at bounding box center [174, 155] width 54 height 14
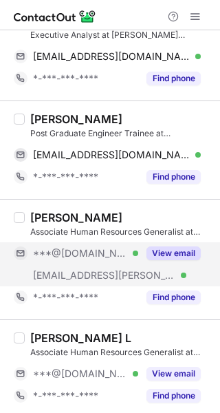
click at [170, 247] on button "View email" at bounding box center [174, 254] width 54 height 14
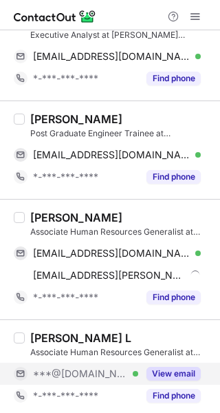
click at [167, 363] on div "View email" at bounding box center [169, 374] width 63 height 22
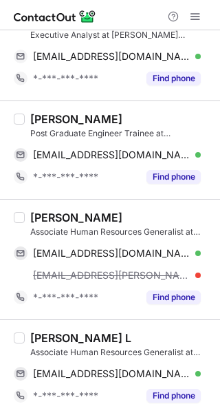
click at [102, 114] on div "[PERSON_NAME]" at bounding box center [76, 119] width 92 height 14
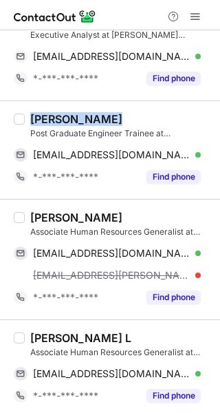
click at [102, 114] on div "[PERSON_NAME]" at bounding box center [76, 119] width 92 height 14
copy div "[PERSON_NAME]"
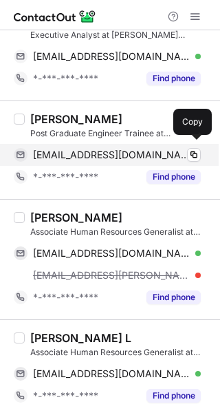
click at [159, 149] on div "[EMAIL_ADDRESS][DOMAIN_NAME] Verified" at bounding box center [117, 155] width 168 height 12
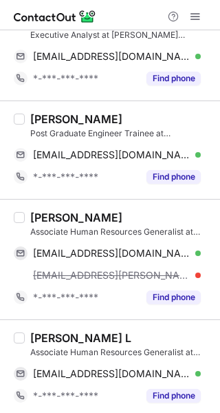
click at [111, 214] on div "[PERSON_NAME]" at bounding box center [76, 218] width 92 height 14
click at [110, 214] on div "[PERSON_NAME]" at bounding box center [76, 218] width 92 height 14
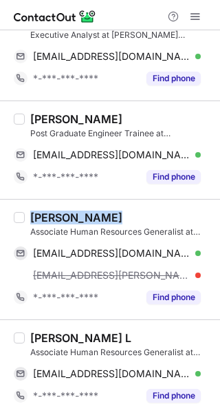
click at [110, 214] on div "[PERSON_NAME]" at bounding box center [76, 218] width 92 height 14
copy div "[PERSON_NAME]"
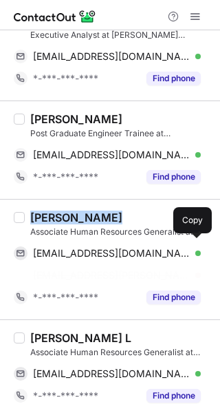
click at [127, 238] on div "Associate Human Resources Generalist at [PERSON_NAME] Consulting Engineers ([GE…" at bounding box center [121, 232] width 182 height 12
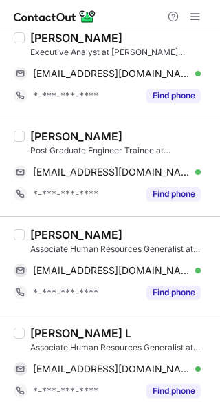
scroll to position [1429, 0]
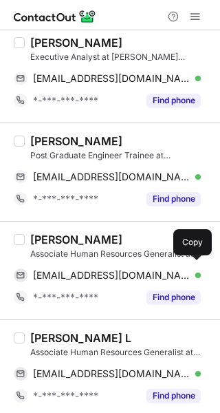
drag, startPoint x: 133, startPoint y: 271, endPoint x: 203, endPoint y: 244, distance: 74.9
click at [133, 271] on span "[EMAIL_ADDRESS][DOMAIN_NAME]" at bounding box center [112, 275] width 158 height 12
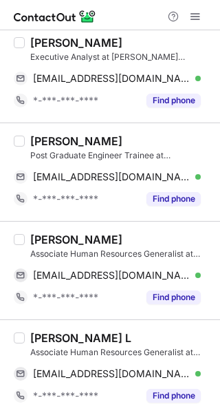
click at [127, 326] on div "[PERSON_NAME] L Associate Human Resources Generalist at [PERSON_NAME] Consultin…" at bounding box center [110, 368] width 220 height 98
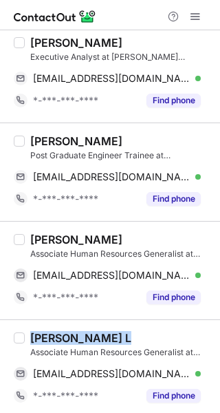
click at [127, 326] on div "[PERSON_NAME] L Associate Human Resources Generalist at [PERSON_NAME] Consultin…" at bounding box center [110, 368] width 220 height 98
copy div "[PERSON_NAME] L"
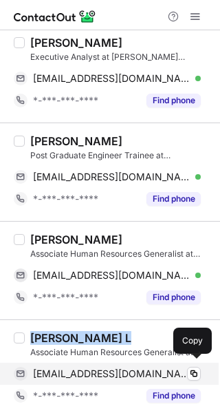
click at [126, 370] on span "[EMAIL_ADDRESS][DOMAIN_NAME]" at bounding box center [112, 374] width 158 height 12
